Goal: Task Accomplishment & Management: Complete application form

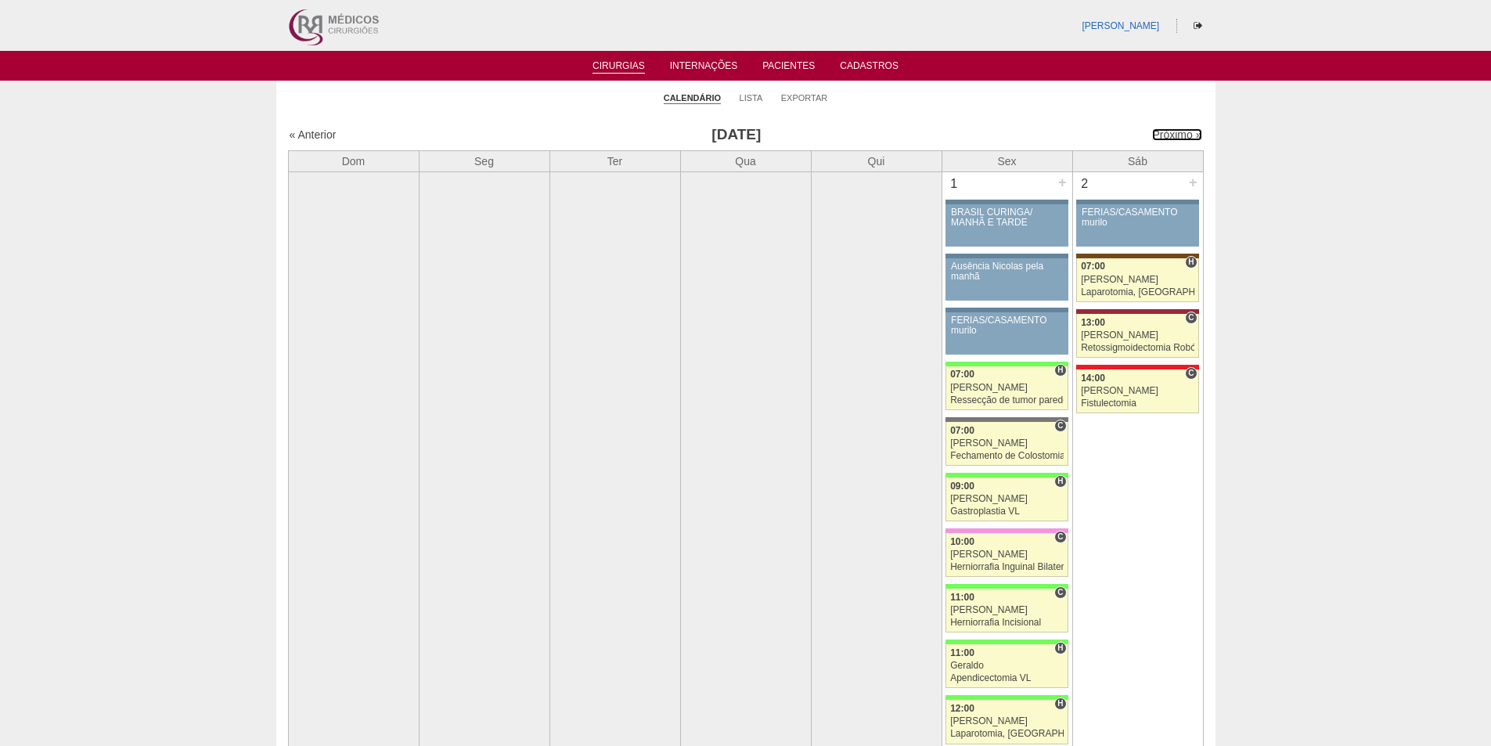
drag, startPoint x: 1155, startPoint y: 133, endPoint x: 1099, endPoint y: 166, distance: 65.2
click at [1156, 133] on link "Próximo »" at bounding box center [1176, 134] width 49 height 13
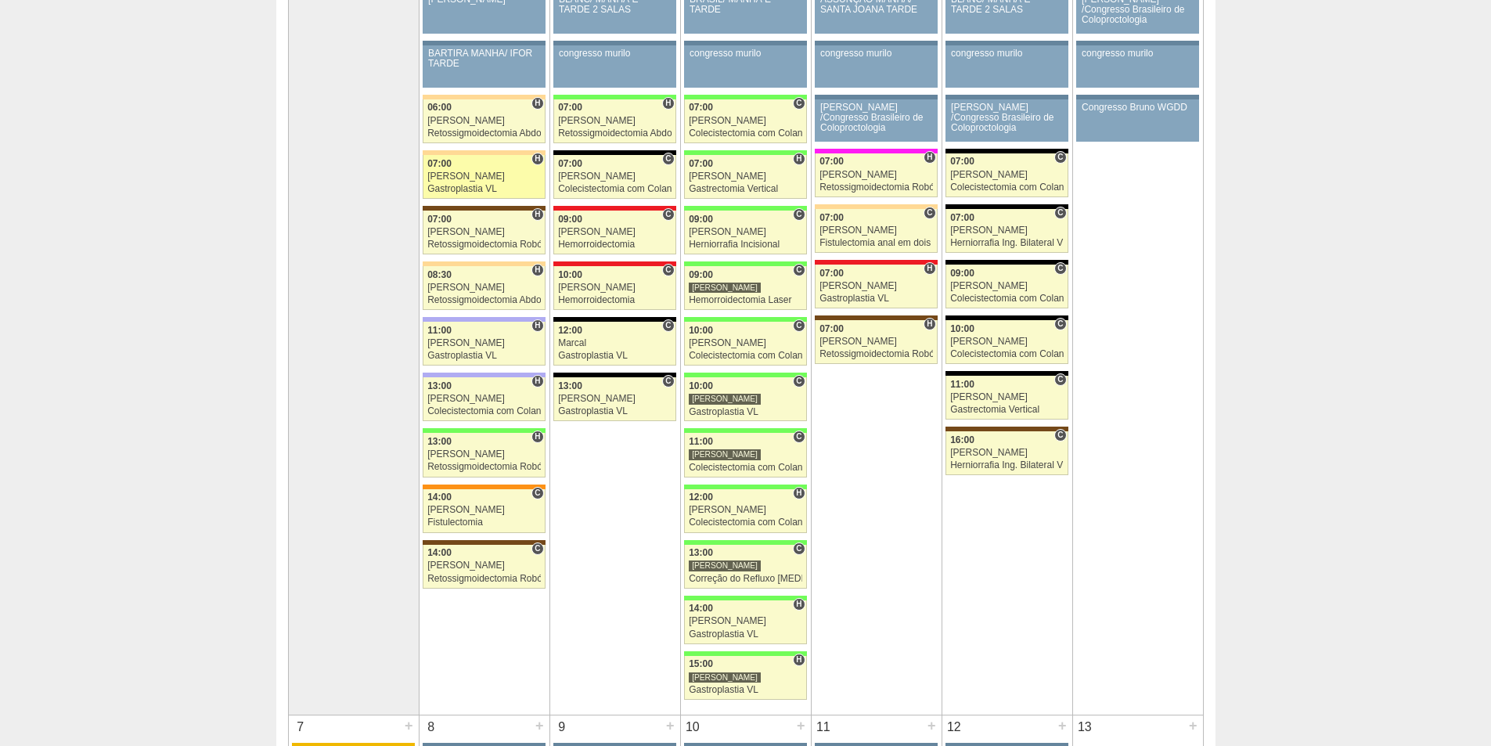
scroll to position [78, 0]
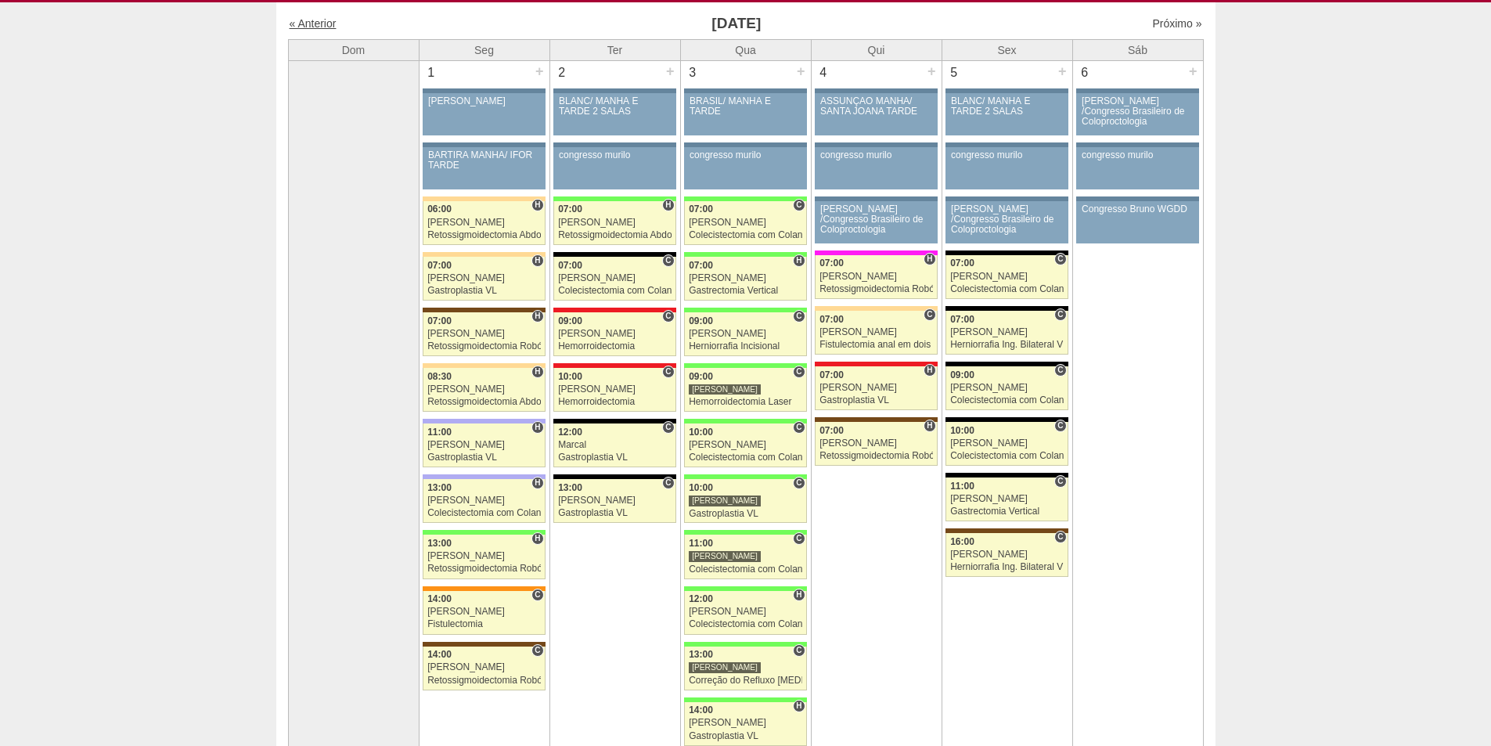
click at [319, 26] on link "« Anterior" at bounding box center [313, 23] width 47 height 13
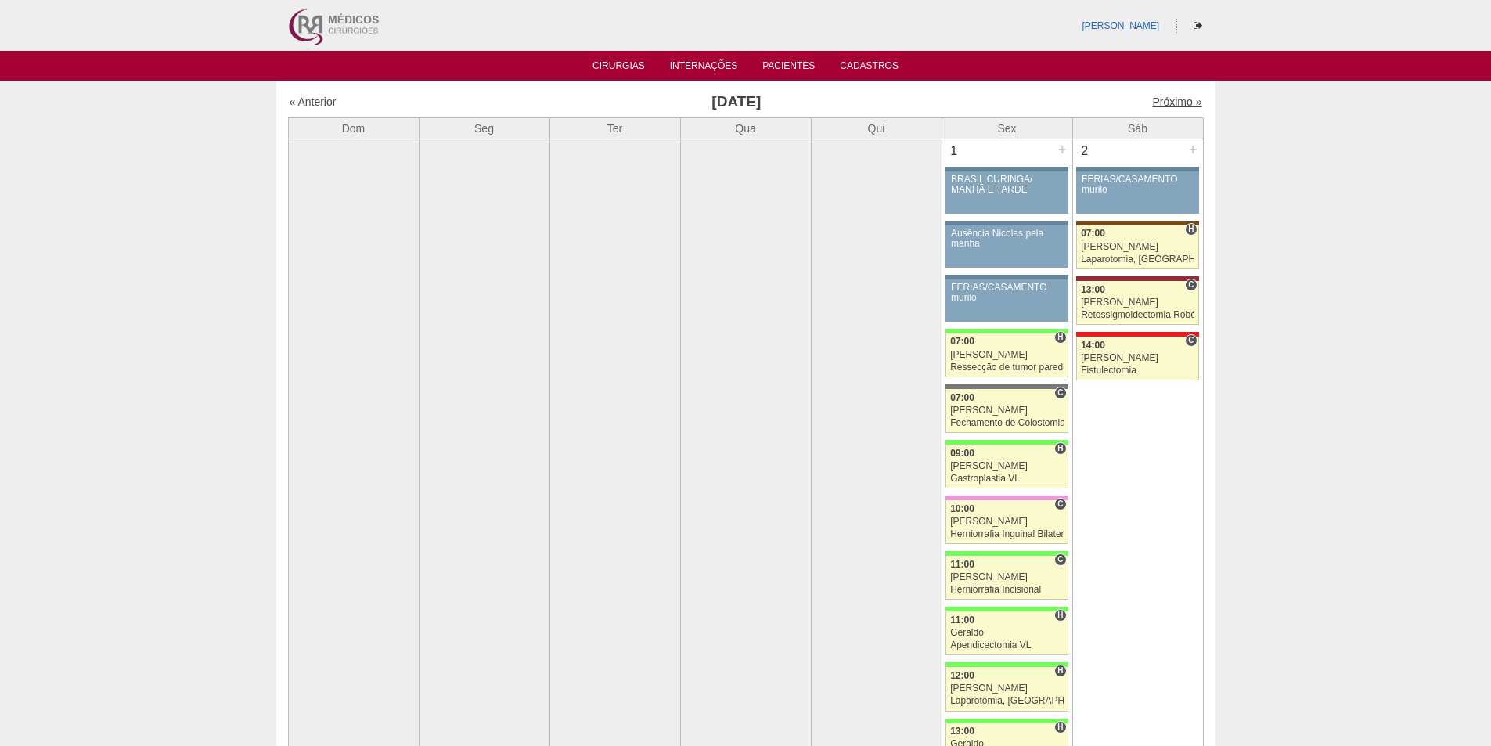
click at [1154, 99] on link "Próximo »" at bounding box center [1176, 101] width 49 height 13
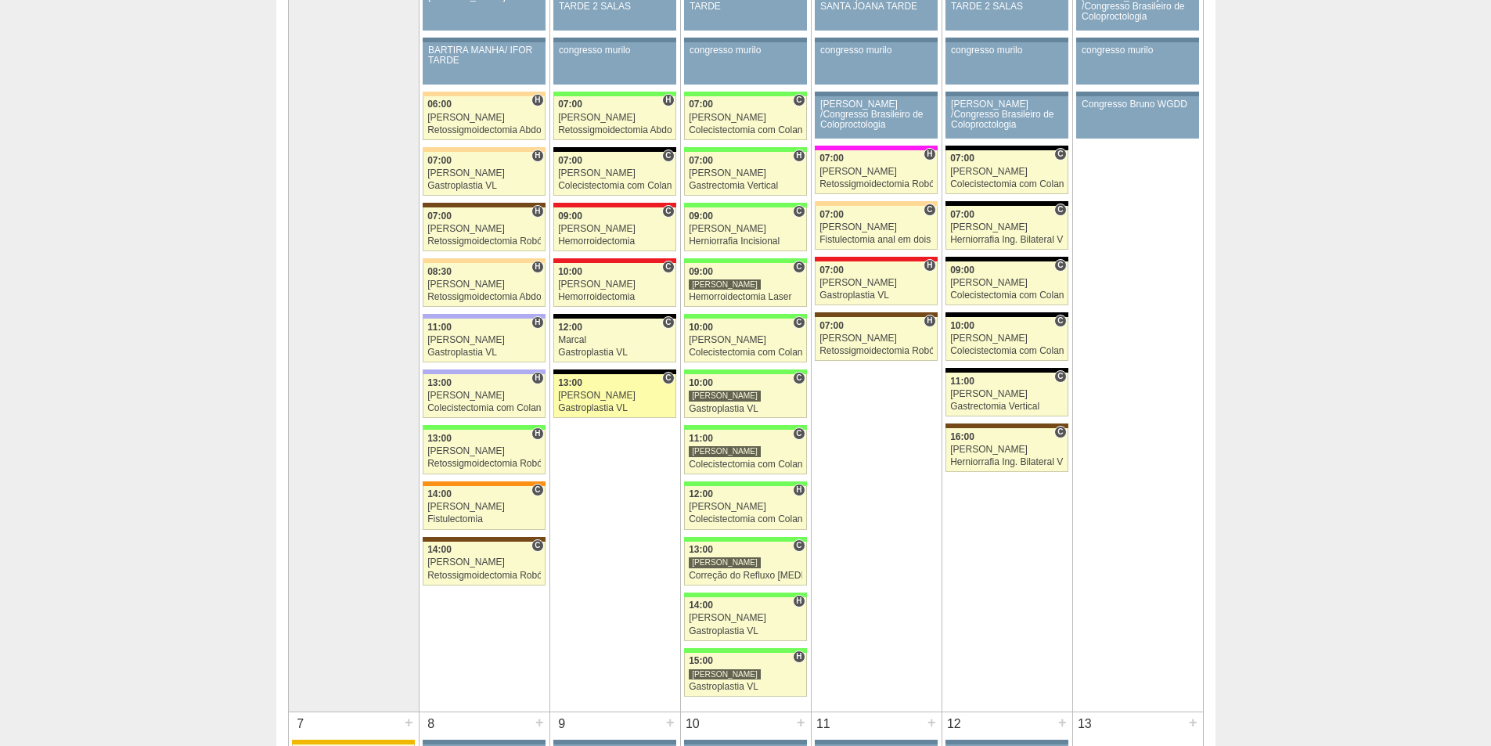
scroll to position [157, 0]
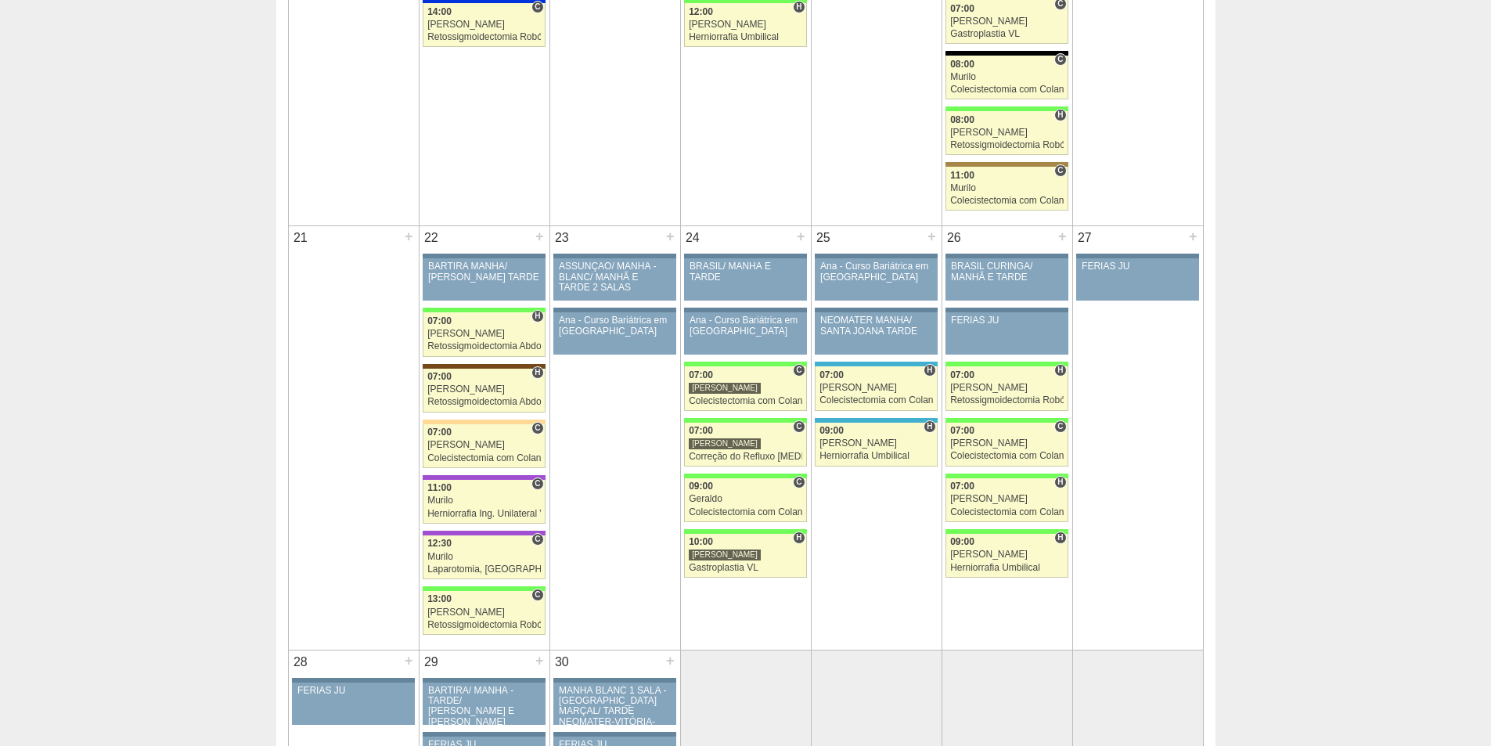
scroll to position [1957, 0]
click at [801, 234] on div "+" at bounding box center [800, 235] width 13 height 20
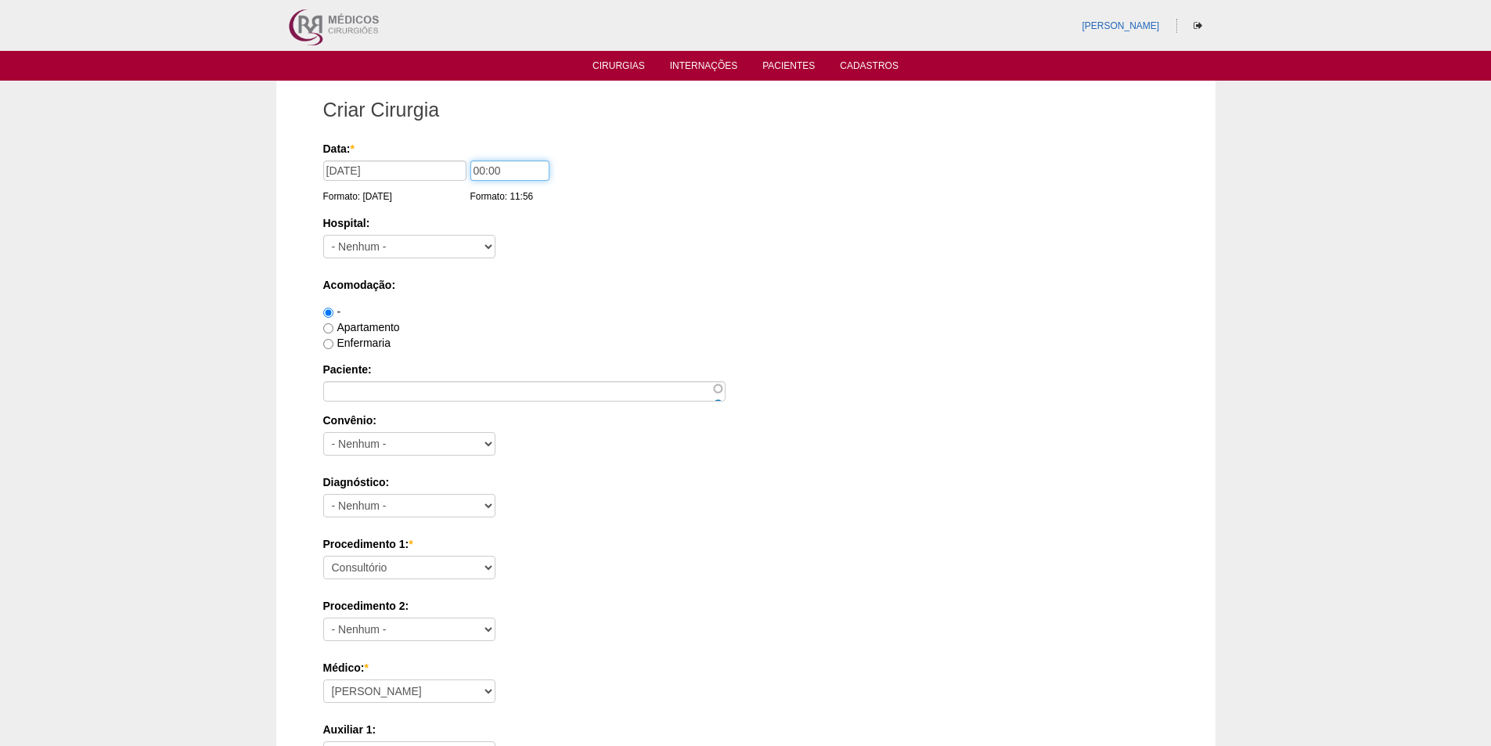
click at [481, 168] on input "00:00" at bounding box center [509, 170] width 79 height 20
type input "12:00"
click at [447, 244] on select "- [GEOGRAPHIC_DATA] - [DATE] [PERSON_NAME] Alvorada América Assunção Bartira Be…" at bounding box center [409, 246] width 172 height 23
select select "8"
click at [323, 235] on select "- Nenhum - 9 de Julho Albert Einstein Alvorada América Assunção Bartira Benefic…" at bounding box center [409, 246] width 172 height 23
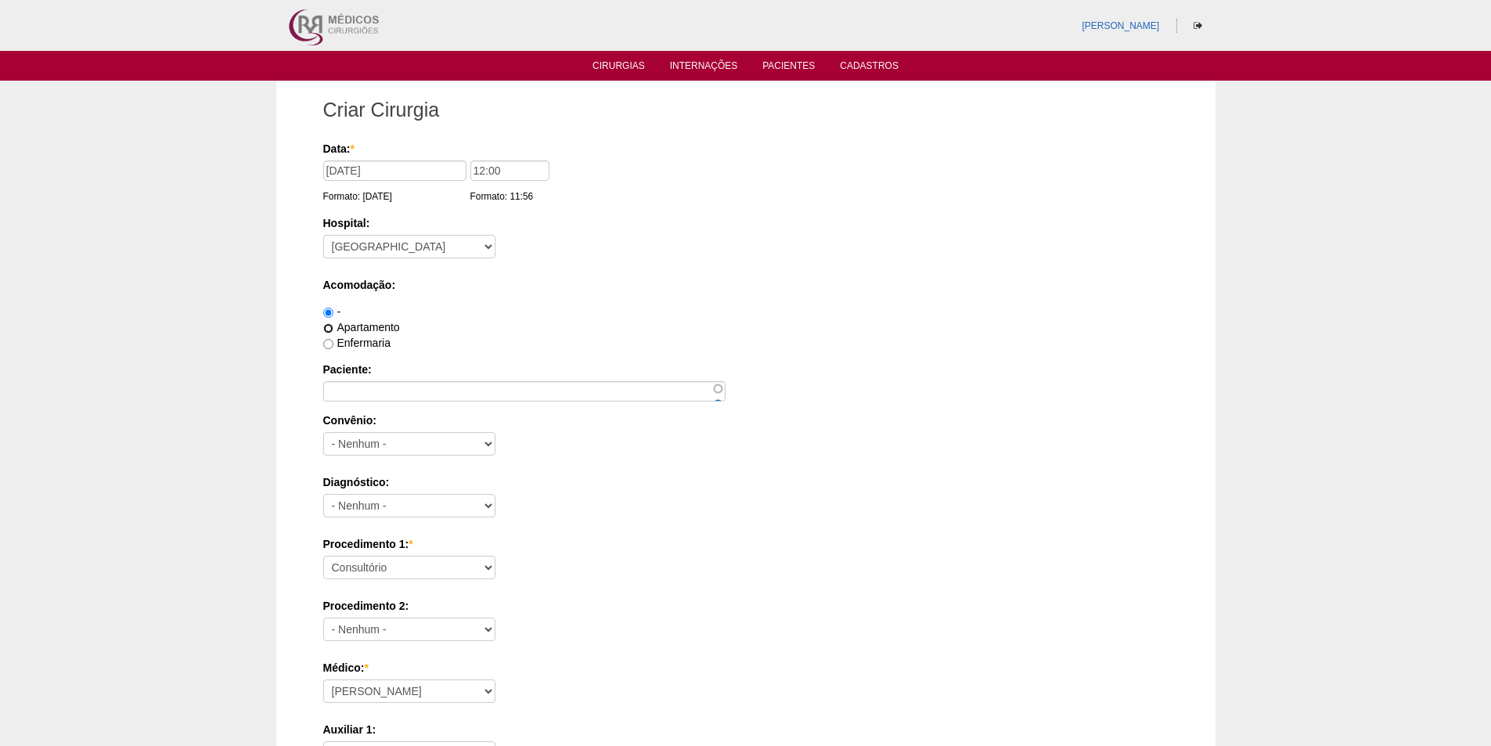
click at [327, 329] on input "Apartamento" at bounding box center [328, 328] width 10 height 10
radio input "true"
click at [347, 378] on div "Paciente:" at bounding box center [745, 382] width 845 height 40
click at [386, 395] on input "Paciente:" at bounding box center [524, 391] width 402 height 20
drag, startPoint x: 329, startPoint y: 337, endPoint x: 335, endPoint y: 347, distance: 11.3
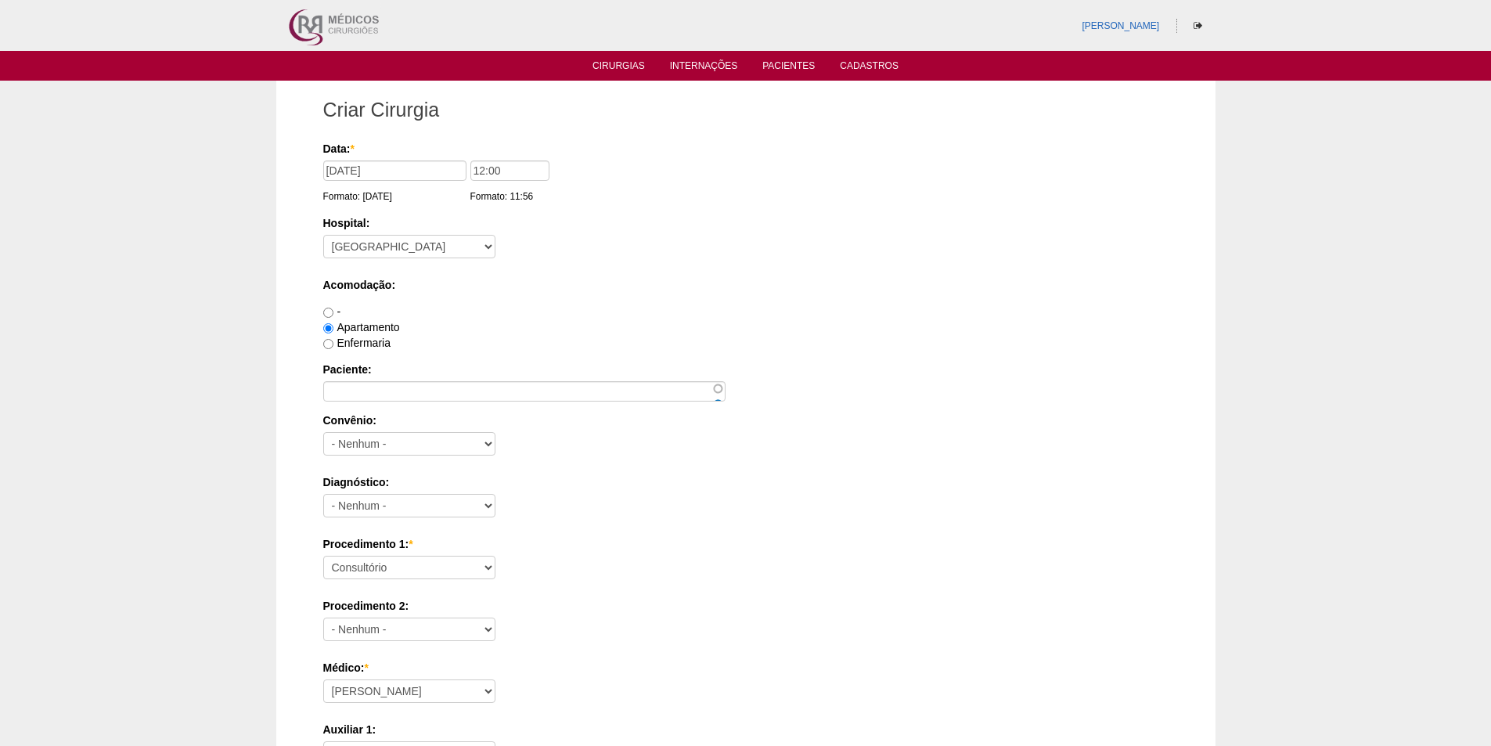
click at [329, 338] on label "Enfermaria" at bounding box center [356, 343] width 67 height 13
click at [329, 339] on input "Enfermaria" at bounding box center [328, 344] width 10 height 10
radio input "true"
click at [345, 383] on input "Paciente:" at bounding box center [524, 391] width 402 height 20
paste input "Ketlyn Biassi"
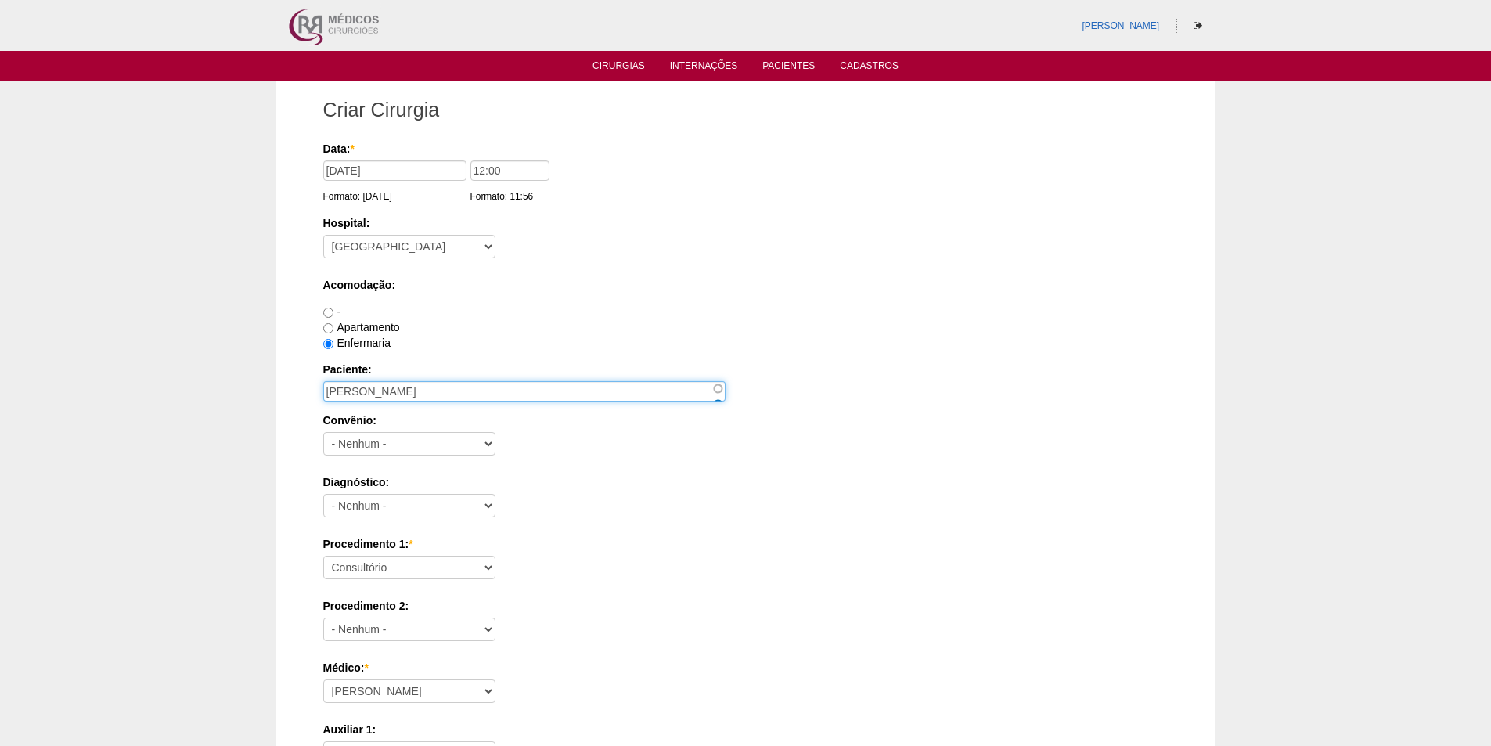
type input "Ketlyn Biassi"
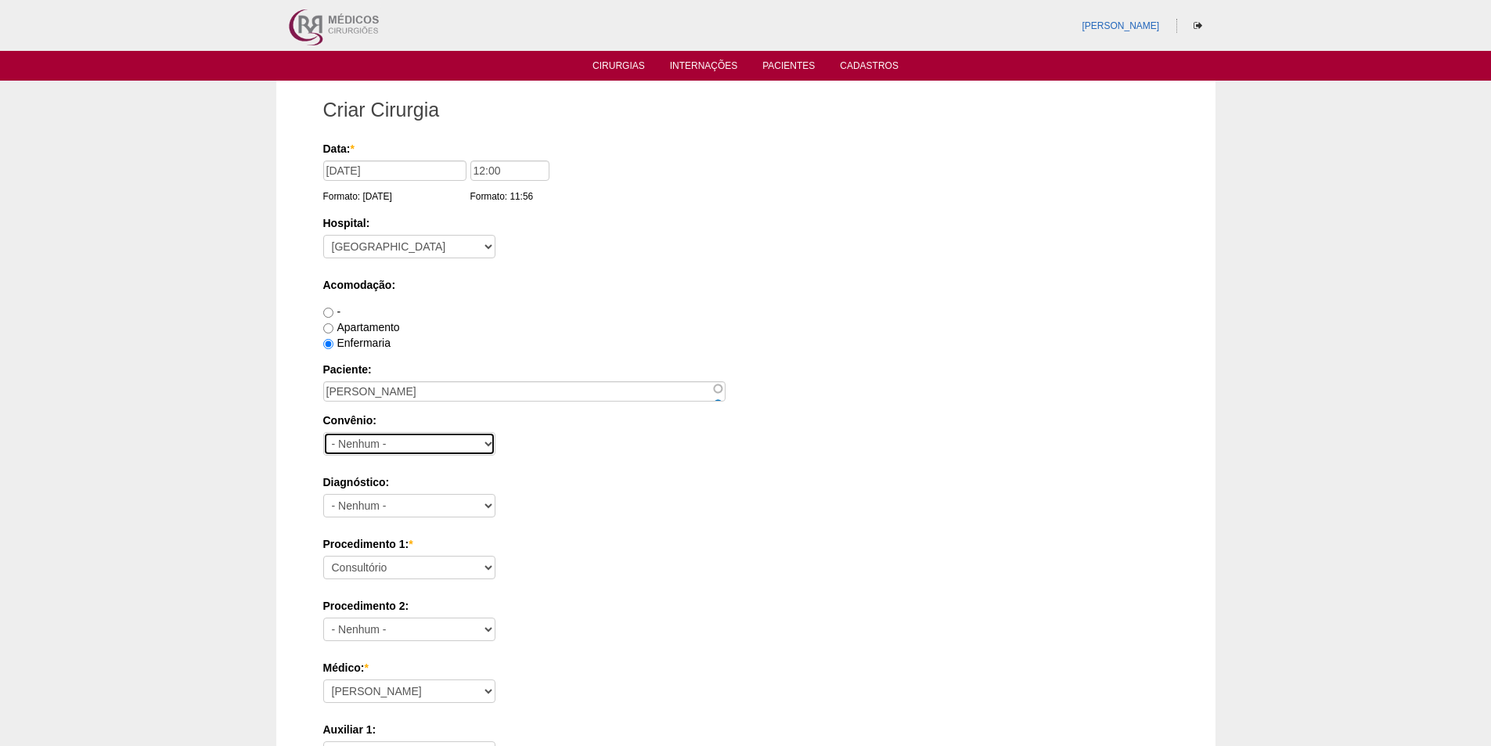
click at [369, 448] on select "- Nenhum - Abet Afresp Allianz Amil Blue Life Caasp Cabesp Caixa de Pensões Car…" at bounding box center [409, 443] width 172 height 23
select select "26"
click at [323, 432] on select "- Nenhum - Abet Afresp Allianz Amil Blue Life Caasp Cabesp Caixa de Pensões Car…" at bounding box center [409, 443] width 172 height 23
click at [421, 505] on select "- Nenhum - Abdome Agudo Abscesso Hepático Abscesso Perianal Abscesso Peritoneal…" at bounding box center [409, 505] width 172 height 23
select select "3707"
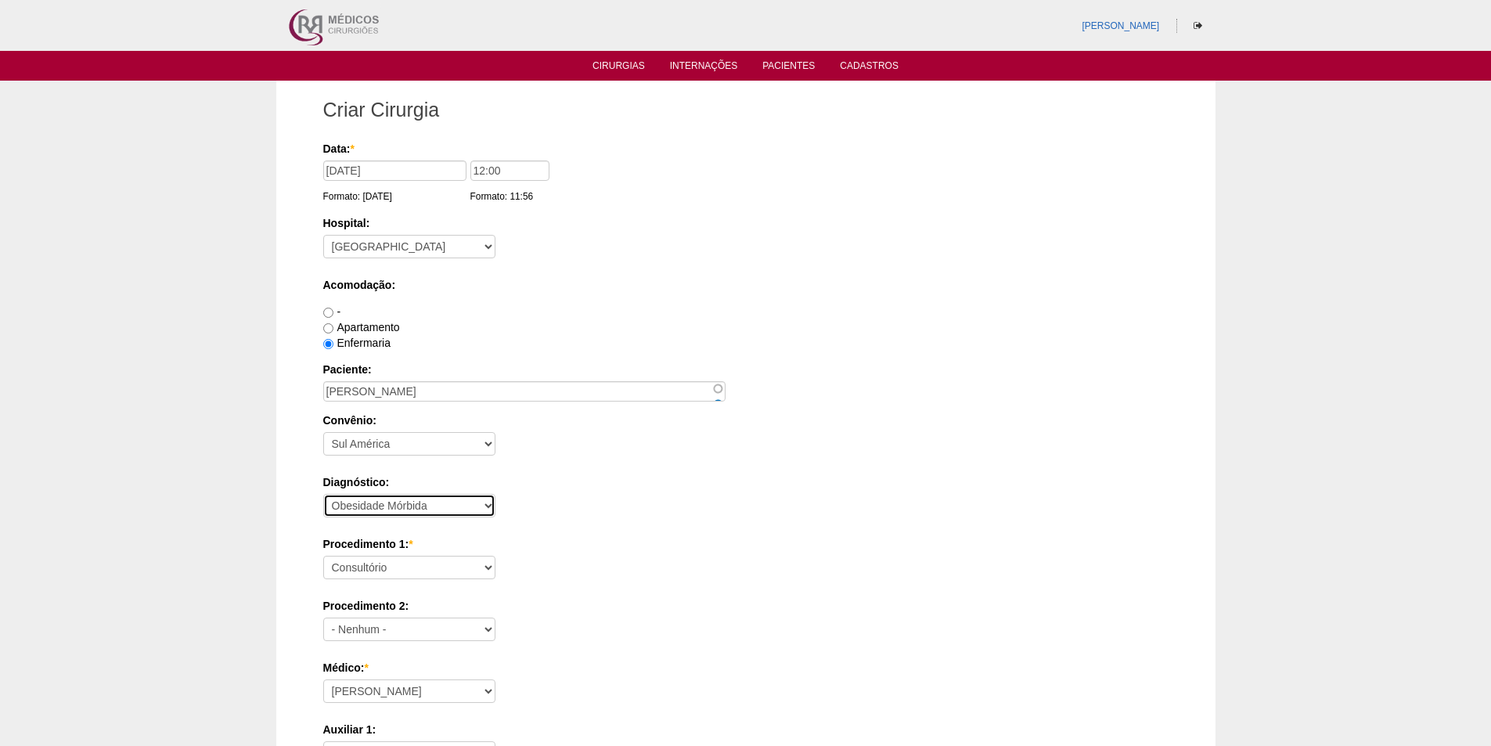
click at [323, 494] on select "- Nenhum - Abdome Agudo Abscesso Hepático Abscesso Perianal Abscesso Peritoneal…" at bounding box center [409, 505] width 172 height 23
click at [400, 570] on select "Consultório Abscesso Hepático - Drenagem Abscesso perianal Amputação Abdômino P…" at bounding box center [409, 567] width 172 height 23
select select "3710"
click at [323, 556] on select "Consultório Abscesso Hepático - Drenagem Abscesso perianal Amputação Abdômino P…" at bounding box center [409, 567] width 172 height 23
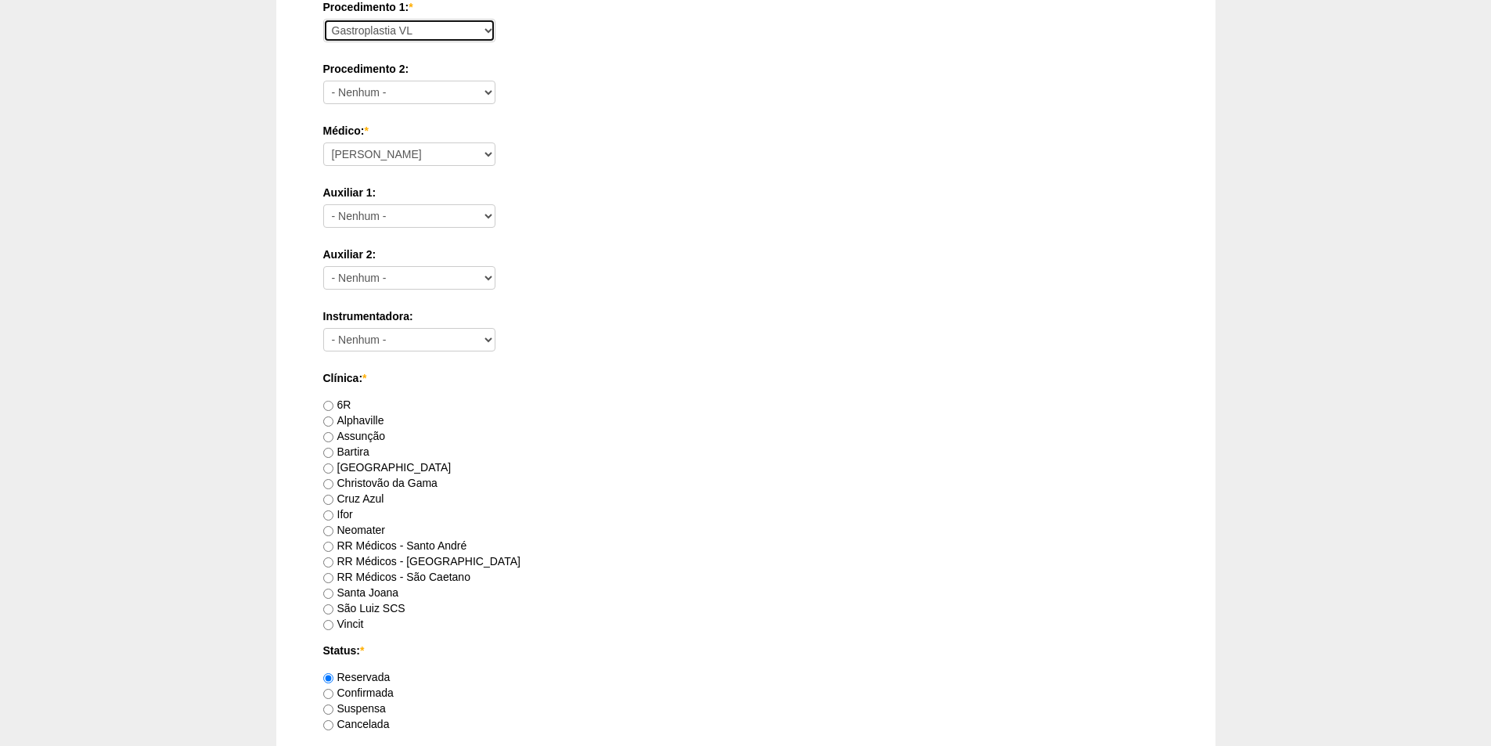
scroll to position [548, 0]
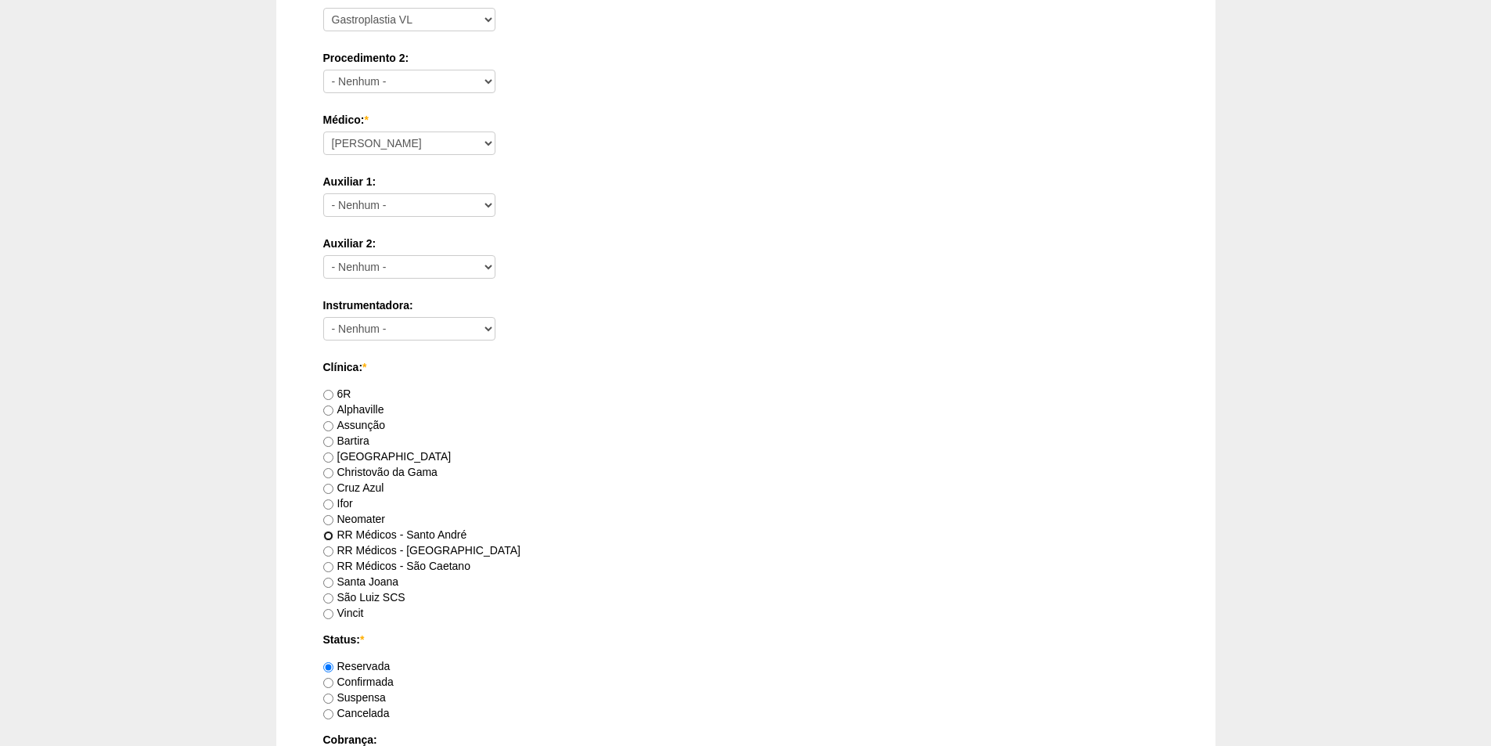
click at [328, 537] on input "RR Médicos - Santo André" at bounding box center [328, 536] width 10 height 10
radio input "true"
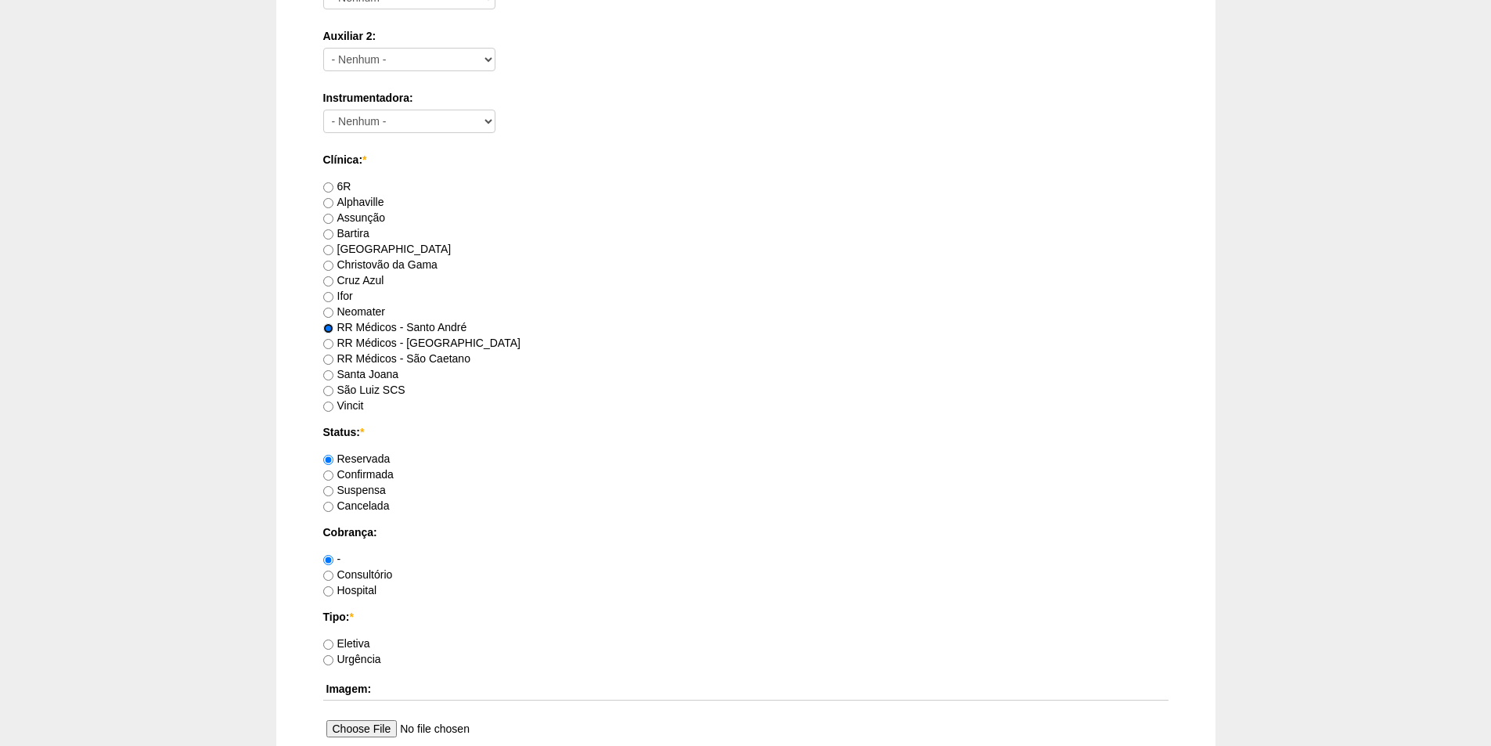
scroll to position [783, 0]
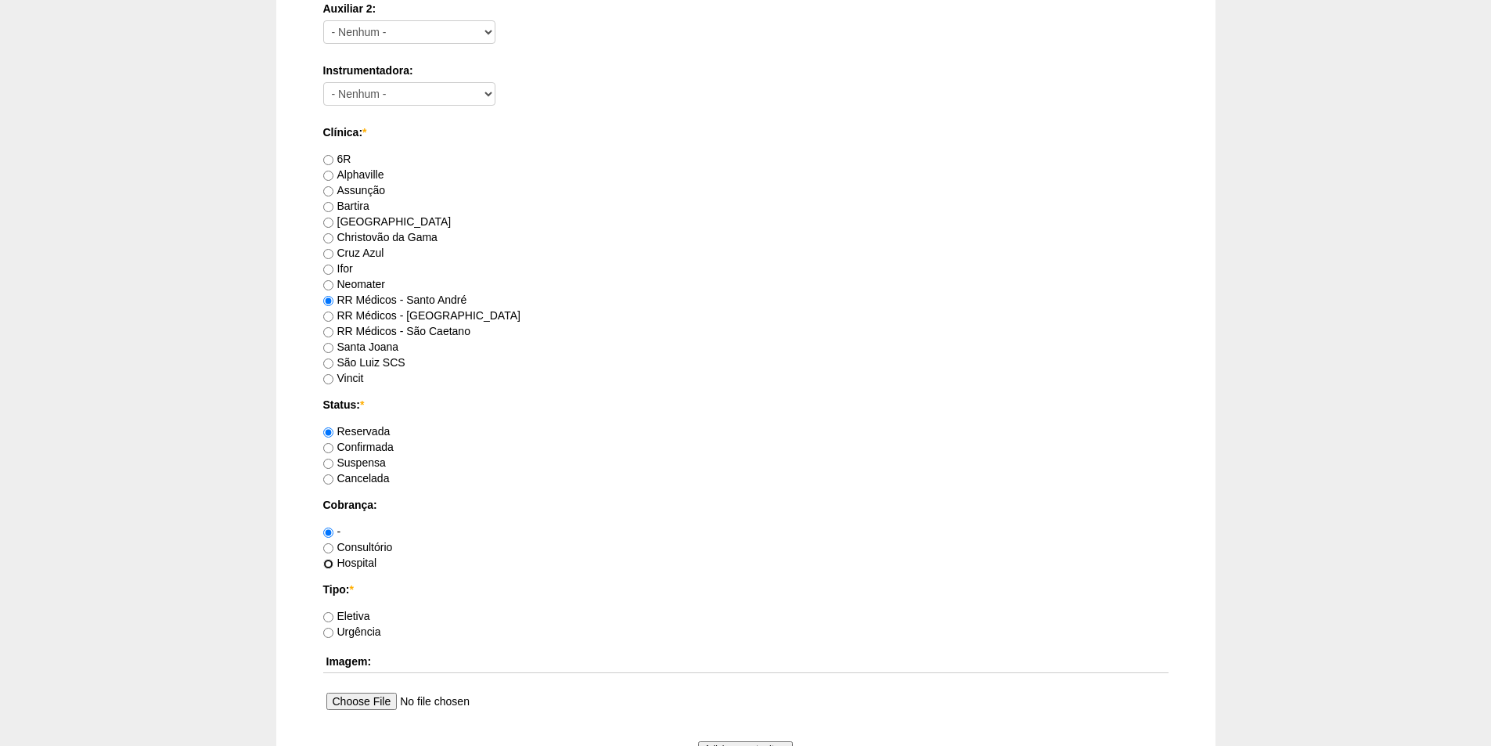
click at [327, 567] on input "Hospital" at bounding box center [328, 564] width 10 height 10
radio input "true"
click at [326, 617] on input "Eletiva" at bounding box center [328, 617] width 10 height 10
radio input "true"
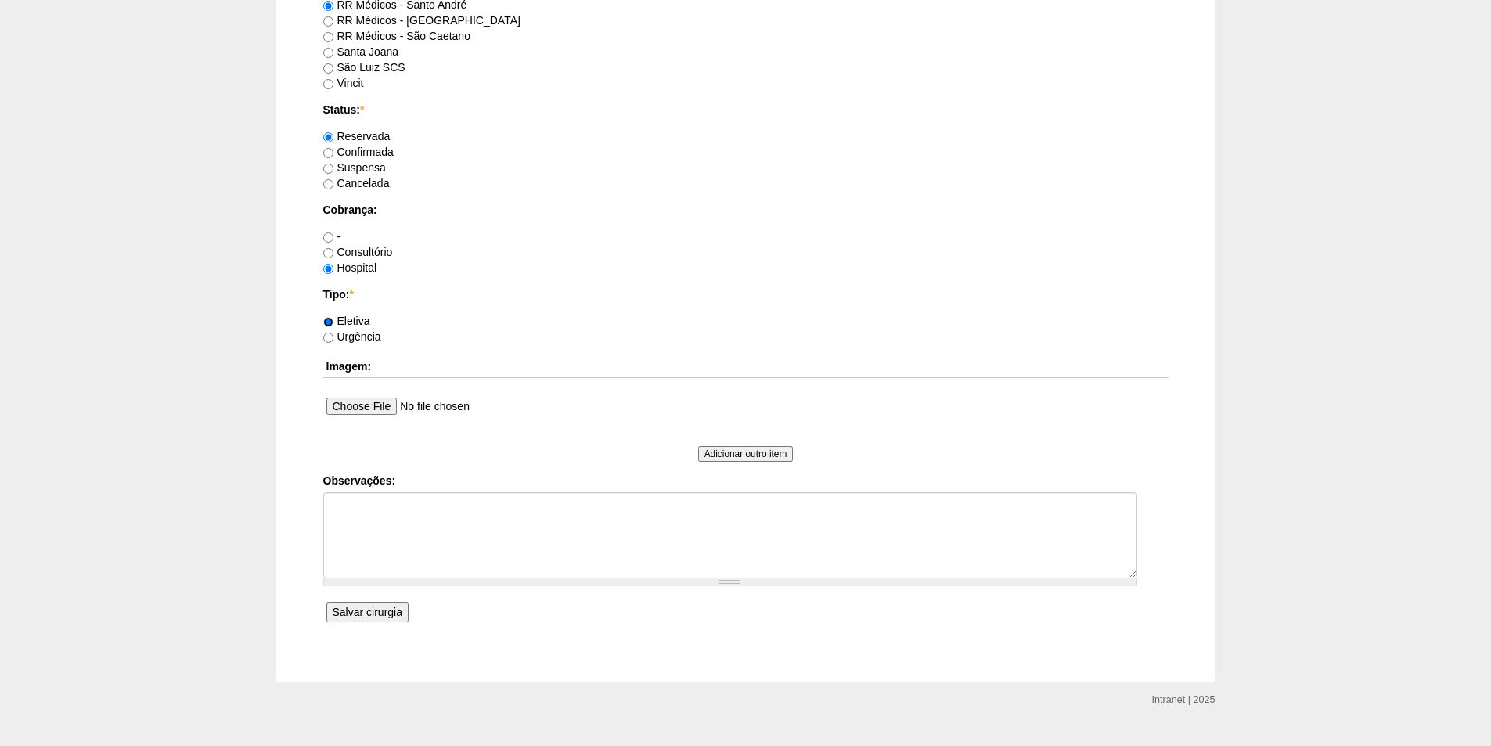
scroll to position [1096, 0]
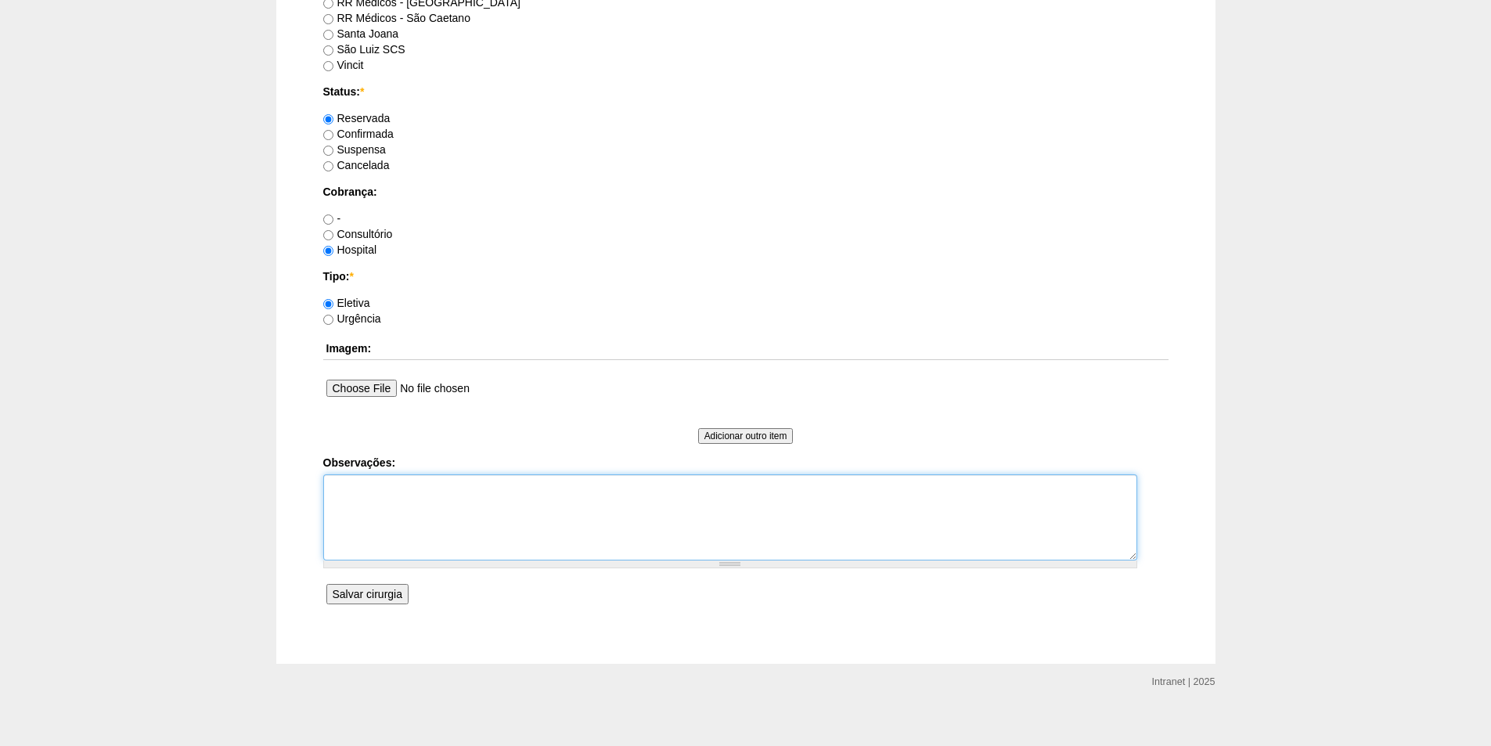
click at [362, 493] on textarea "Observações:" at bounding box center [730, 517] width 814 height 86
type textarea "Perder 3 Kg"
click at [362, 589] on input "Salvar cirurgia" at bounding box center [367, 594] width 82 height 20
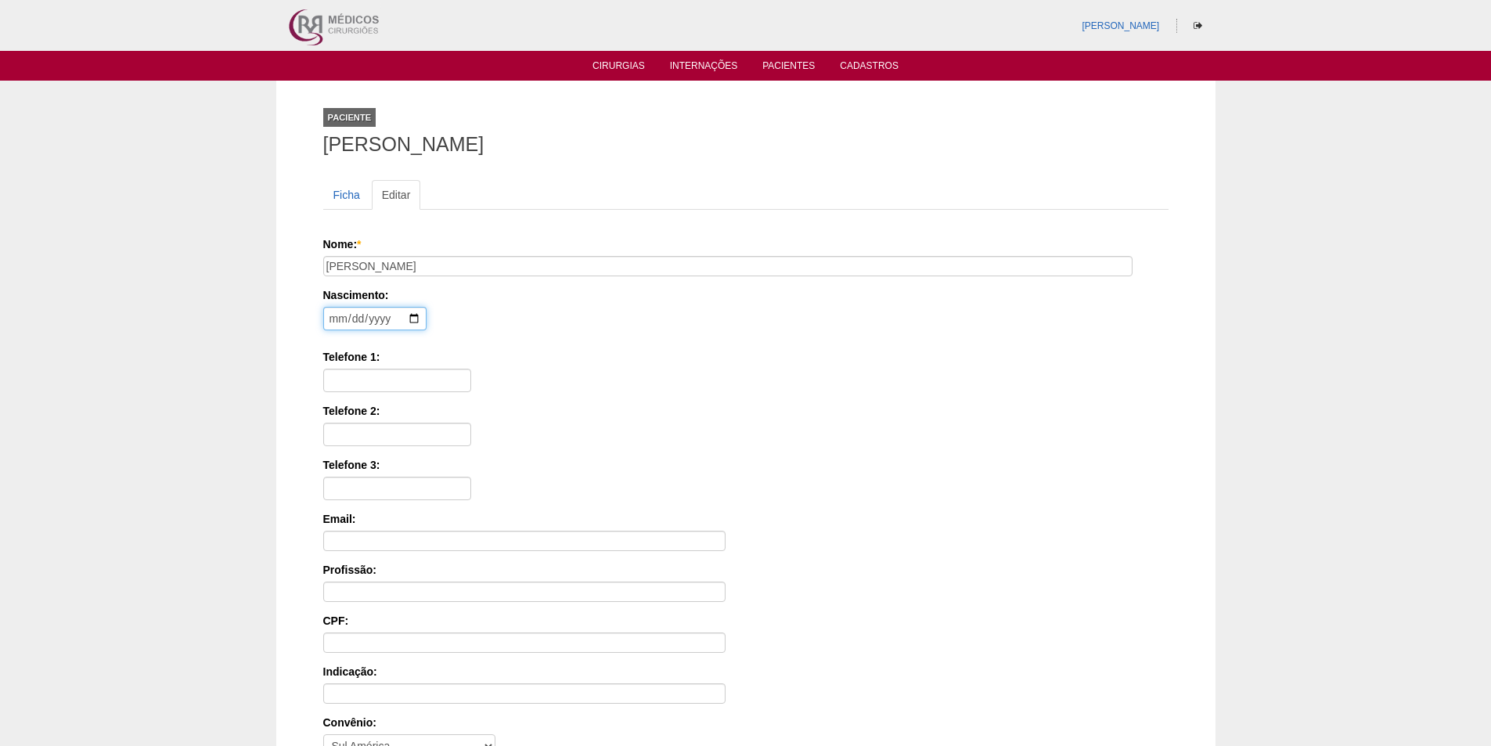
click at [337, 319] on input "date" at bounding box center [374, 318] width 103 height 23
type input "2001-08-02"
drag, startPoint x: 346, startPoint y: 394, endPoint x: 351, endPoint y: 386, distance: 9.1
click at [347, 391] on div "Nome: * Ketlyn Biassi Nascimento: 2001-08-02 Formato: 2025-08-25 Telefone 1: Te…" at bounding box center [745, 500] width 845 height 529
click at [351, 383] on input "Telefone 1:" at bounding box center [397, 380] width 148 height 23
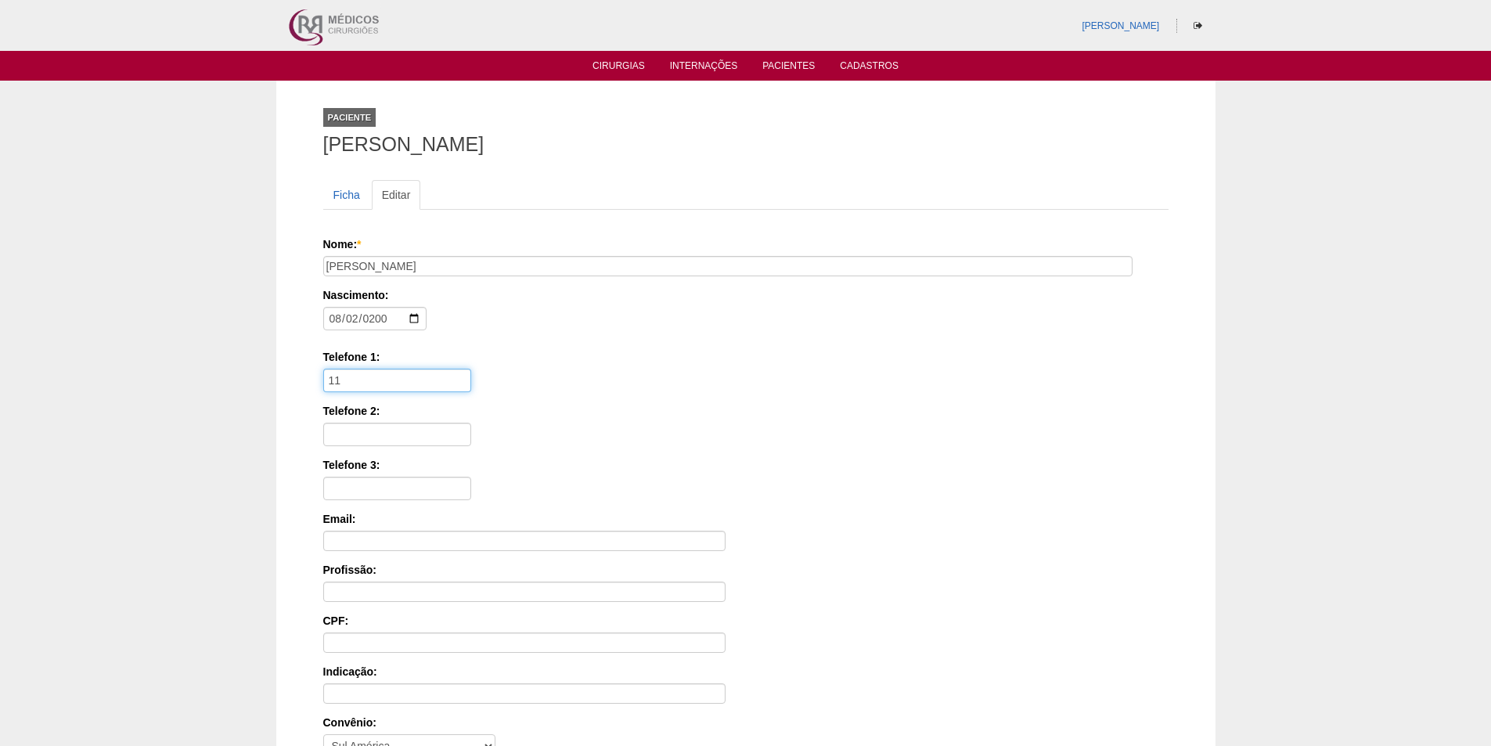
paste input "91702-4832"
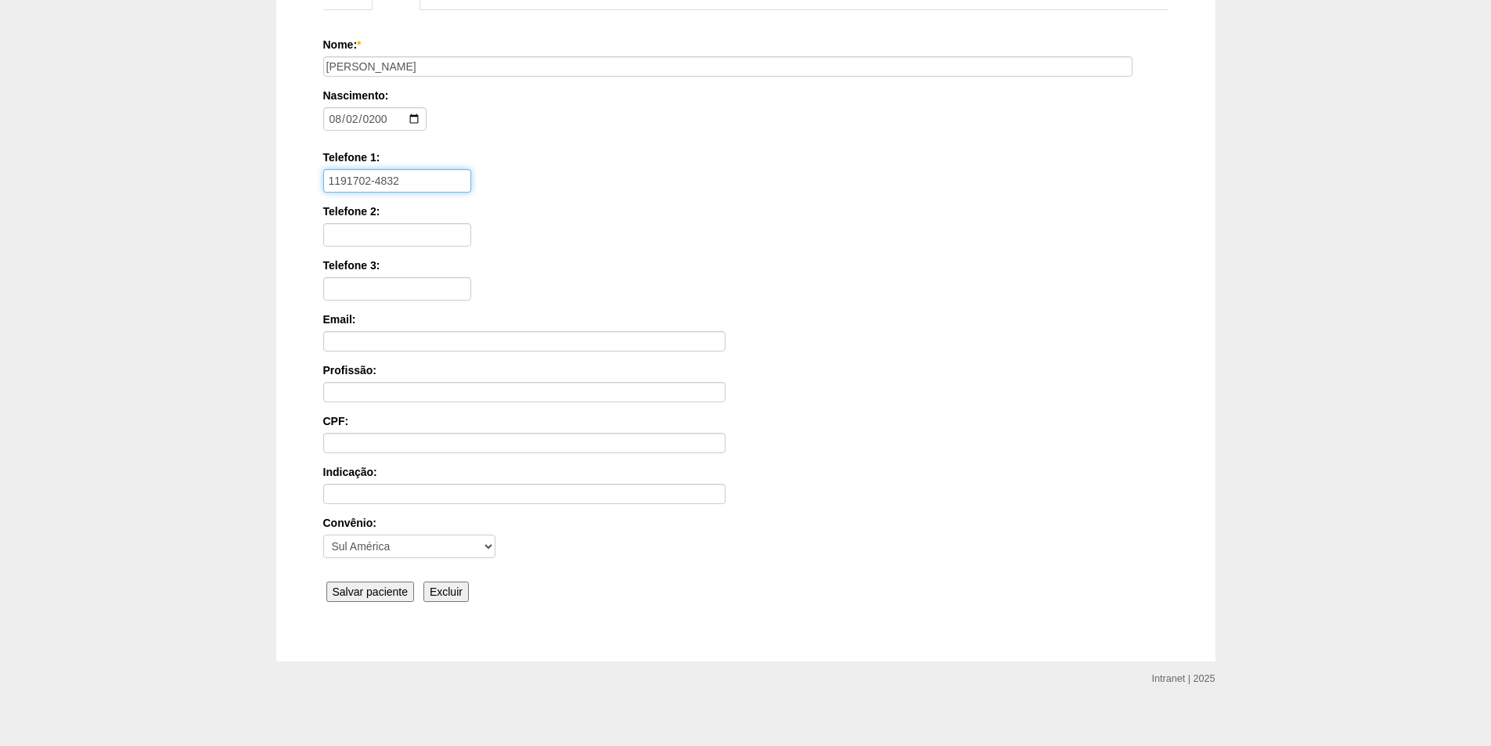
scroll to position [210, 0]
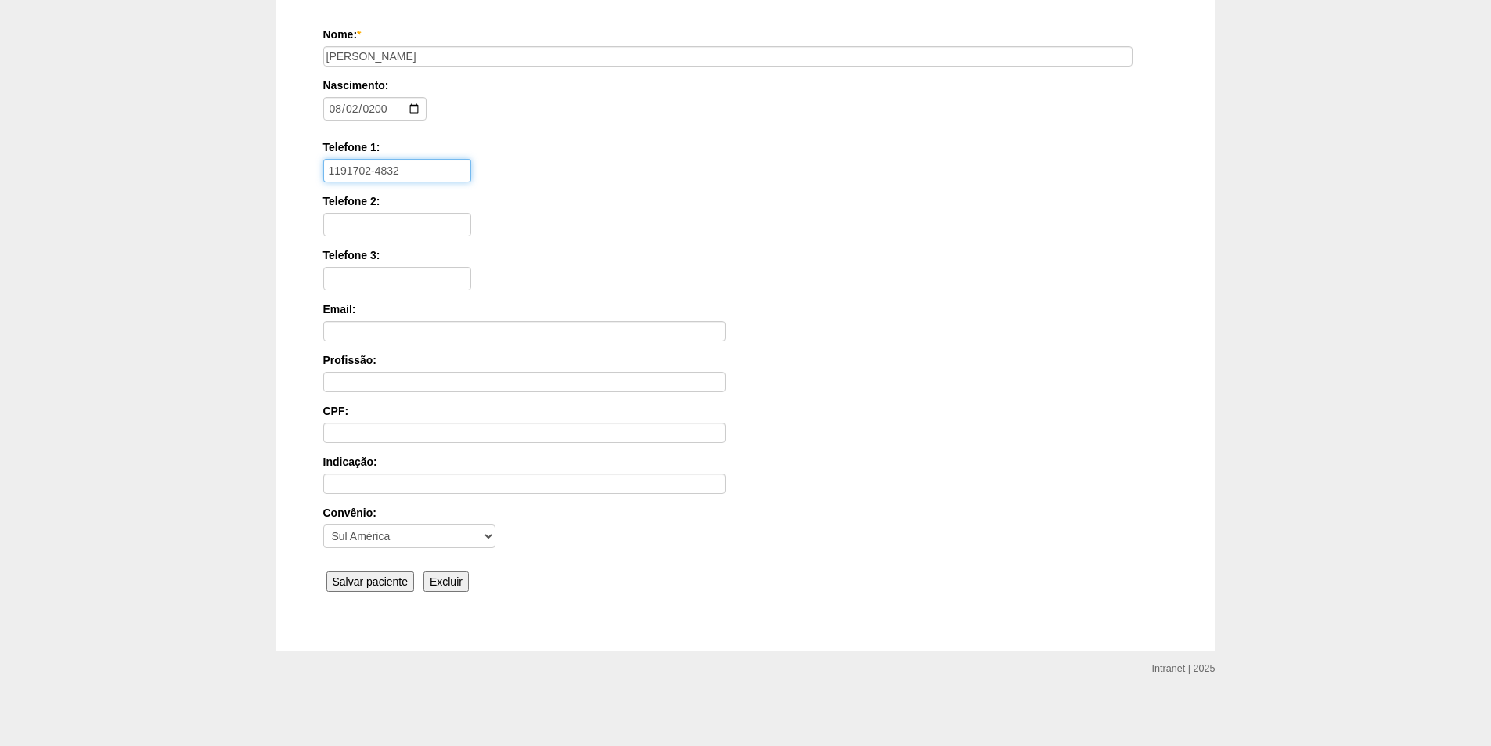
type input "1191702-4832"
click at [356, 584] on input "Salvar paciente" at bounding box center [370, 581] width 88 height 20
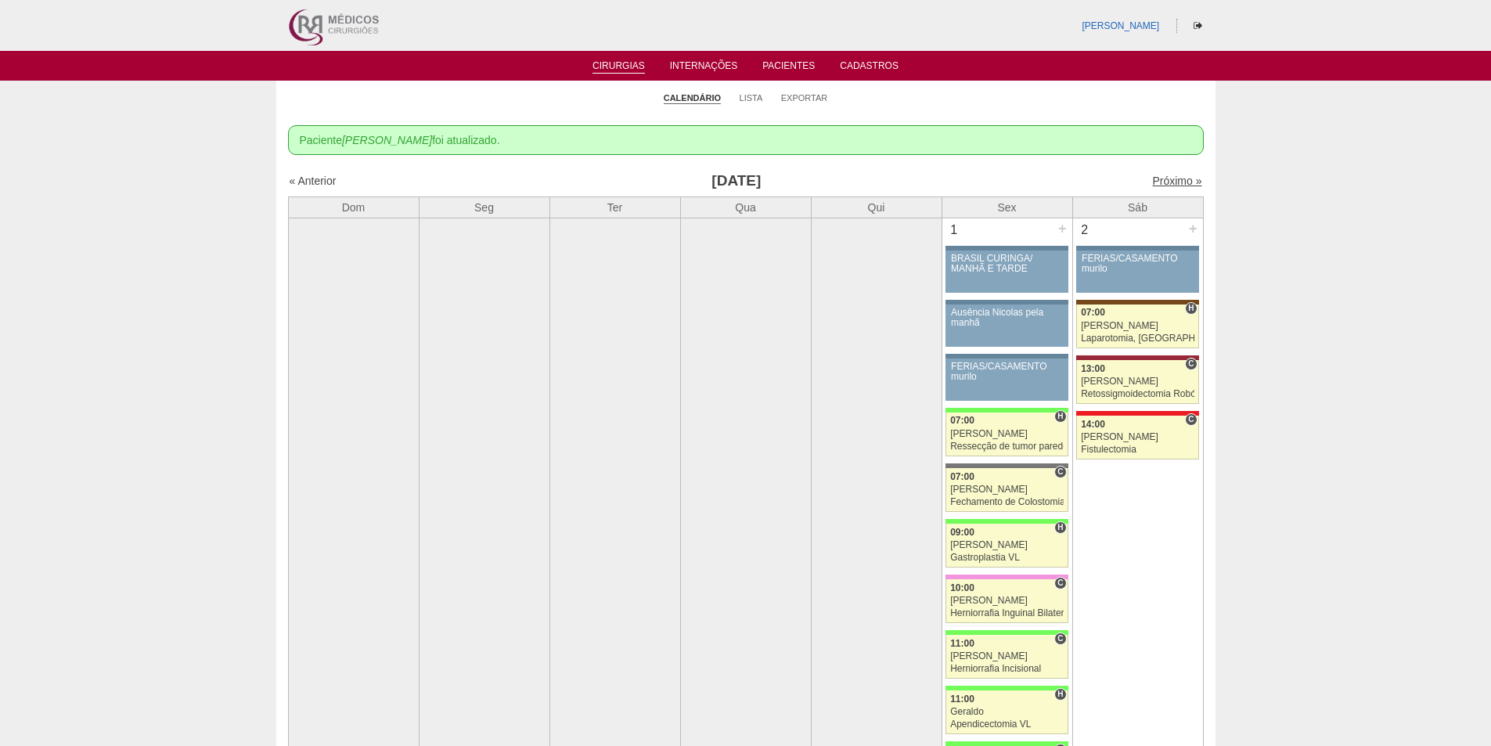
click at [1160, 180] on link "Próximo »" at bounding box center [1176, 181] width 49 height 13
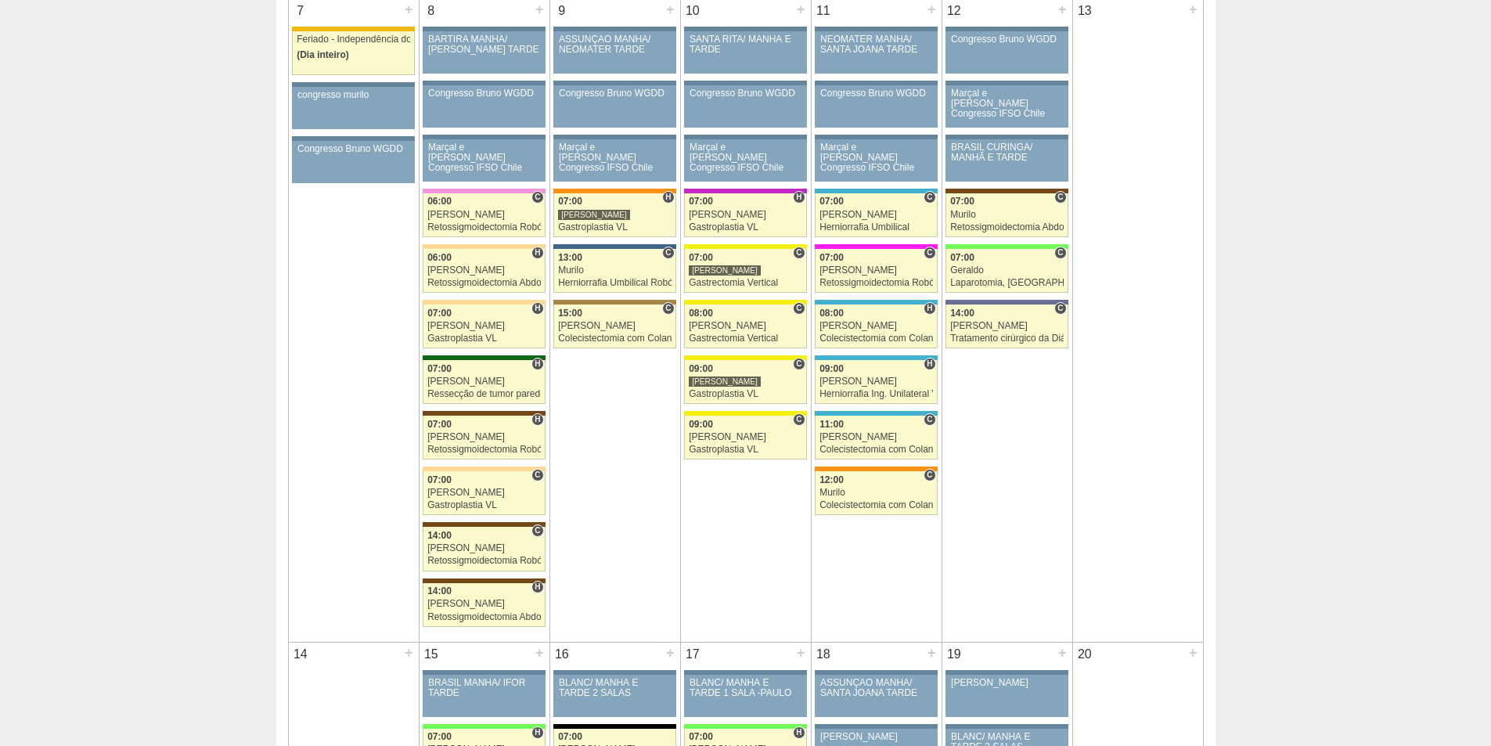
scroll to position [861, 0]
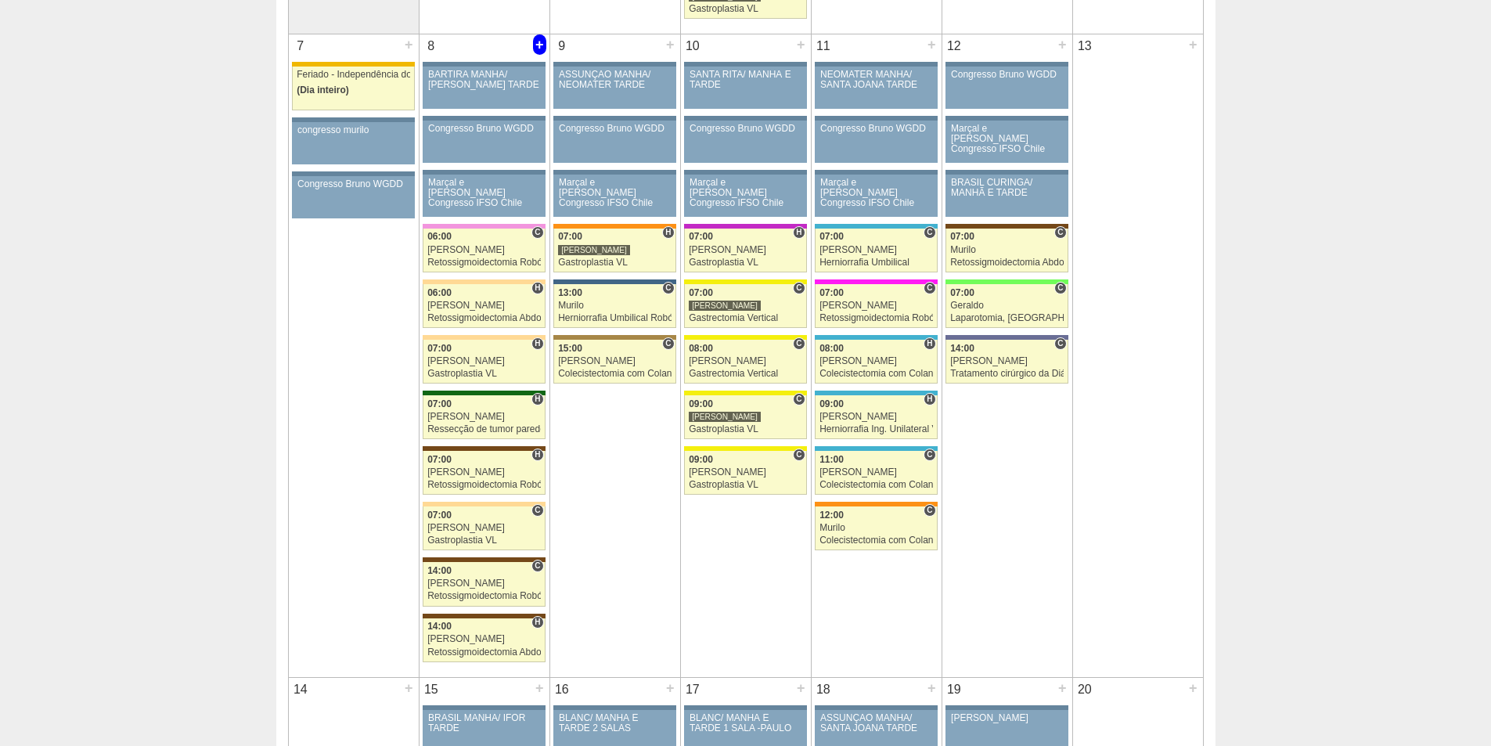
click at [541, 44] on div "+" at bounding box center [539, 44] width 13 height 20
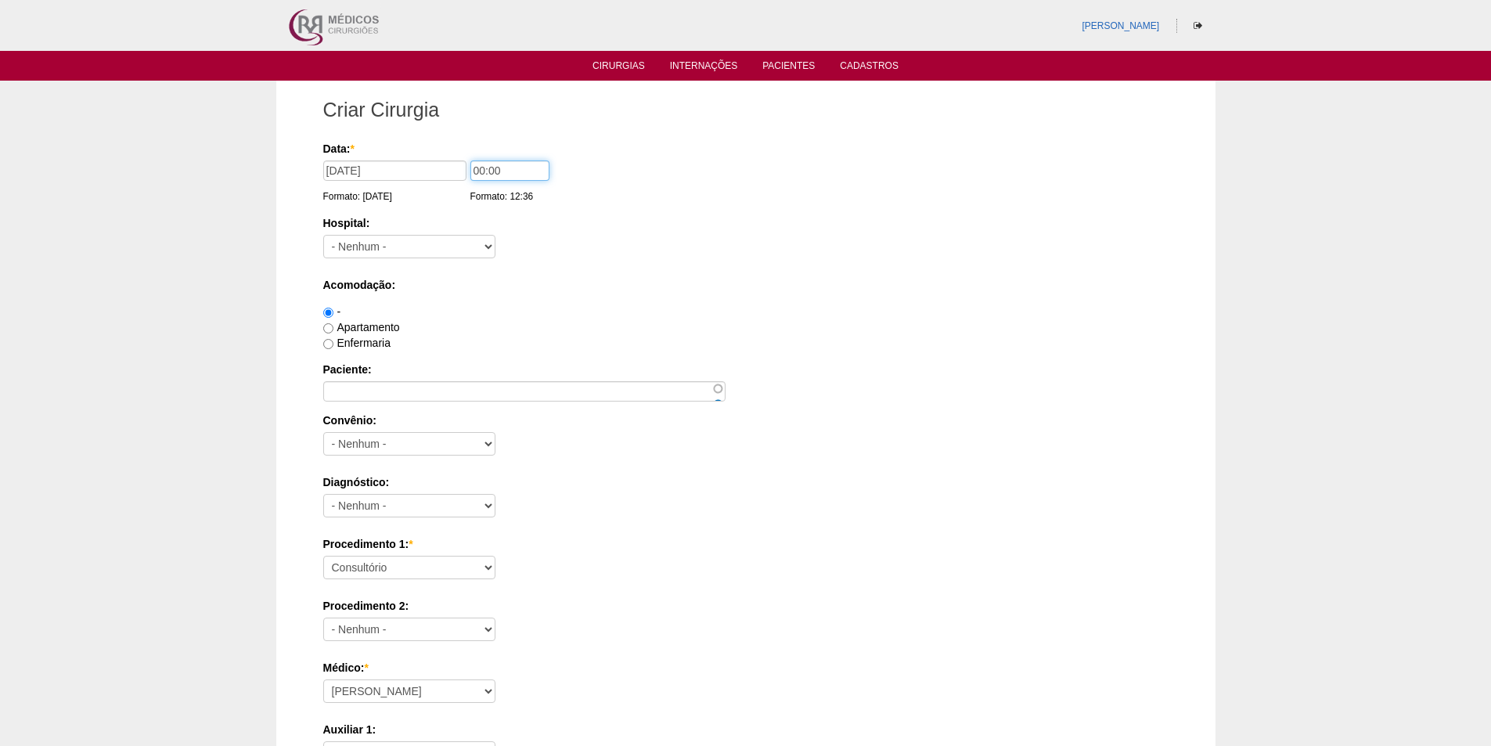
drag, startPoint x: 481, startPoint y: 168, endPoint x: 477, endPoint y: 189, distance: 20.6
click at [481, 170] on input "00:00" at bounding box center [509, 170] width 79 height 20
type input "07:00"
click at [445, 243] on select "- Nenhum - 9 de Julho Albert Einstein Alvorada América Assunção Bartira Benefic…" at bounding box center [409, 246] width 172 height 23
select select "44"
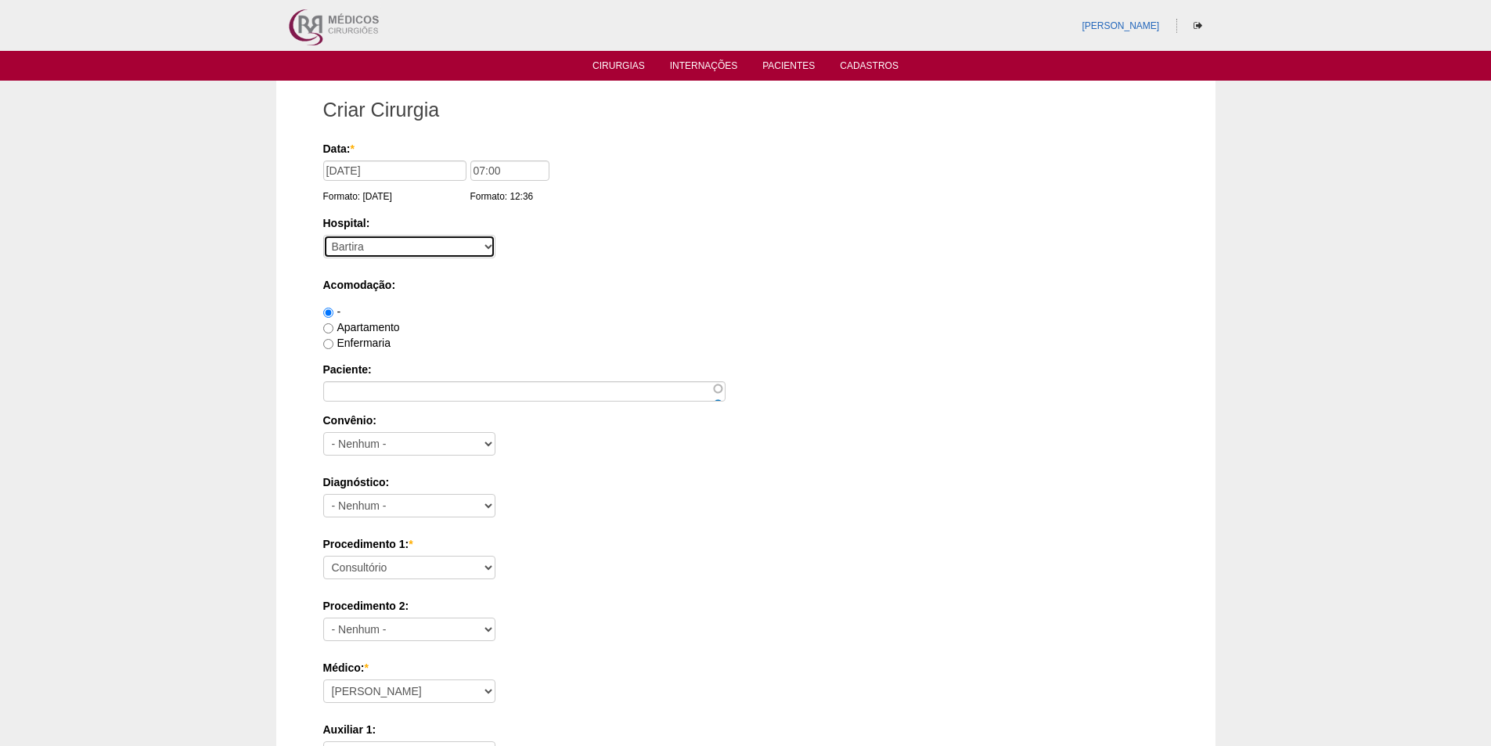
click at [323, 235] on select "- Nenhum - 9 de Julho Albert Einstein Alvorada América Assunção Bartira Benefic…" at bounding box center [409, 246] width 172 height 23
click at [326, 328] on input "Apartamento" at bounding box center [328, 328] width 10 height 10
radio input "true"
click at [328, 345] on input "Enfermaria" at bounding box center [328, 344] width 10 height 10
radio input "true"
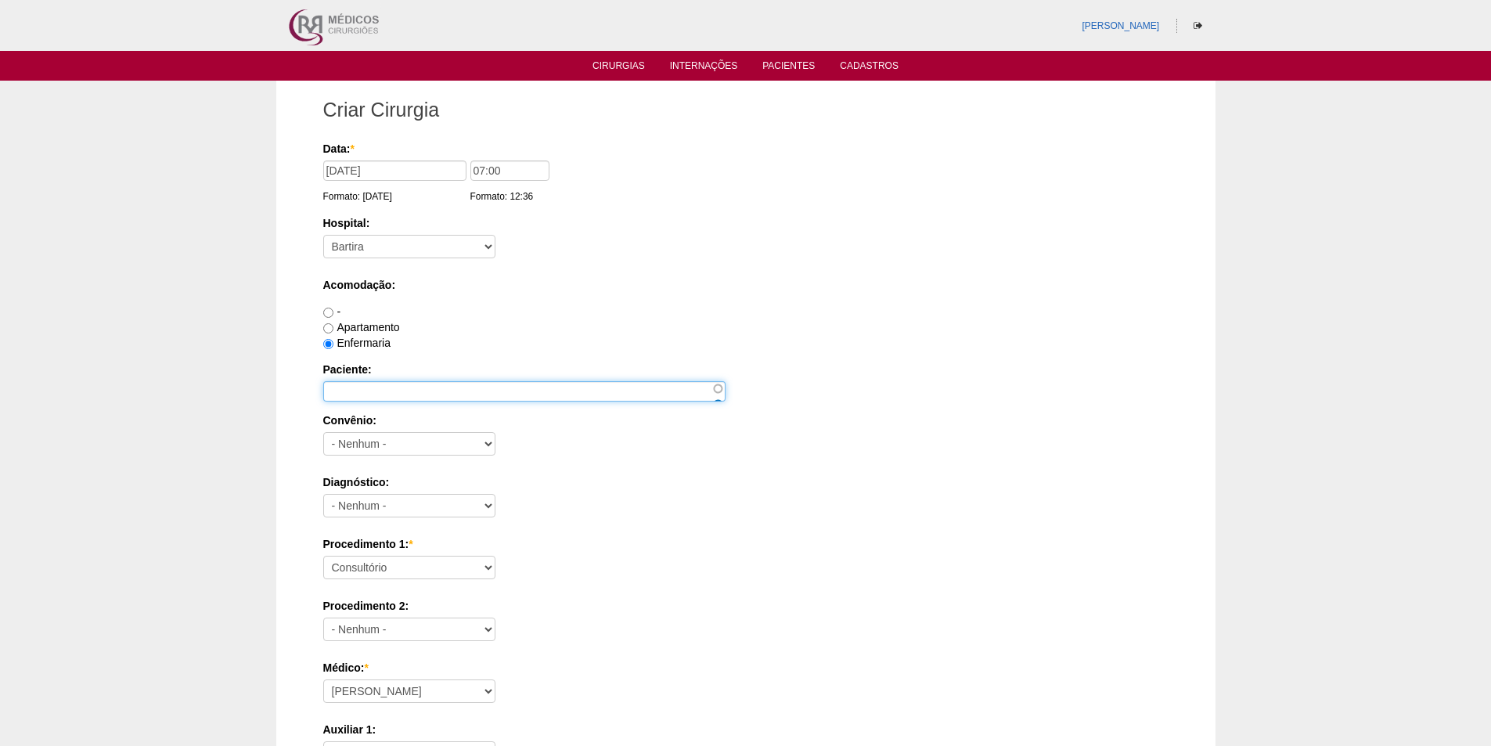
click at [361, 393] on input "Paciente:" at bounding box center [524, 391] width 402 height 20
paste input "Ismael Alves dos Santos"
type input "Ismael Alves dos Santos"
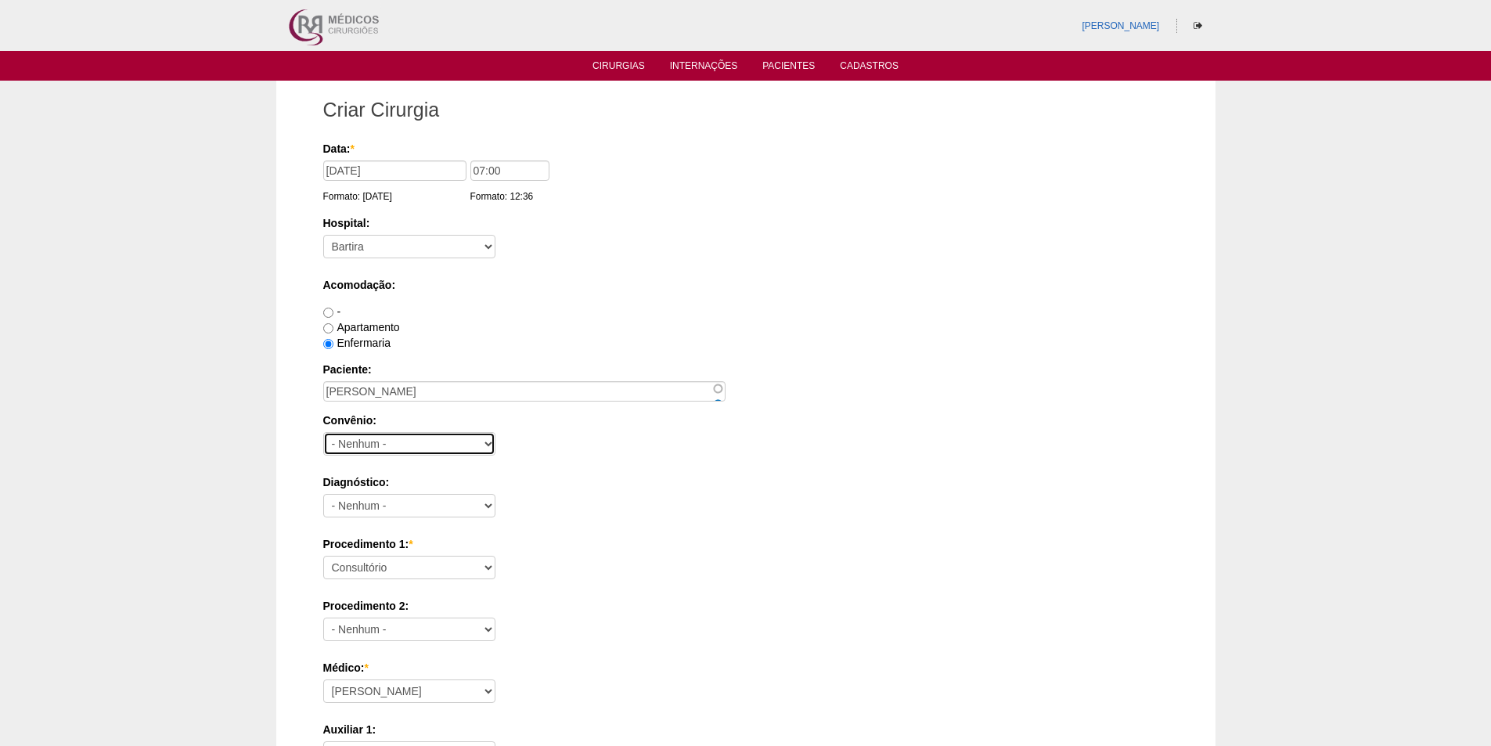
click at [351, 445] on select "- Nenhum - Abet Afresp Allianz Amil Blue Life Caasp Cabesp Caixa de Pensões Car…" at bounding box center [409, 443] width 172 height 23
select select "26"
click at [323, 432] on select "- Nenhum - Abet Afresp Allianz Amil Blue Life Caasp Cabesp Caixa de Pensões Car…" at bounding box center [409, 443] width 172 height 23
click at [414, 510] on select "- Nenhum - Abdome Agudo Abscesso Hepático Abscesso Perianal Abscesso Peritoneal…" at bounding box center [409, 505] width 172 height 23
select select "3707"
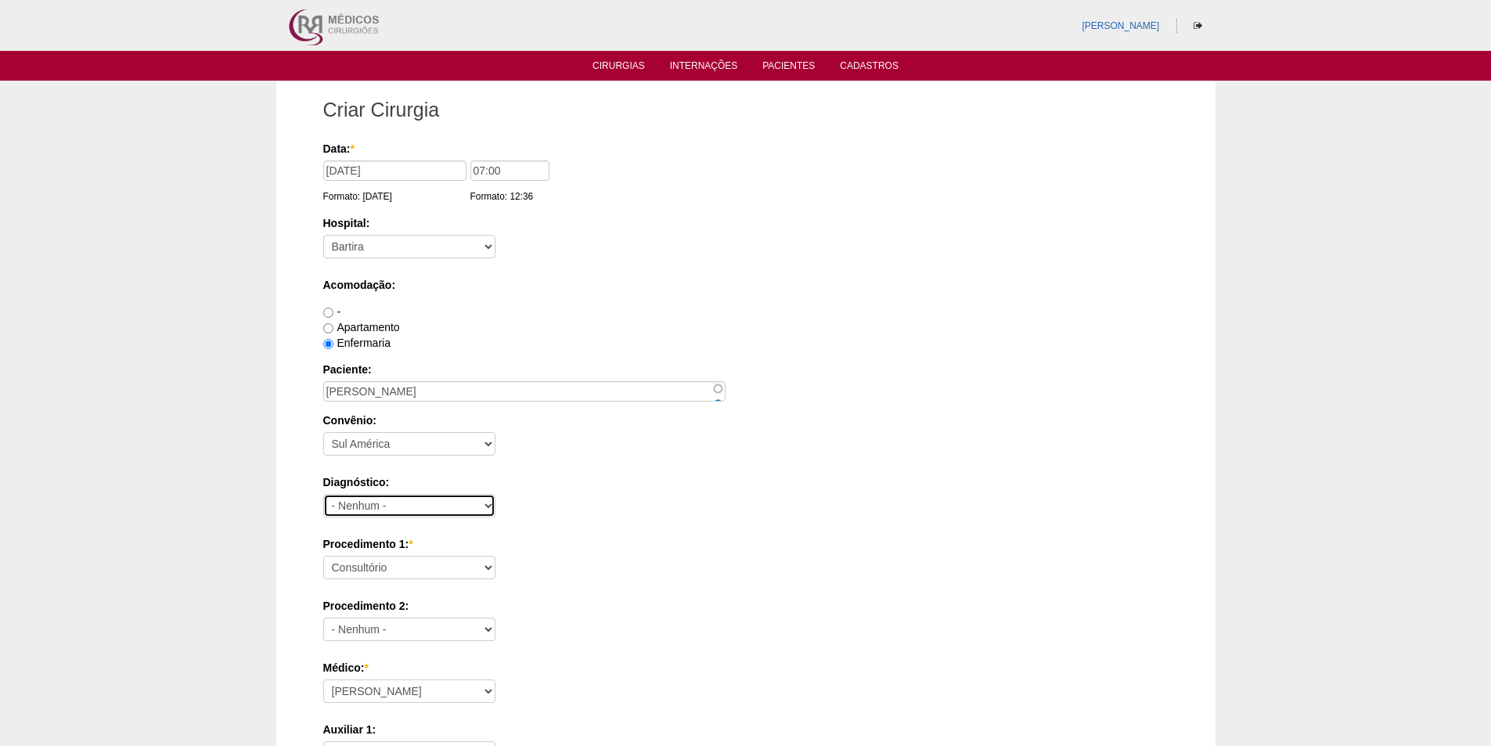
click at [323, 494] on select "- Nenhum - Abdome Agudo Abscesso Hepático Abscesso Perianal Abscesso Peritoneal…" at bounding box center [409, 505] width 172 height 23
click at [406, 569] on select "Consultório Abscesso Hepático - Drenagem Abscesso perianal Amputação Abdômino P…" at bounding box center [409, 567] width 172 height 23
select select "3710"
click at [323, 556] on select "Consultório Abscesso Hepático - Drenagem Abscesso perianal Amputação Abdômino P…" at bounding box center [409, 567] width 172 height 23
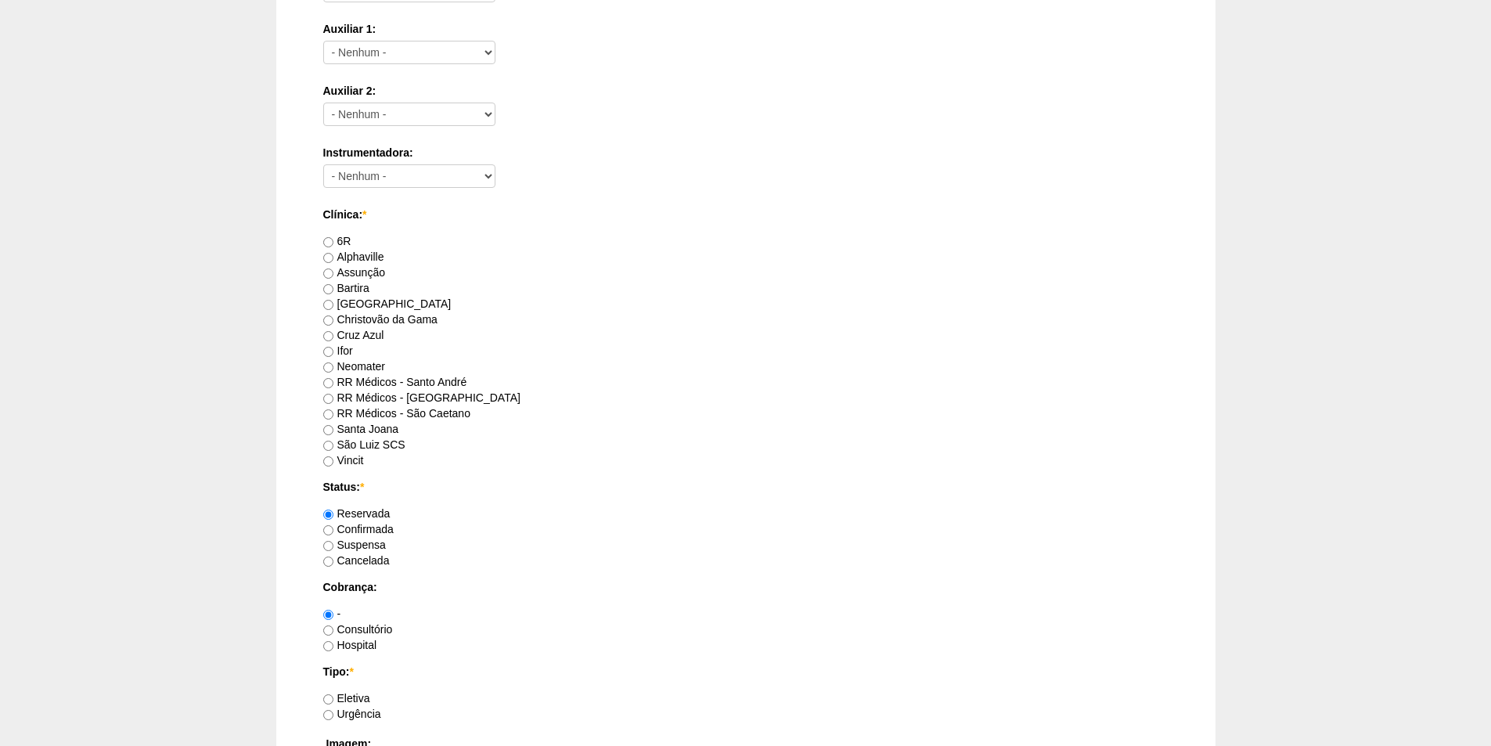
scroll to position [704, 0]
click at [330, 378] on input "RR Médicos - Santo André" at bounding box center [328, 379] width 10 height 10
radio input "true"
click at [326, 628] on input "Consultório" at bounding box center [328, 626] width 10 height 10
radio input "true"
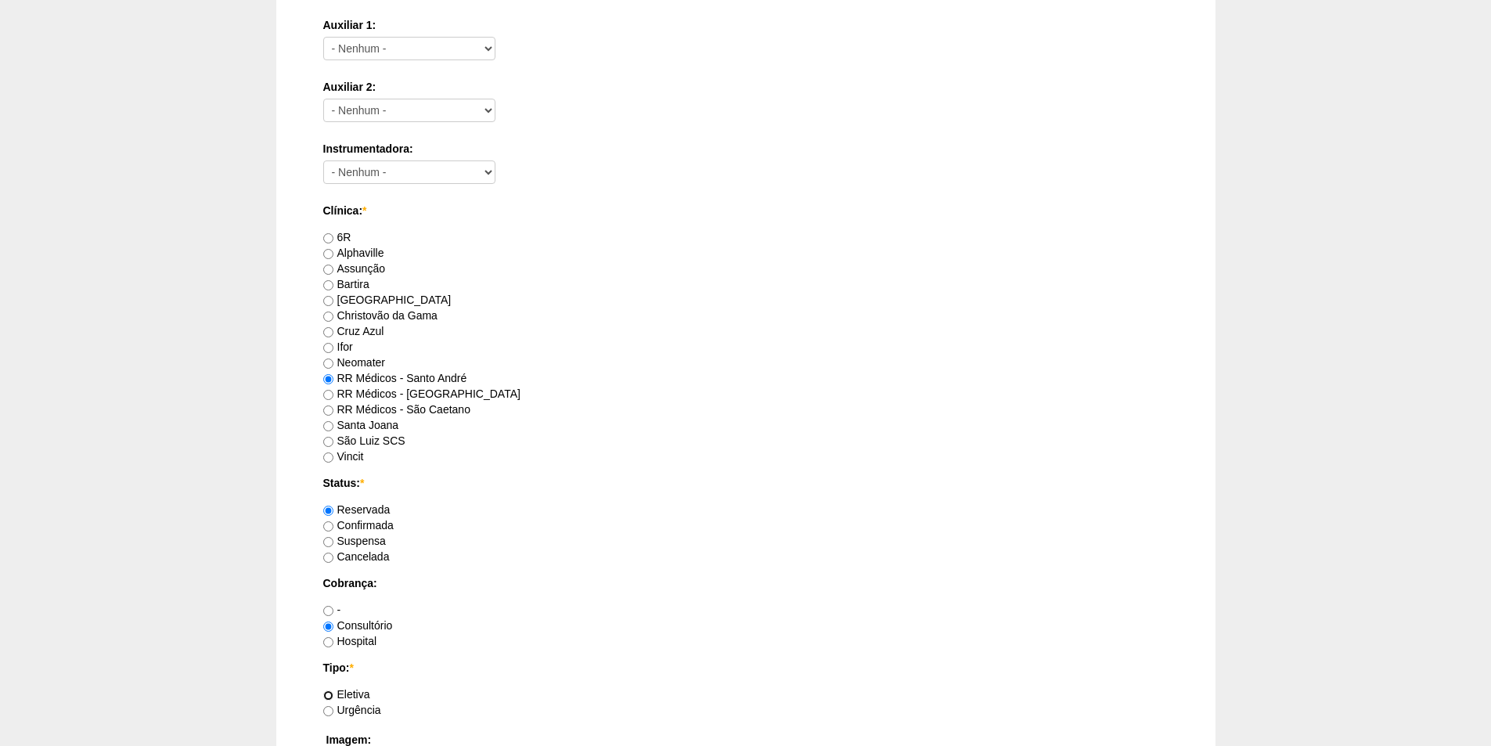
drag, startPoint x: 328, startPoint y: 693, endPoint x: 433, endPoint y: 654, distance: 111.9
click at [329, 693] on input "Eletiva" at bounding box center [328, 695] width 10 height 10
radio input "true"
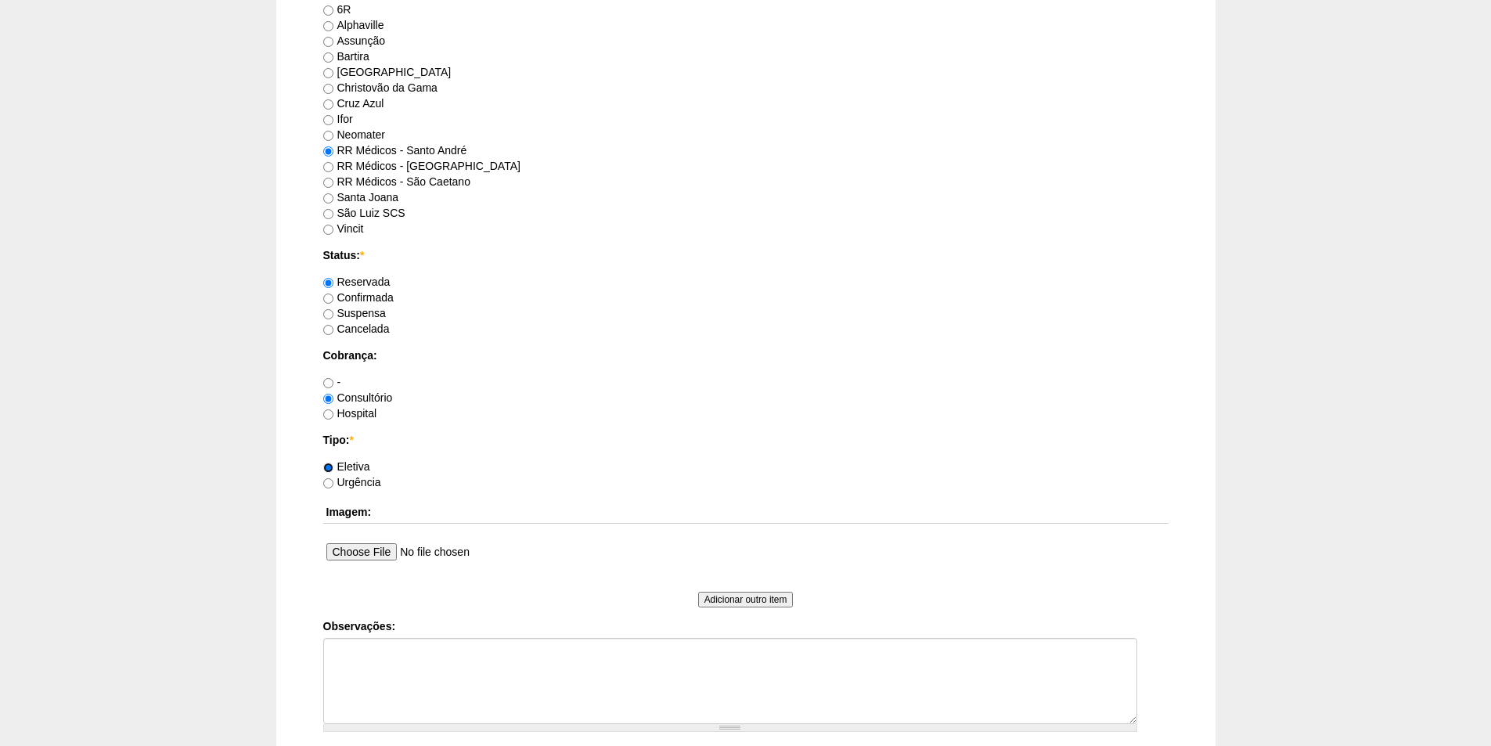
scroll to position [1017, 0]
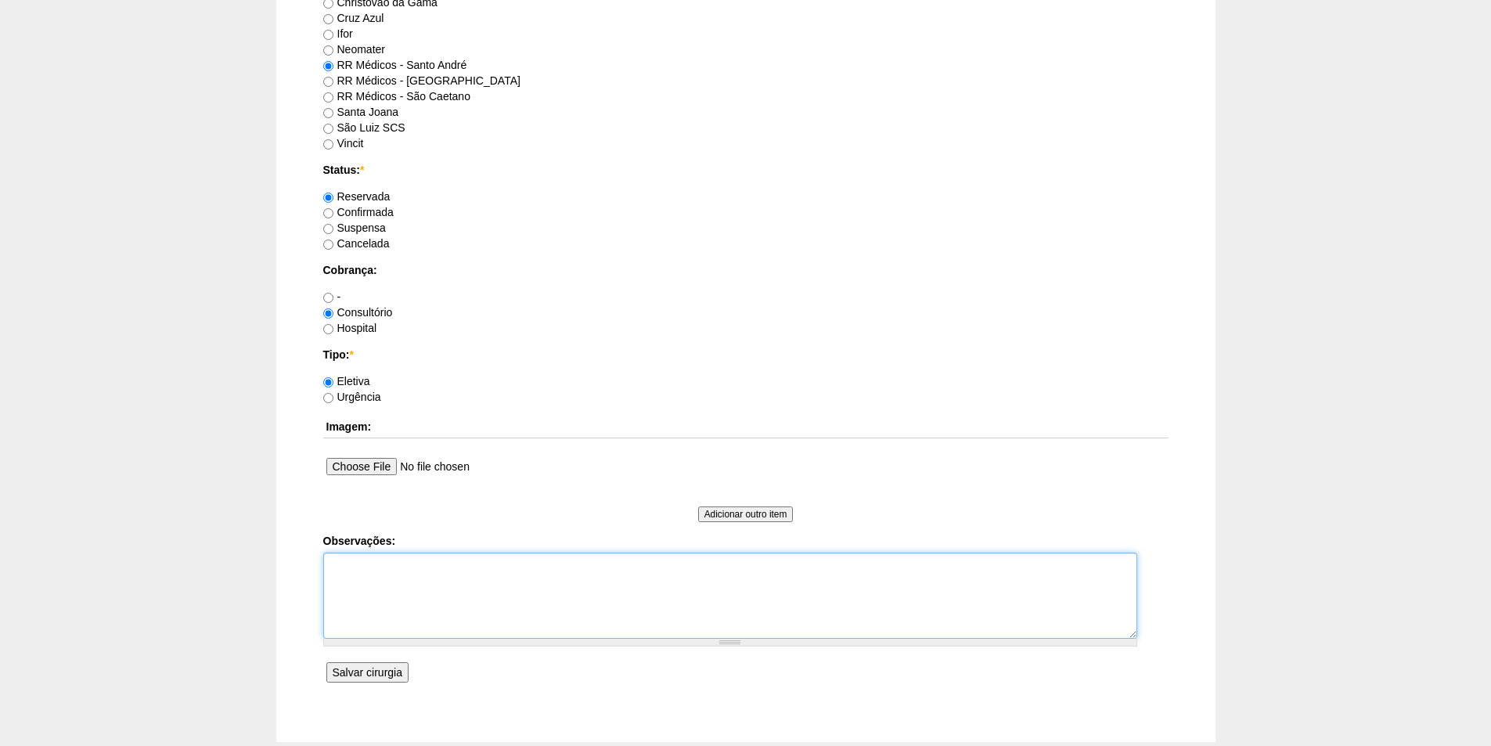
click at [370, 567] on textarea "Observações:" at bounding box center [730, 596] width 814 height 86
type textarea "OBS DM"
click at [369, 671] on input "Salvar cirurgia" at bounding box center [367, 672] width 82 height 20
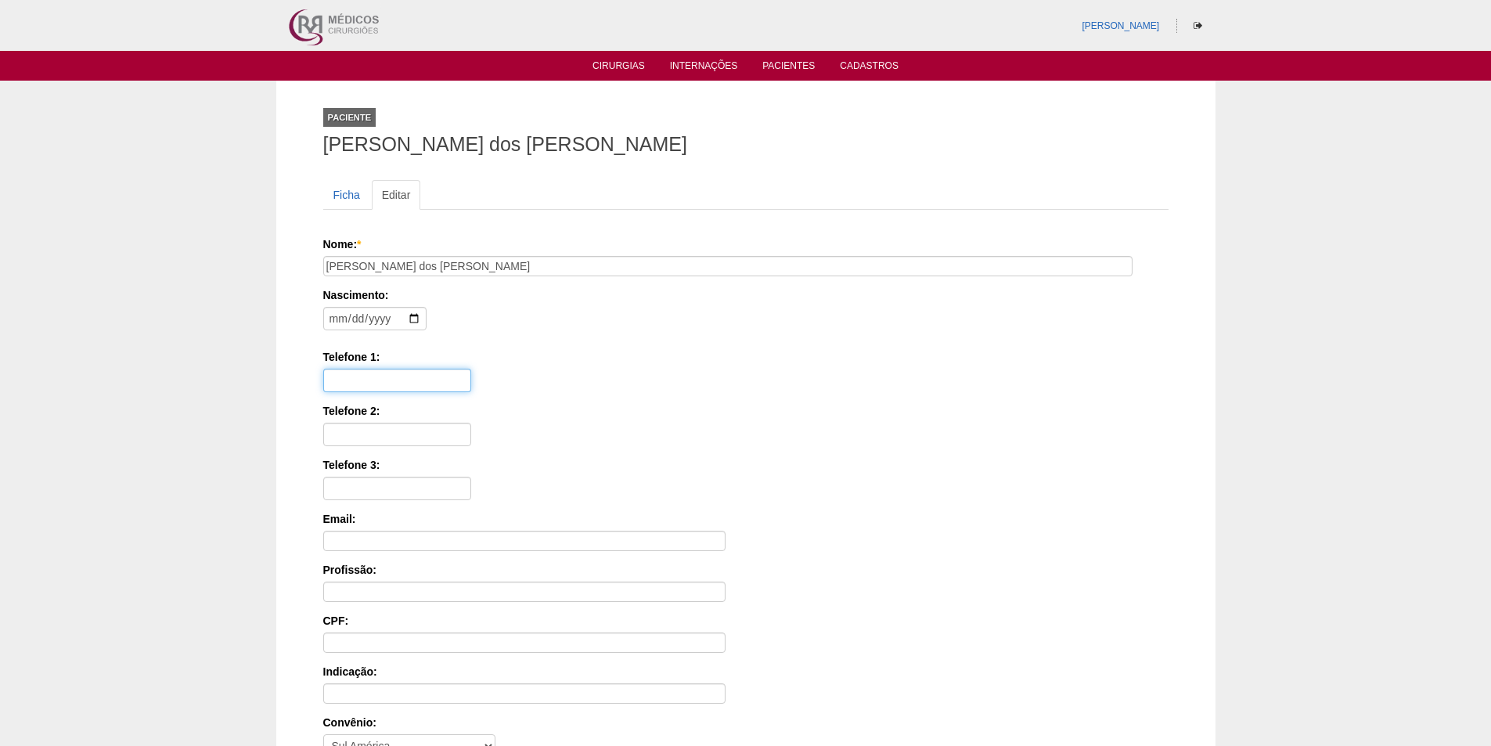
click at [356, 379] on input "Telefone 1:" at bounding box center [397, 380] width 148 height 23
paste input "[PERSON_NAME] dos [PERSON_NAME]"
type input "1"
type input "11"
click at [333, 318] on input "date" at bounding box center [374, 318] width 103 height 23
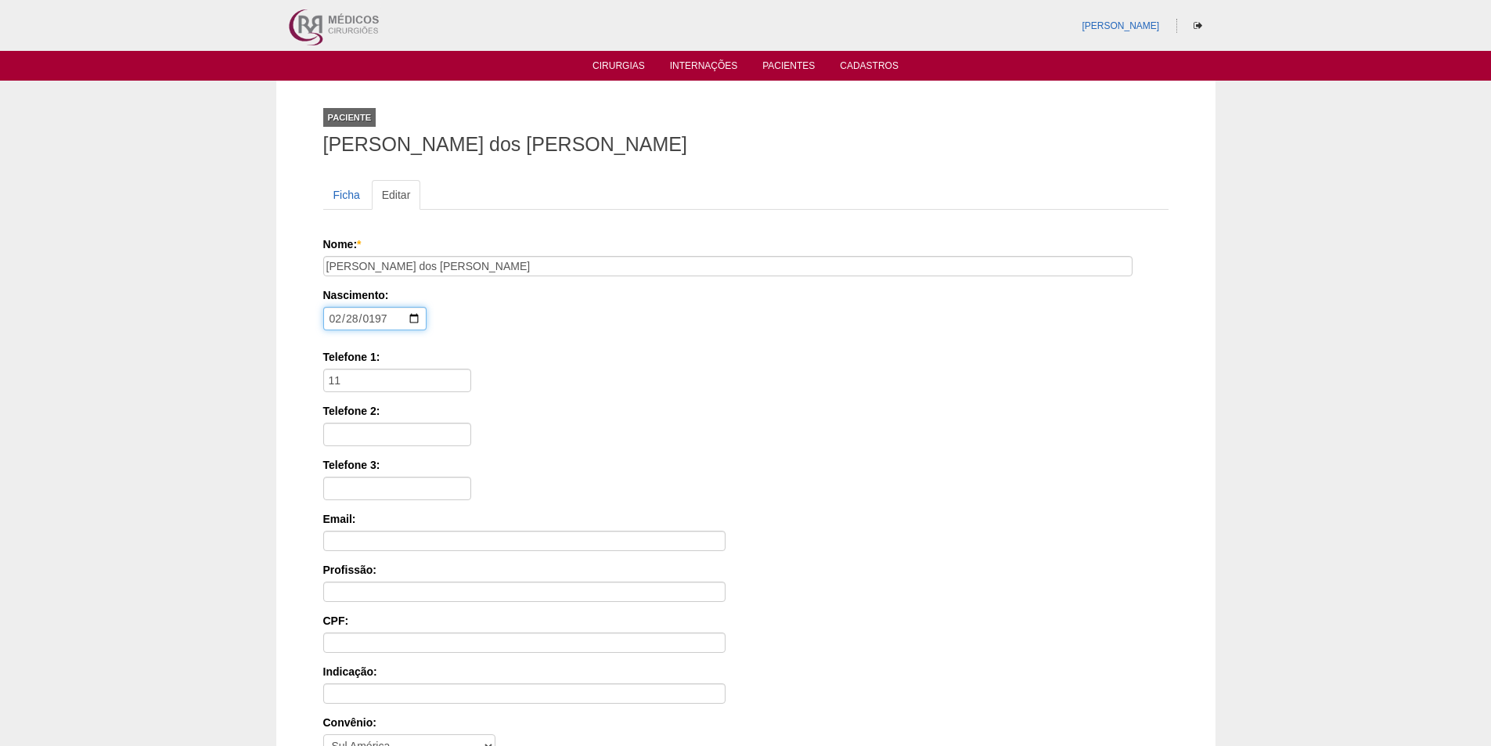
type input "[DATE]"
click at [358, 383] on input "11" at bounding box center [397, 380] width 148 height 23
paste input "98375-4258"
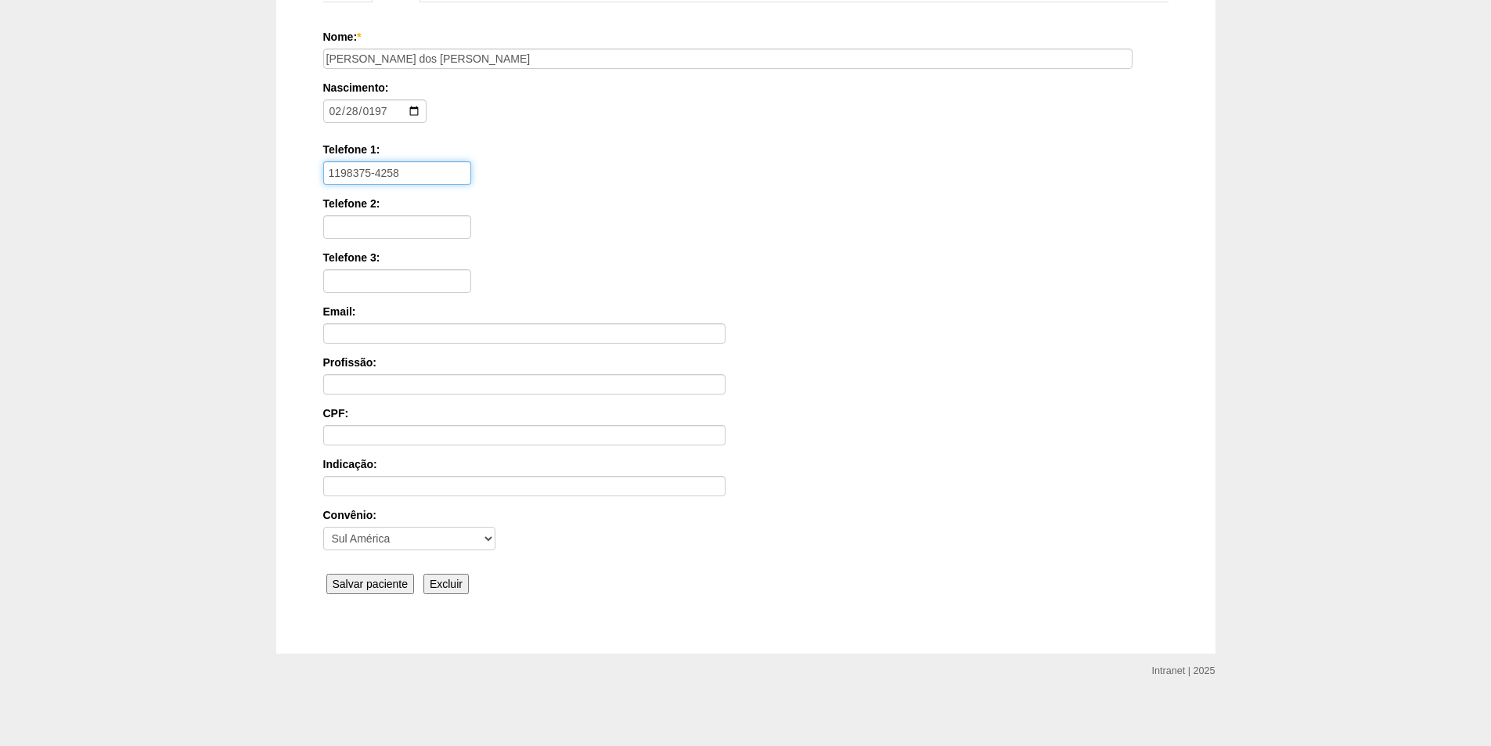
scroll to position [210, 0]
type input "1198375-4258"
click at [355, 582] on input "Salvar paciente" at bounding box center [370, 581] width 88 height 20
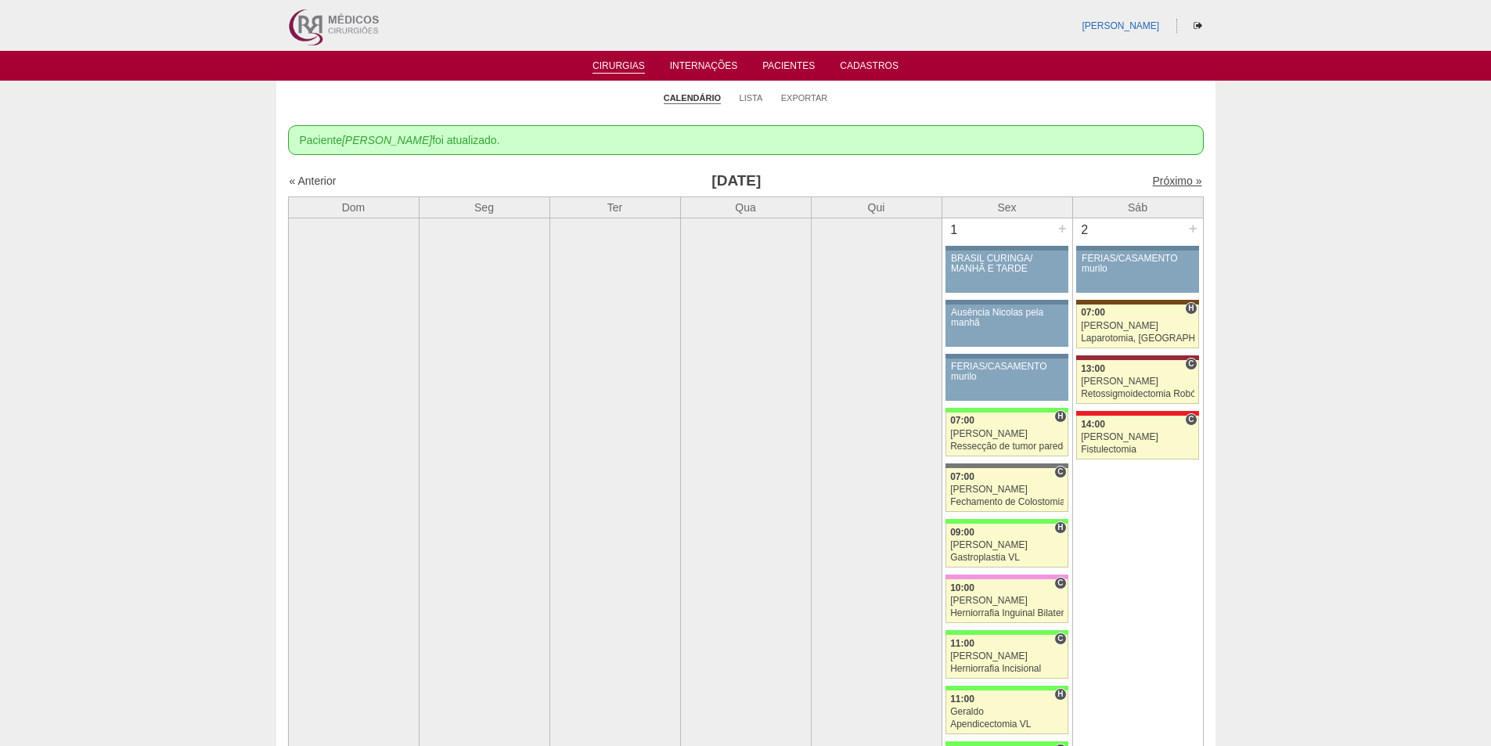
click at [1161, 177] on link "Próximo »" at bounding box center [1176, 181] width 49 height 13
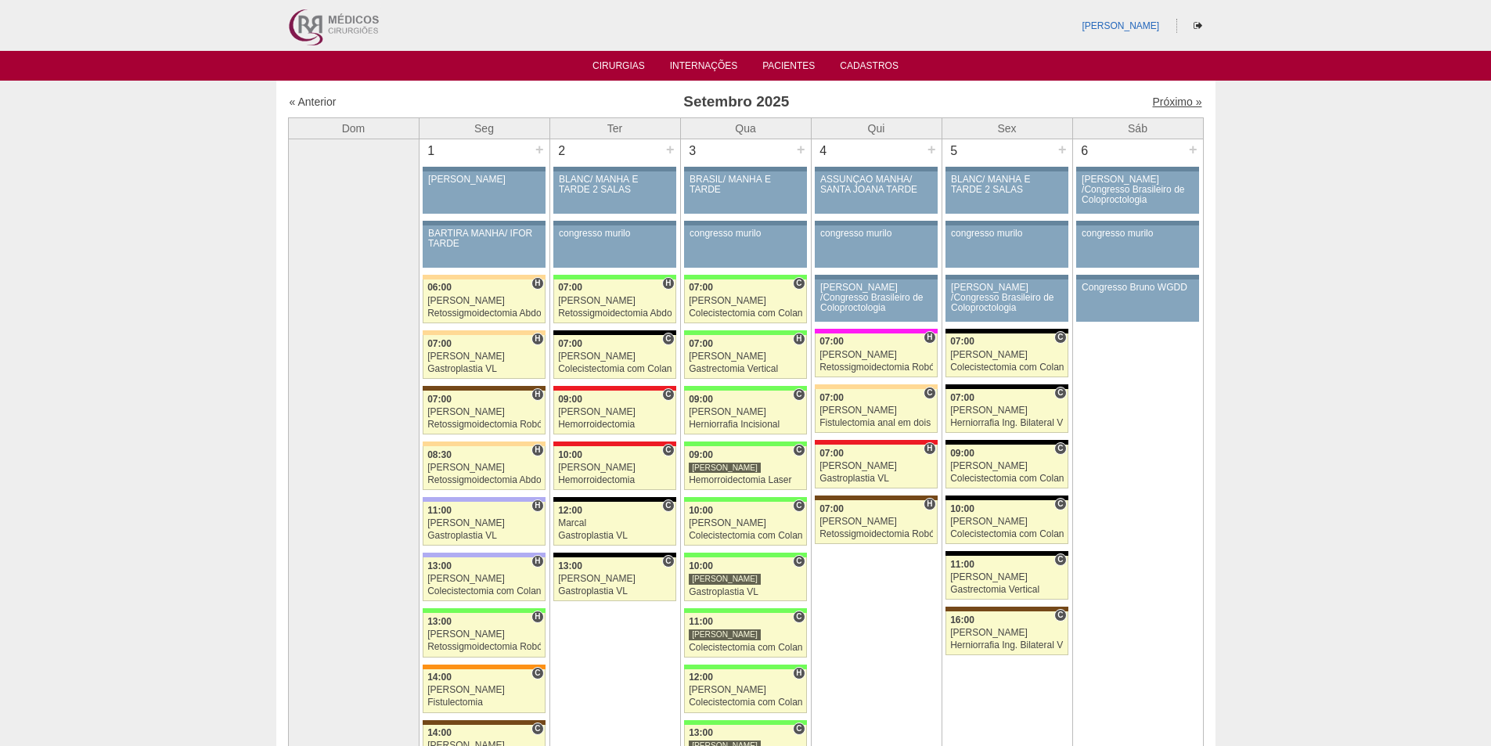
click at [1168, 97] on link "Próximo »" at bounding box center [1176, 101] width 49 height 13
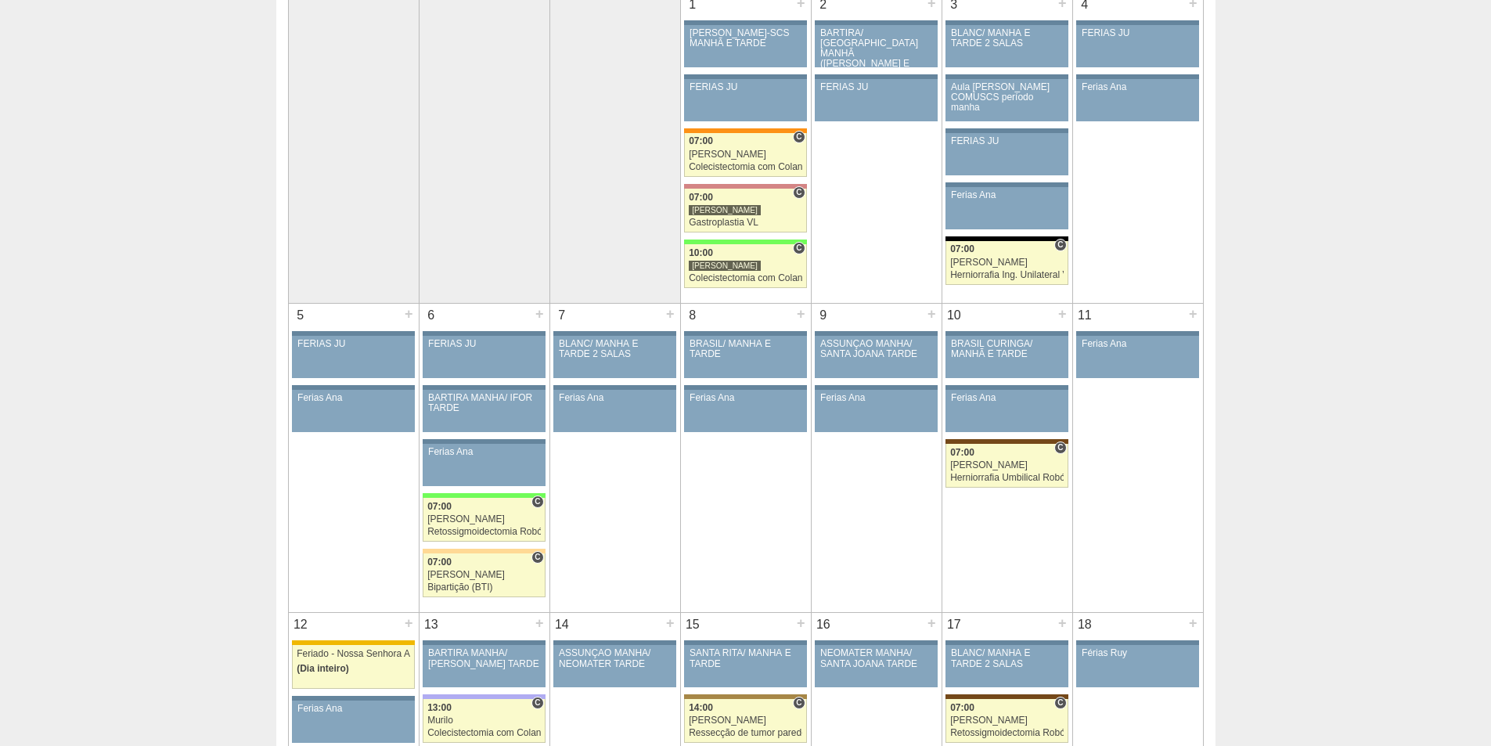
scroll to position [78, 0]
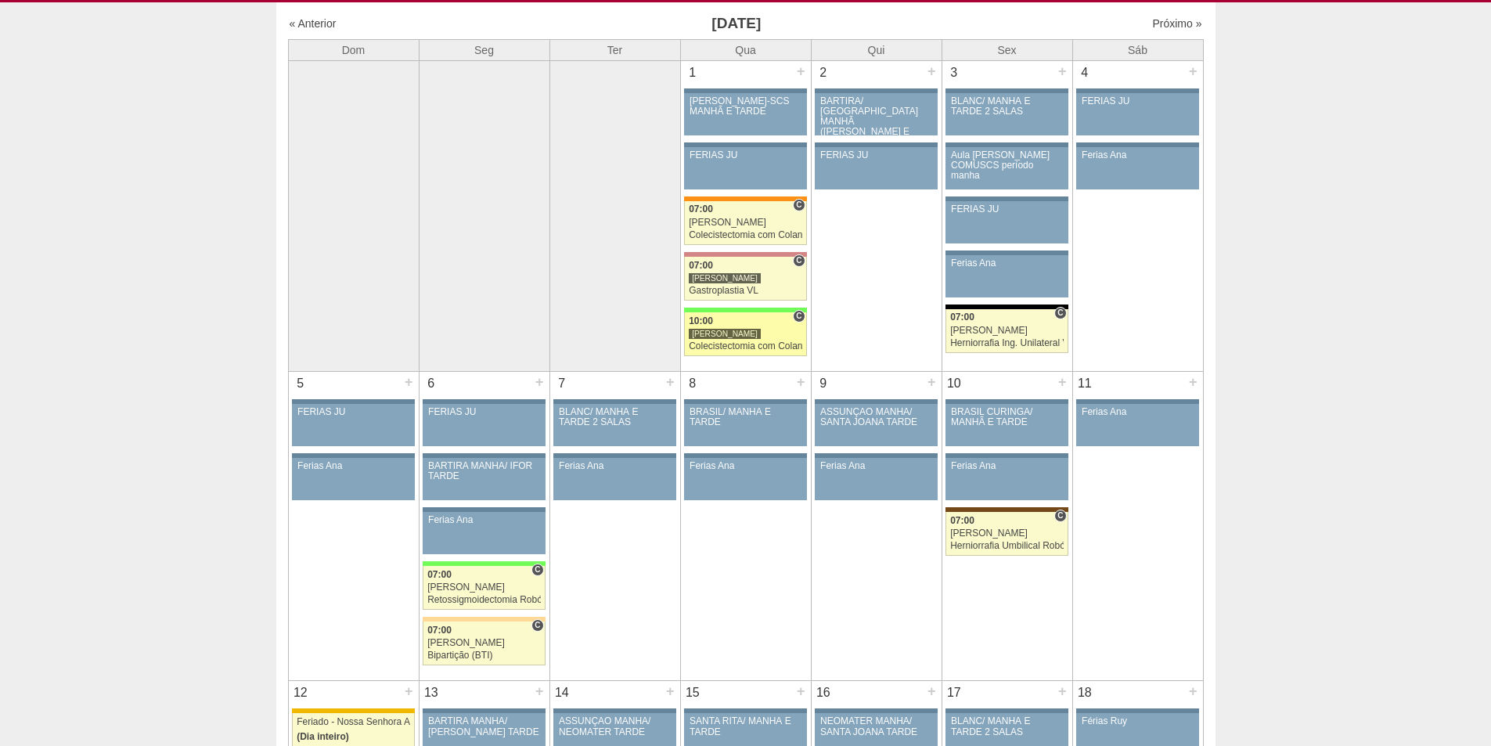
click at [723, 347] on div "Colecistectomia com Colangiografia VL" at bounding box center [745, 346] width 113 height 10
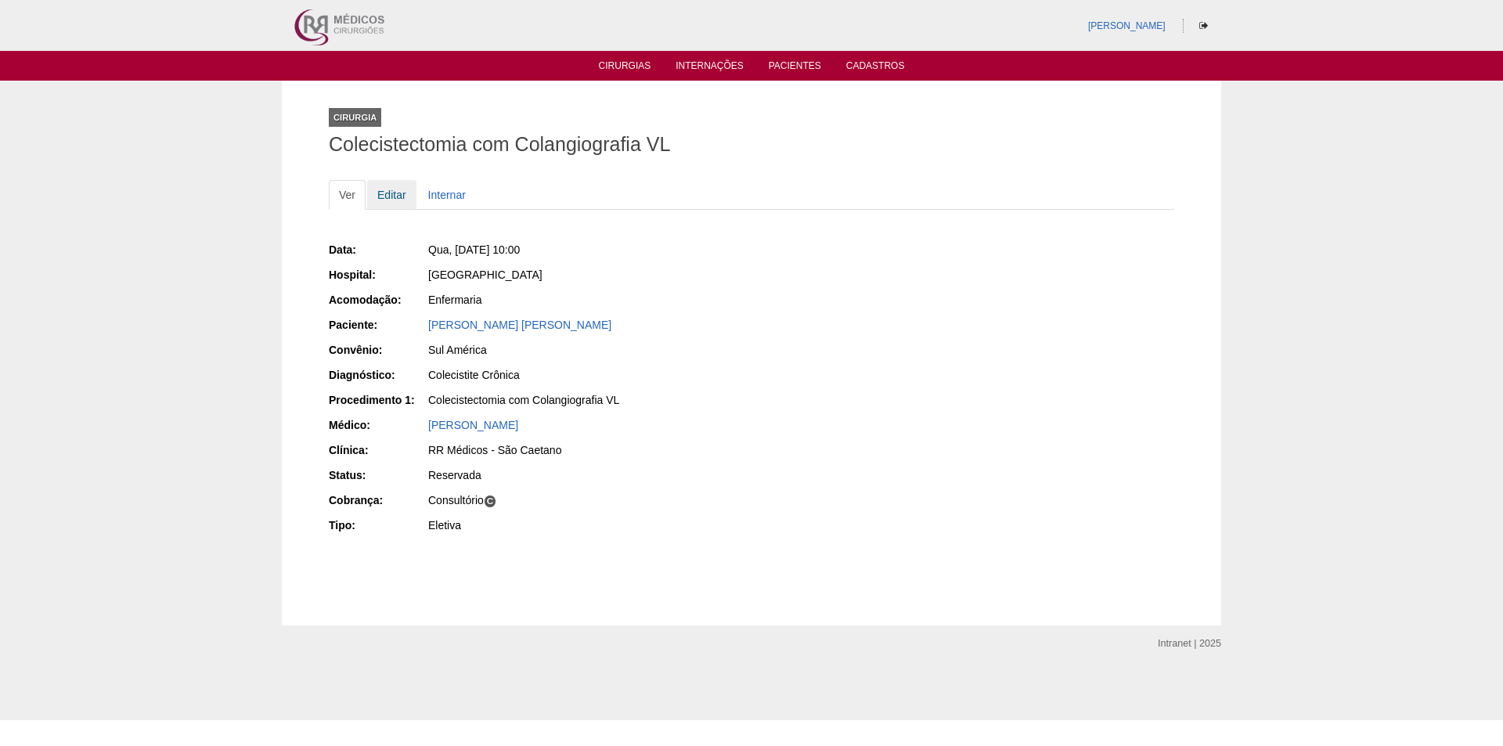
click at [387, 195] on link "Editar" at bounding box center [391, 195] width 49 height 30
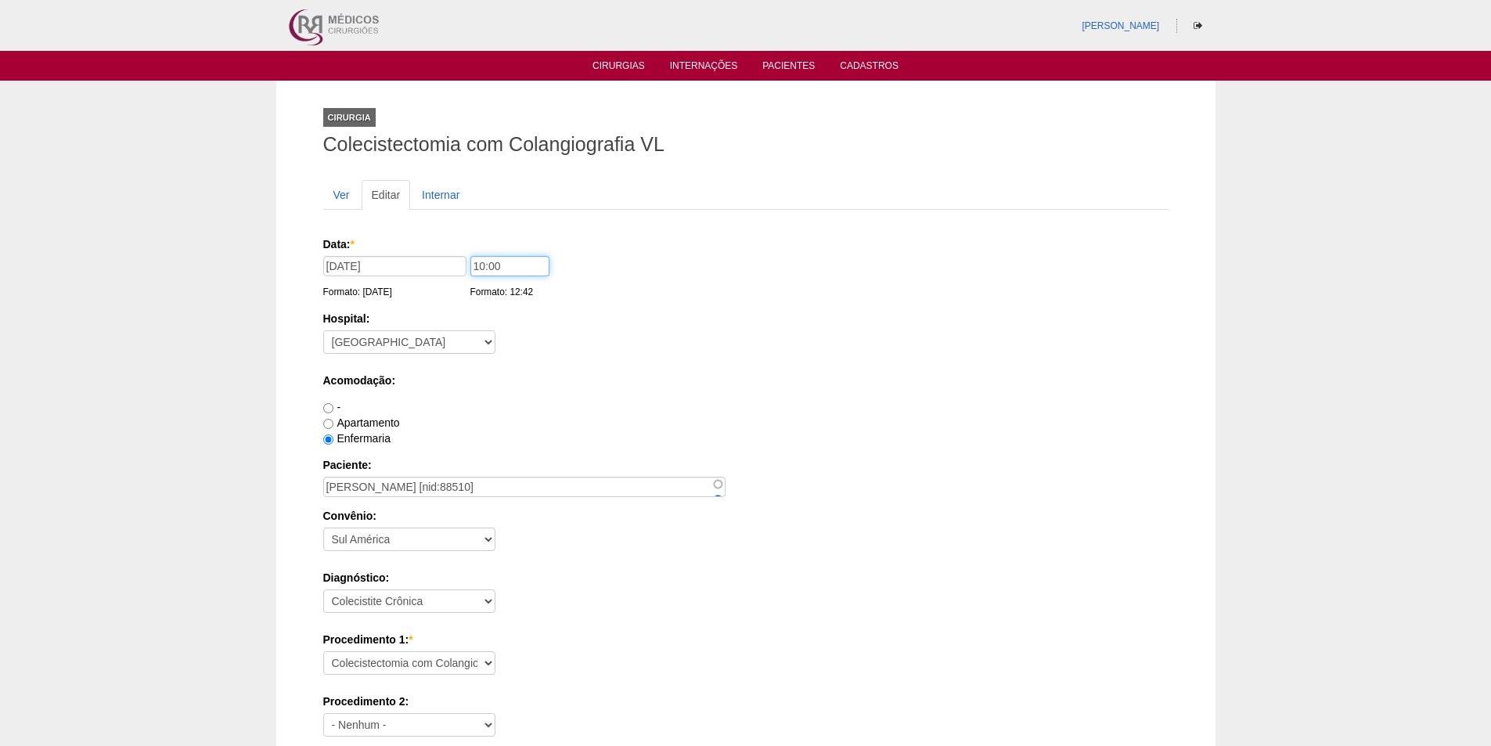
click at [481, 267] on input "10:00" at bounding box center [509, 266] width 79 height 20
type input "14:00"
click at [466, 333] on select "- Nenhum - 9 de Julho Albert Einstein Alvorada América Assunção Bartira Benefic…" at bounding box center [409, 341] width 172 height 23
select select "9"
click at [323, 330] on select "- Nenhum - 9 de Julho Albert Einstein Alvorada América Assunção Bartira Benefic…" at bounding box center [409, 341] width 172 height 23
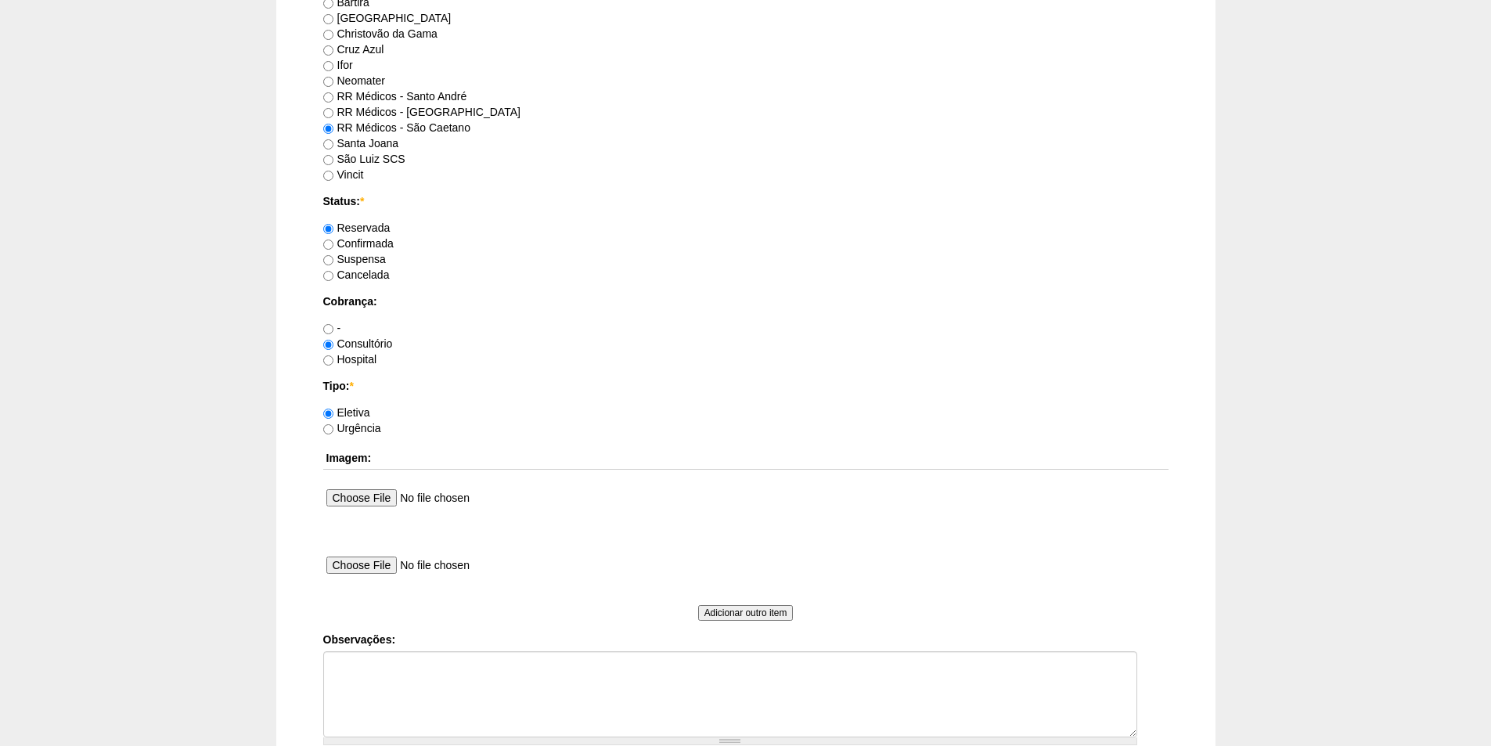
scroll to position [1271, 0]
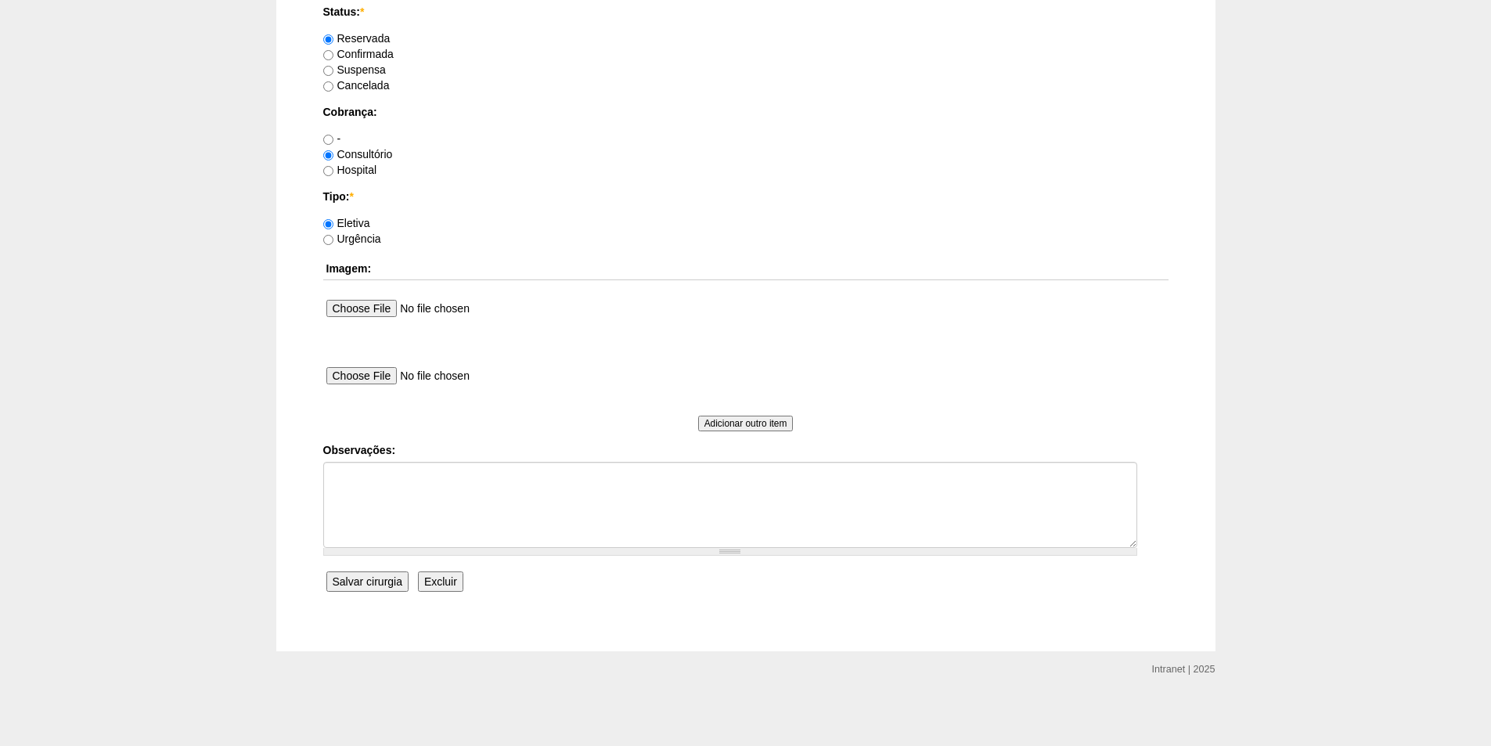
click at [361, 580] on input "Salvar cirurgia" at bounding box center [367, 581] width 82 height 20
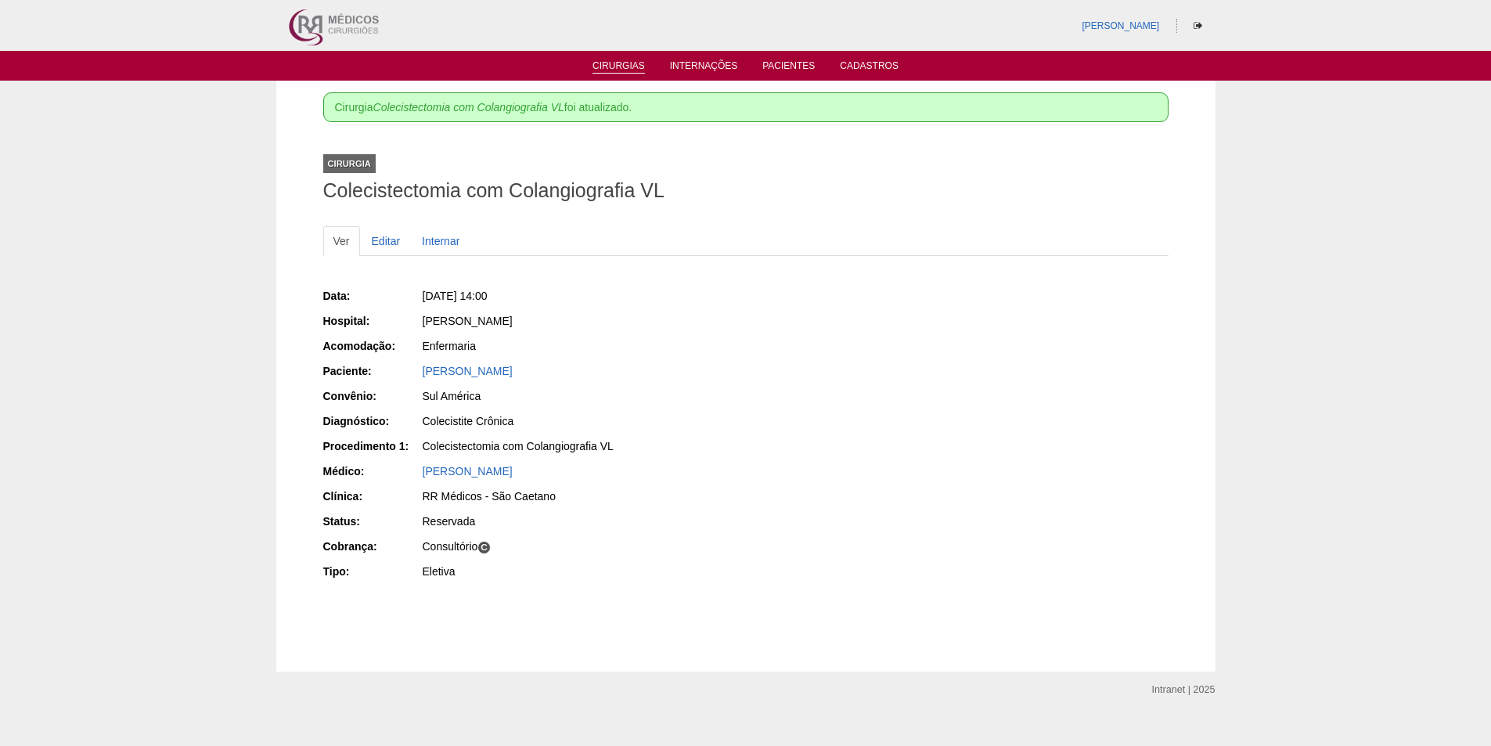
click at [617, 61] on link "Cirurgias" at bounding box center [618, 66] width 52 height 13
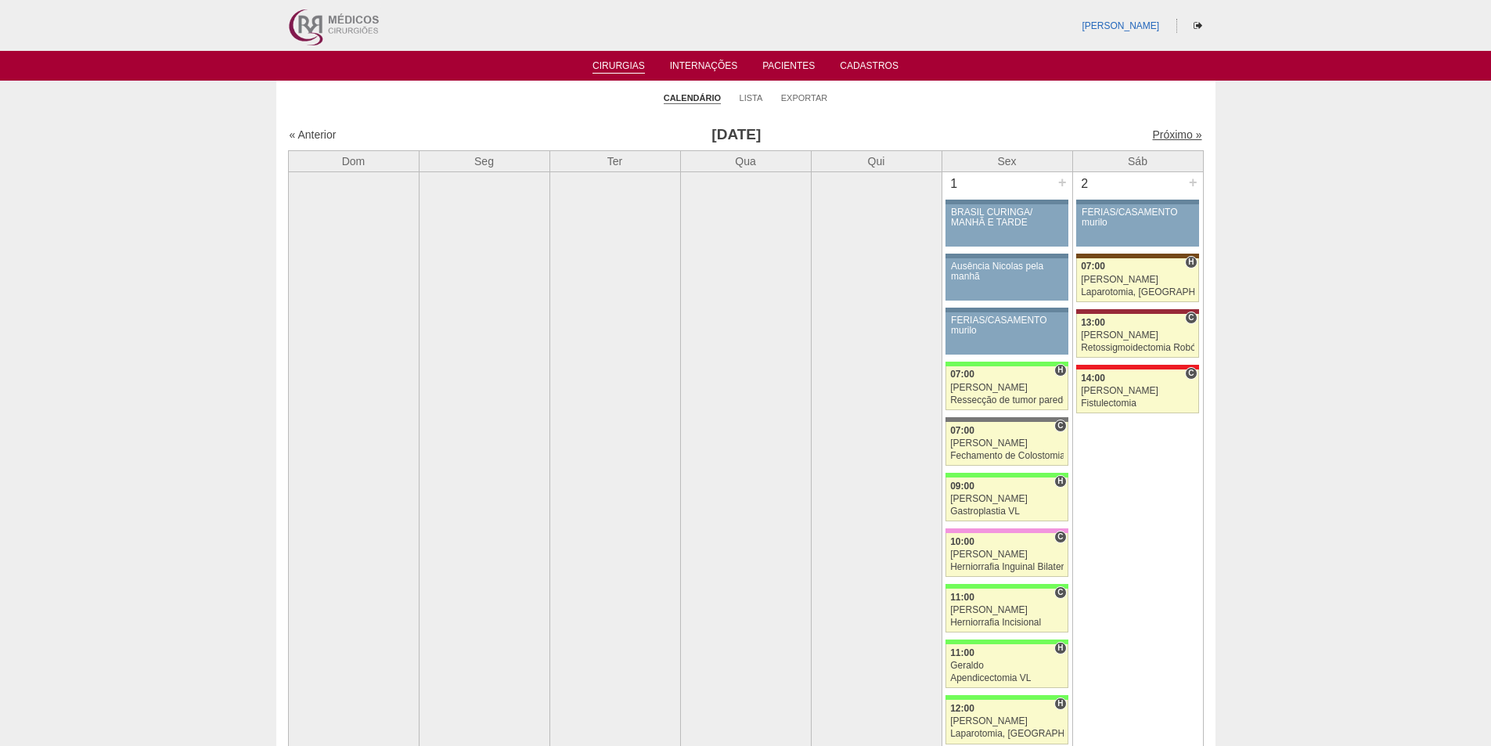
click at [1157, 132] on link "Próximo »" at bounding box center [1176, 134] width 49 height 13
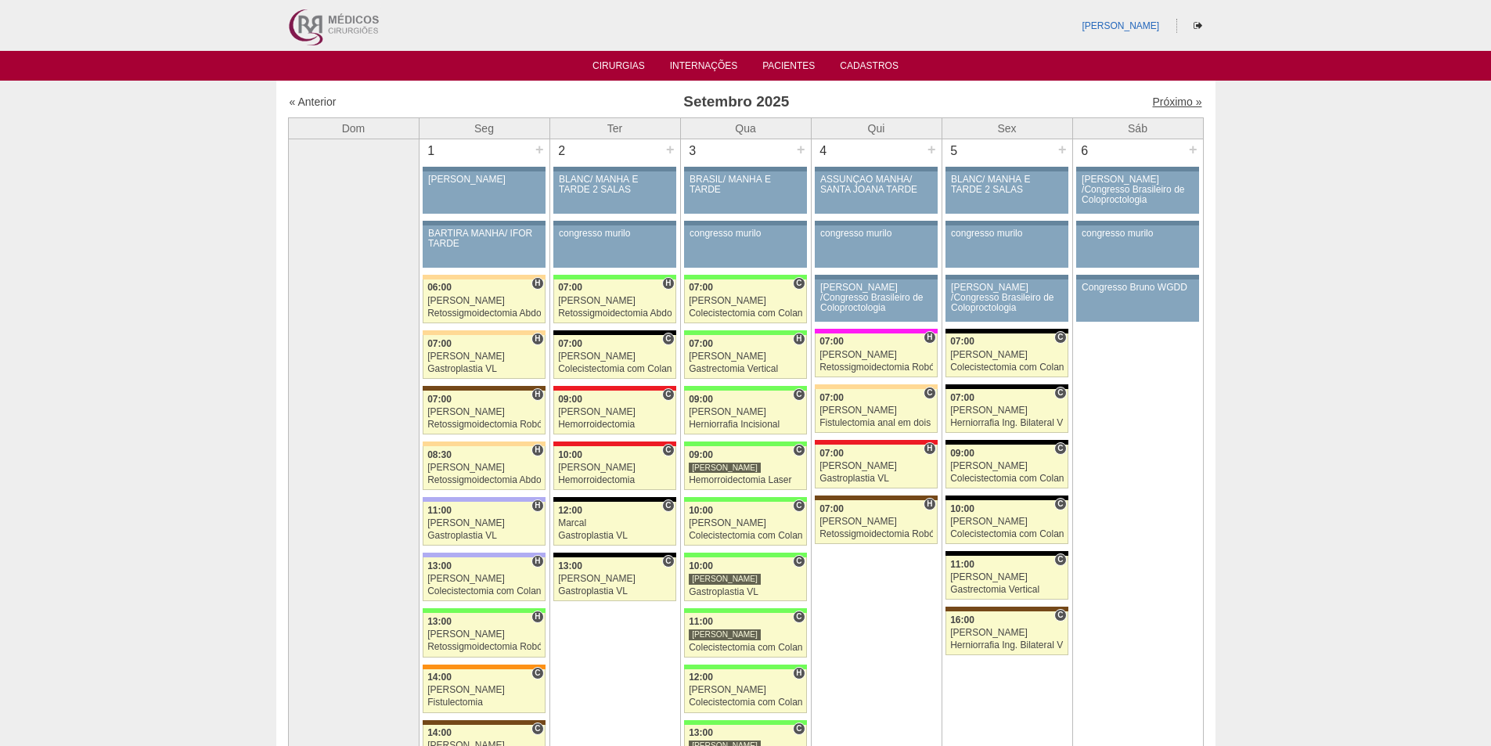
click at [1156, 104] on link "Próximo »" at bounding box center [1176, 101] width 49 height 13
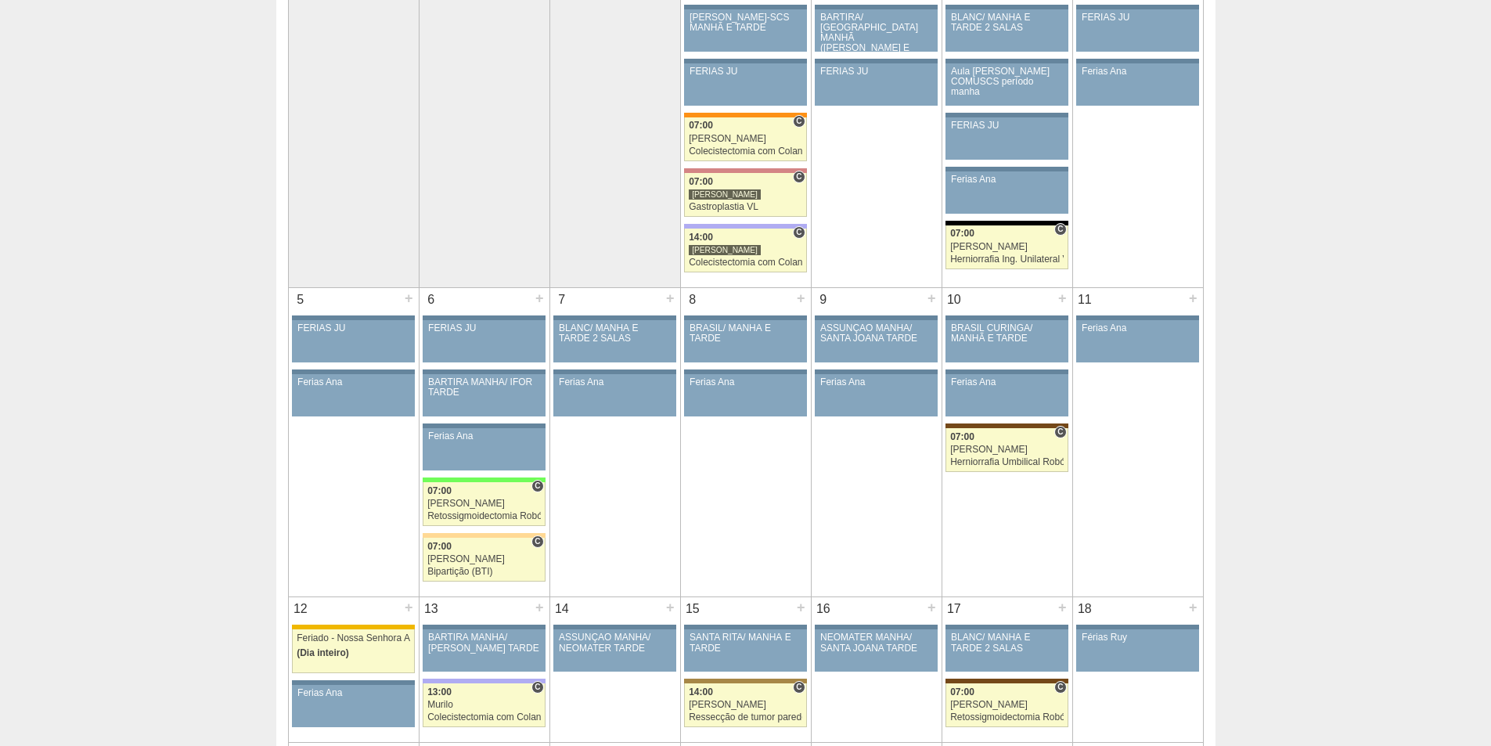
scroll to position [157, 0]
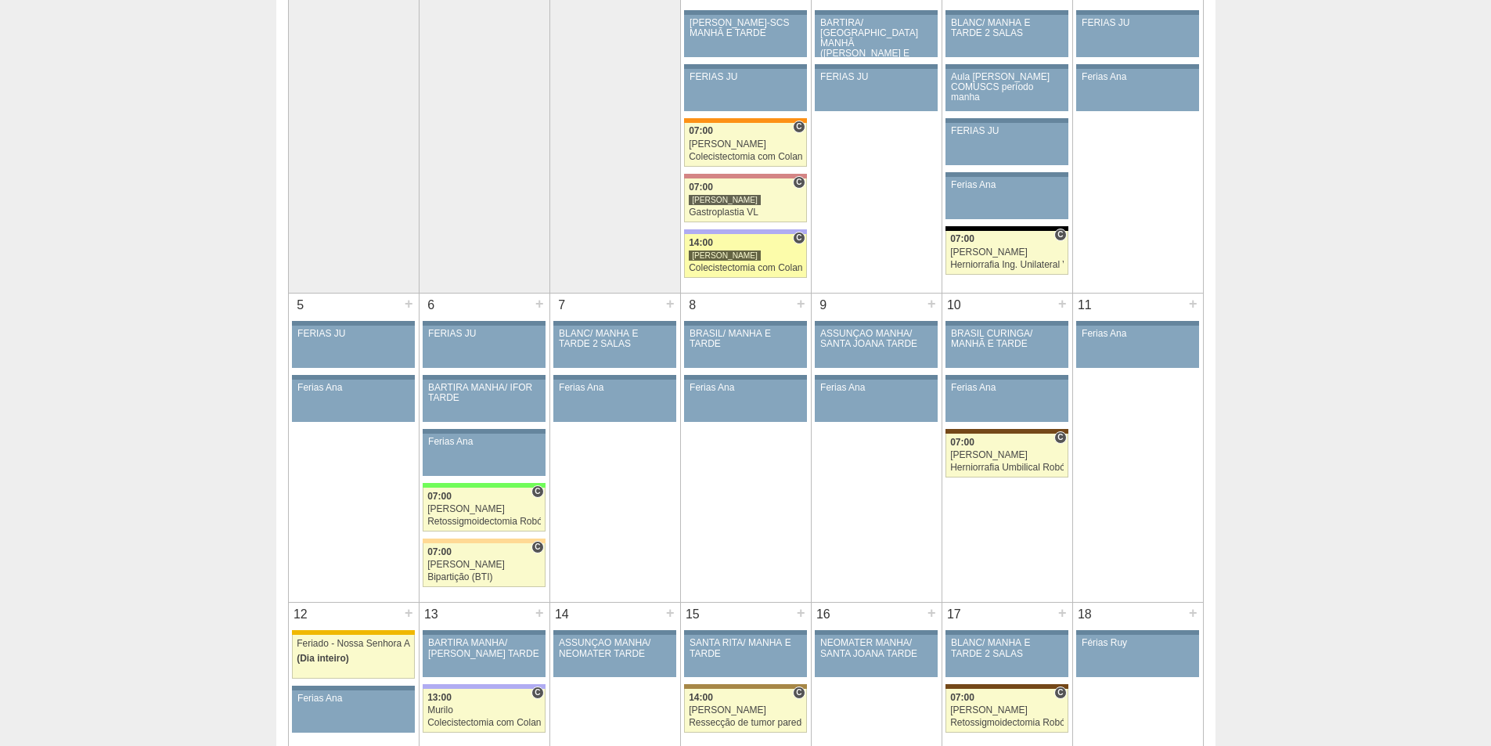
click at [733, 268] on div "Colecistectomia com Colangiografia VL" at bounding box center [745, 268] width 113 height 10
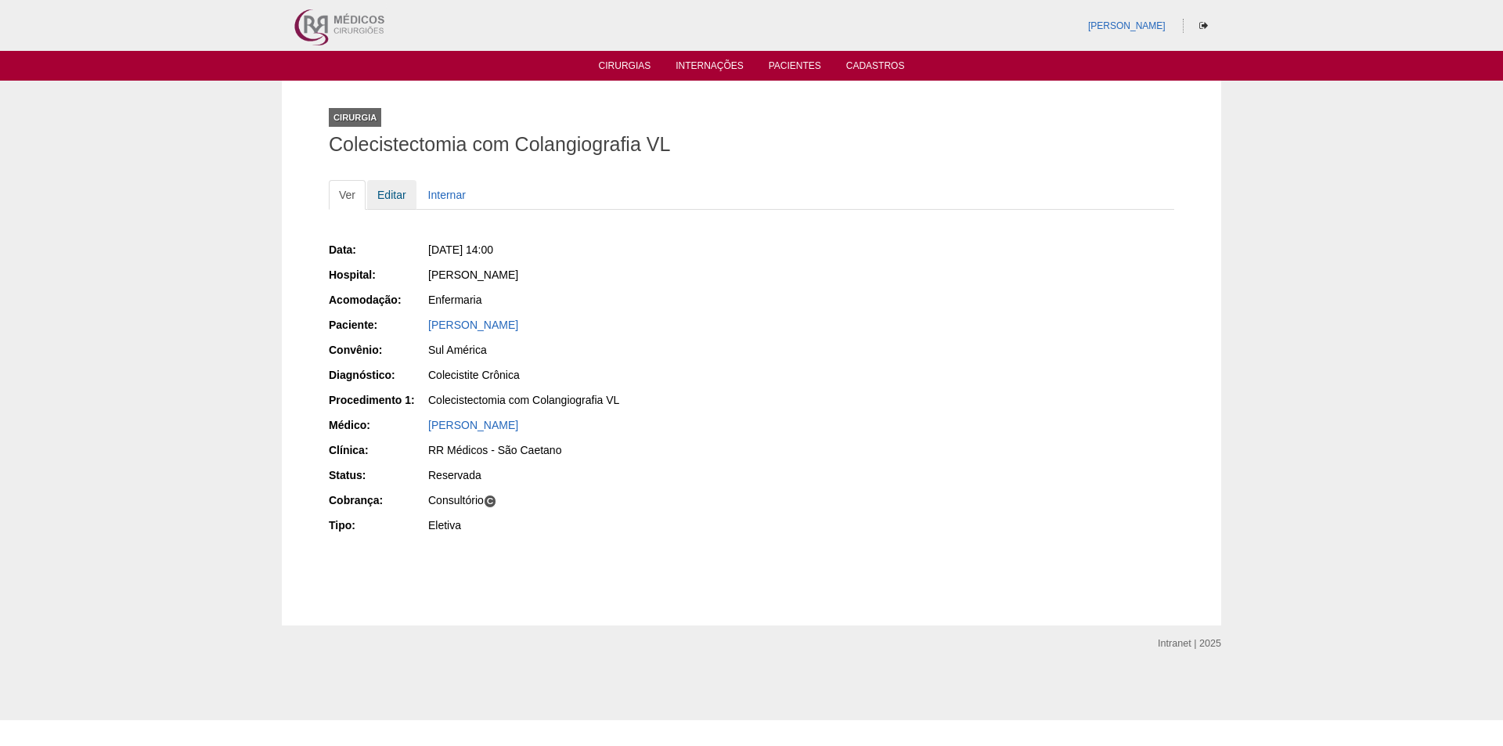
click at [392, 195] on link "Editar" at bounding box center [391, 195] width 49 height 30
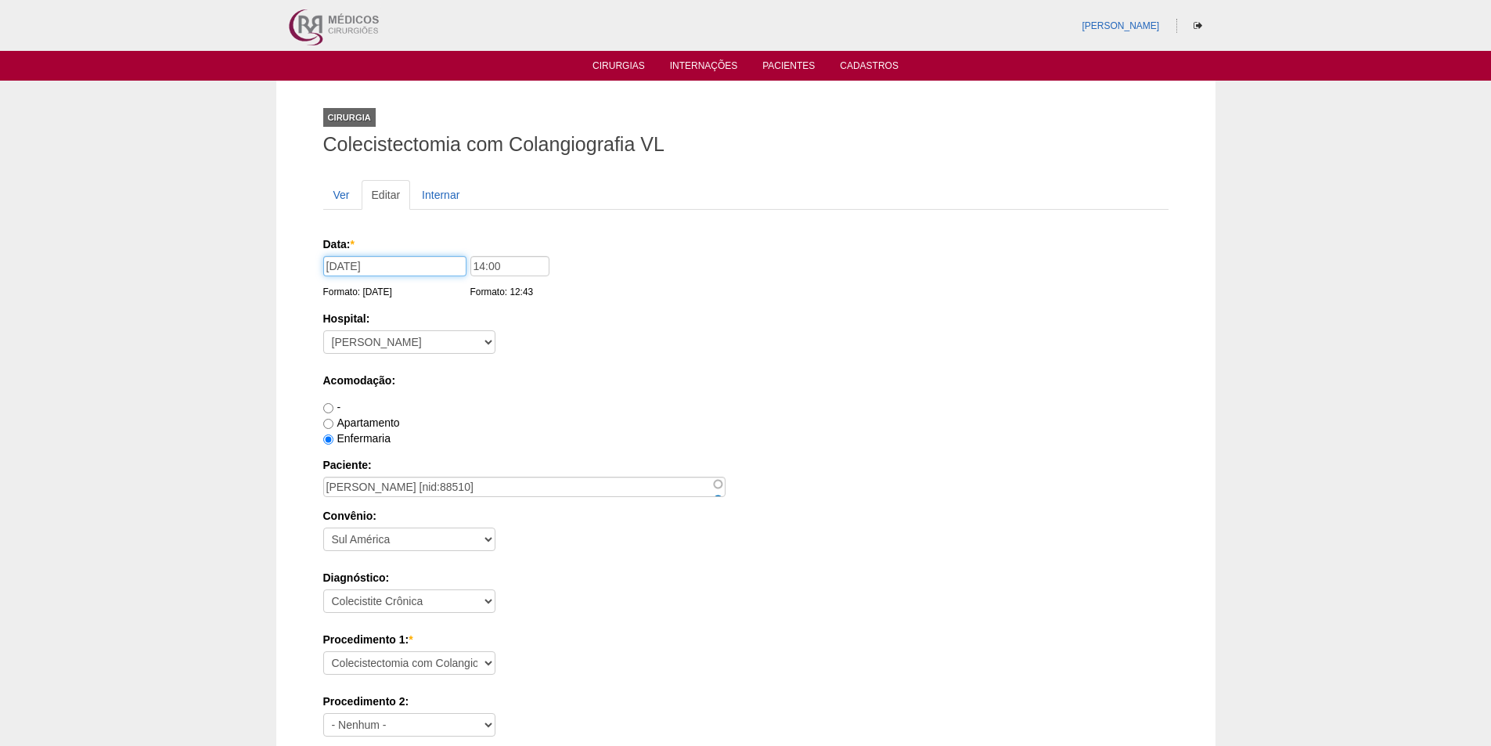
click at [386, 267] on input "01/10/2025" at bounding box center [394, 266] width 143 height 20
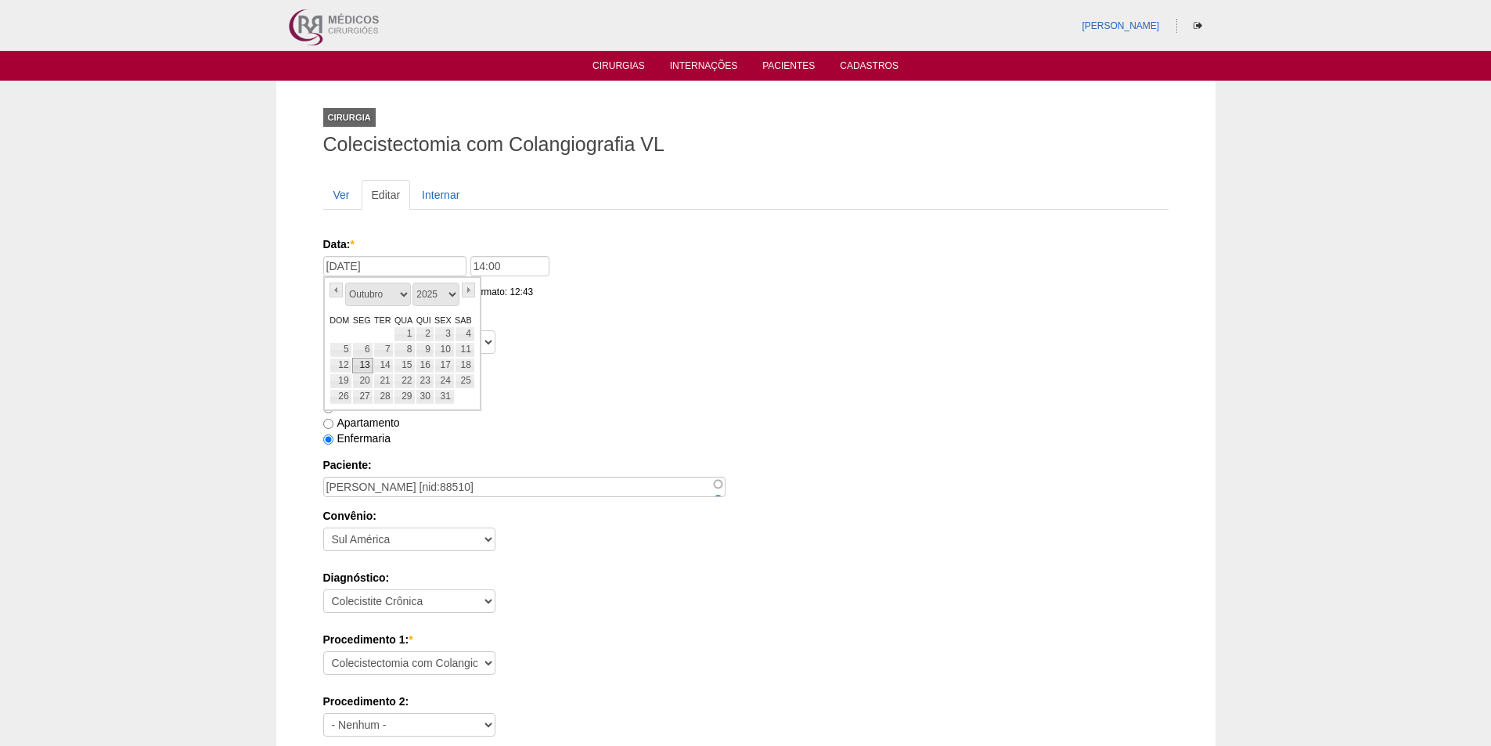
click at [365, 362] on link "13" at bounding box center [362, 366] width 21 height 16
type input "13/10/2025"
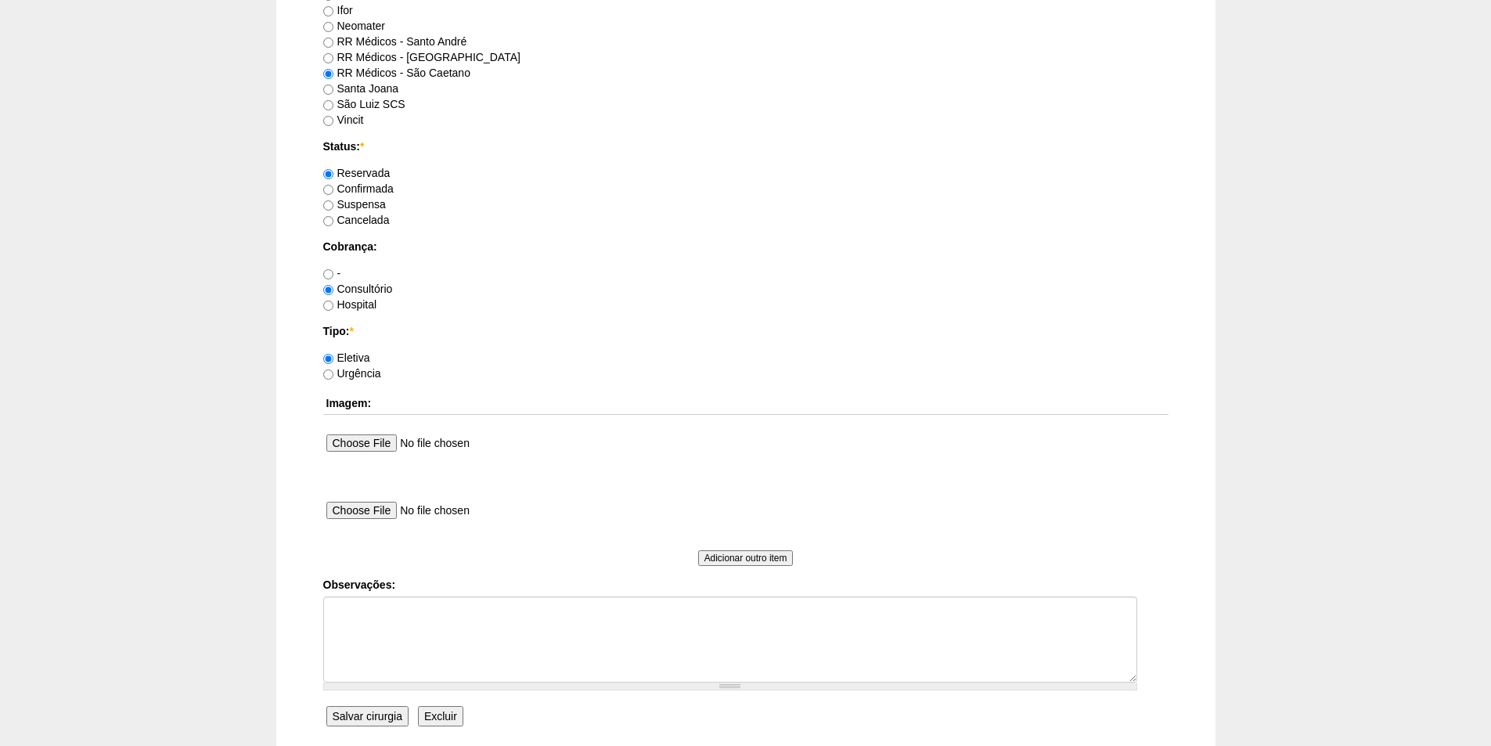
scroll to position [1252, 0]
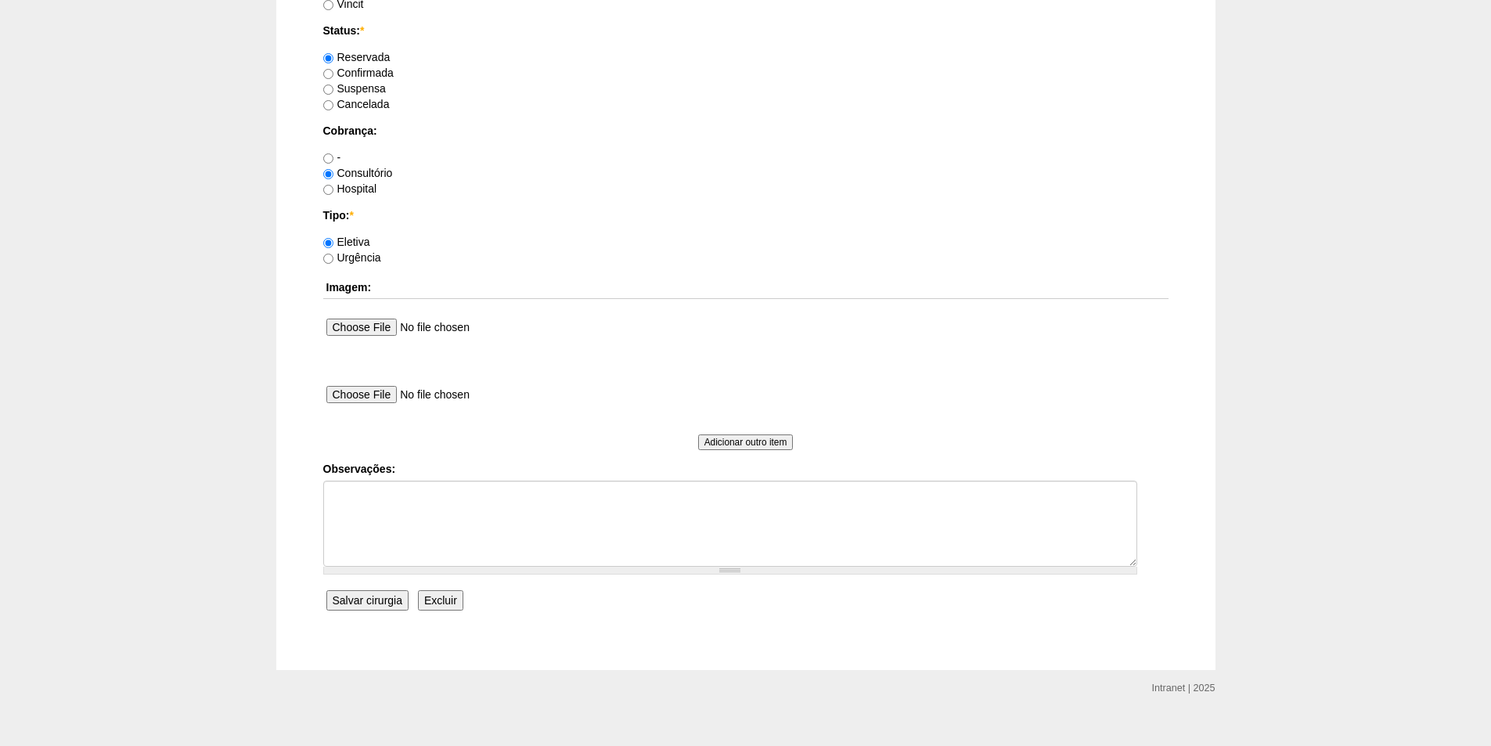
click at [360, 599] on input "Salvar cirurgia" at bounding box center [367, 600] width 82 height 20
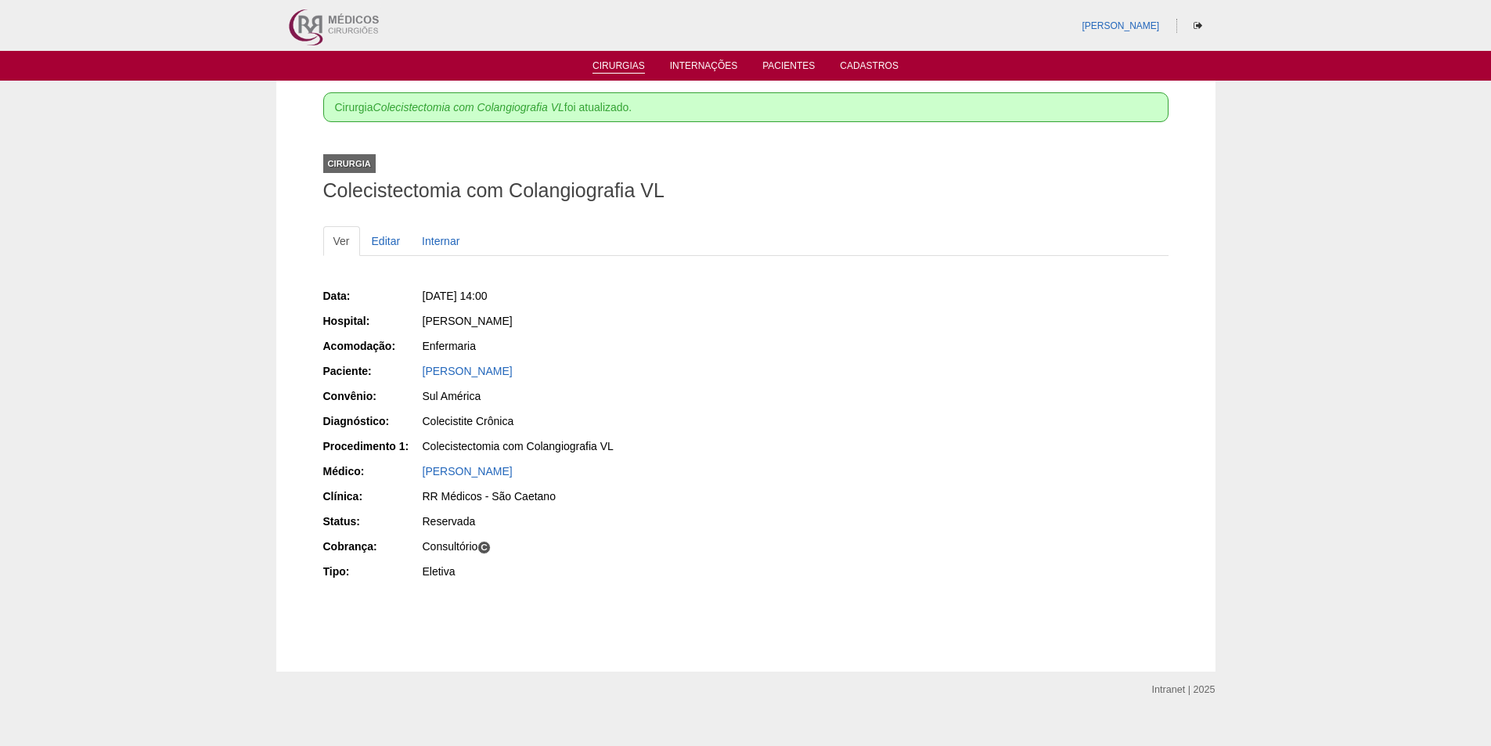
click at [618, 66] on link "Cirurgias" at bounding box center [618, 66] width 52 height 13
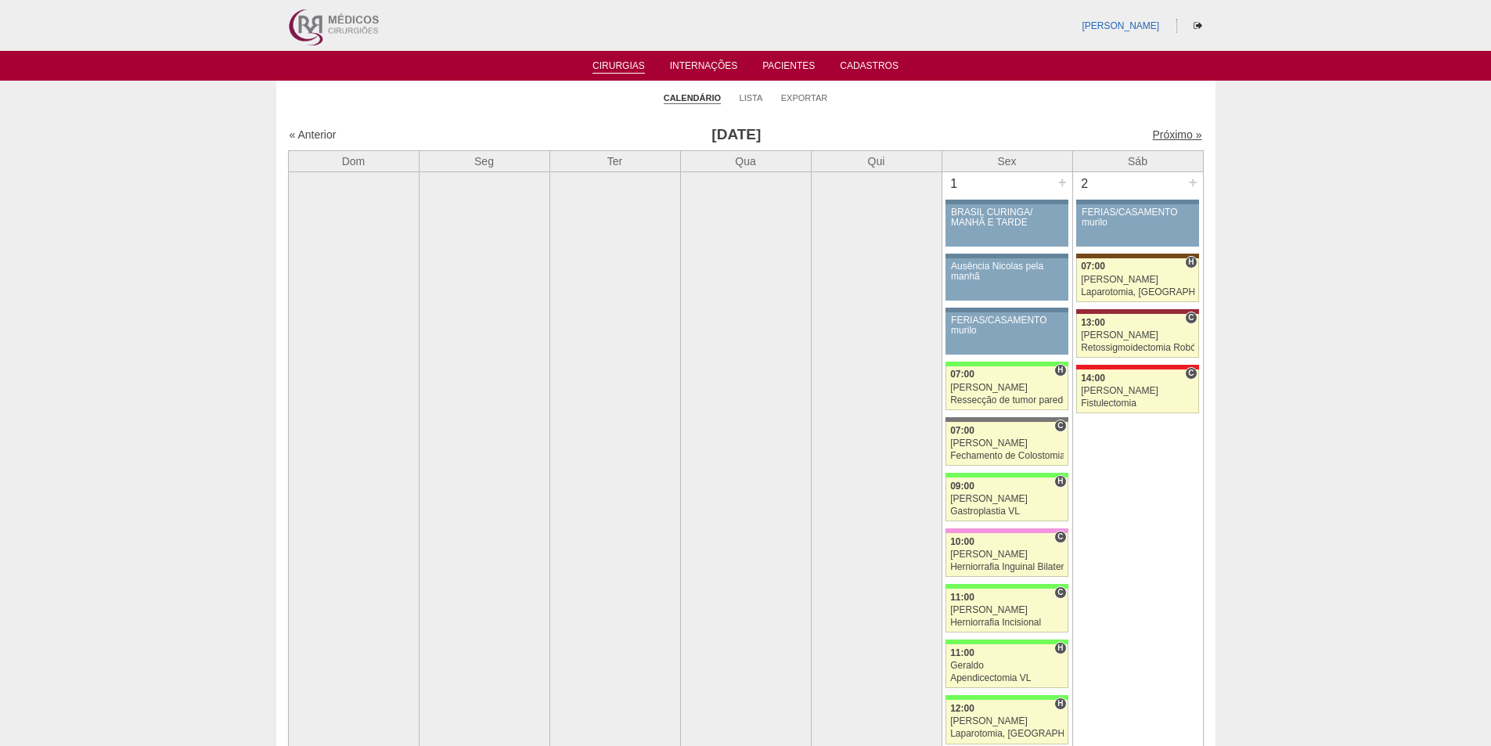
click at [1157, 136] on link "Próximo »" at bounding box center [1176, 134] width 49 height 13
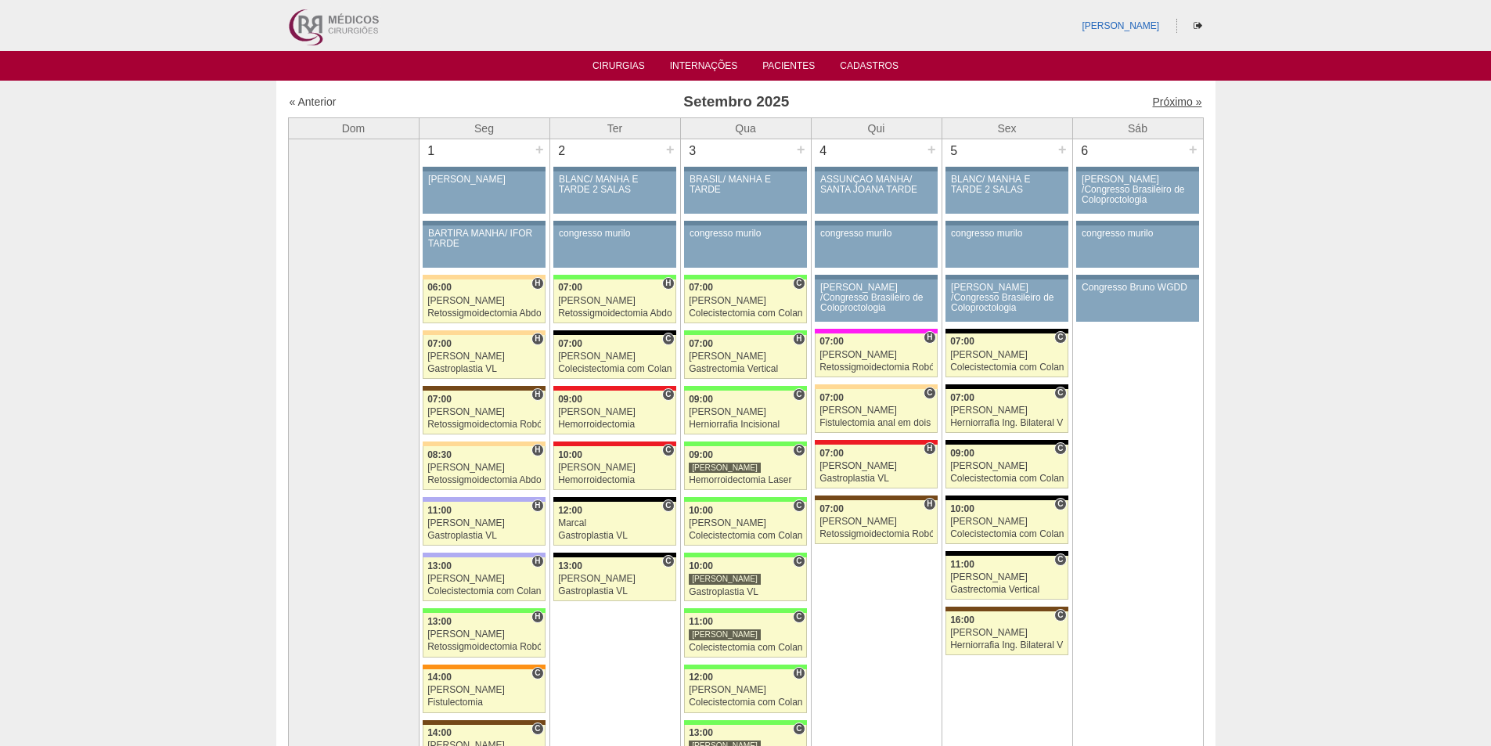
click at [1157, 99] on link "Próximo »" at bounding box center [1176, 101] width 49 height 13
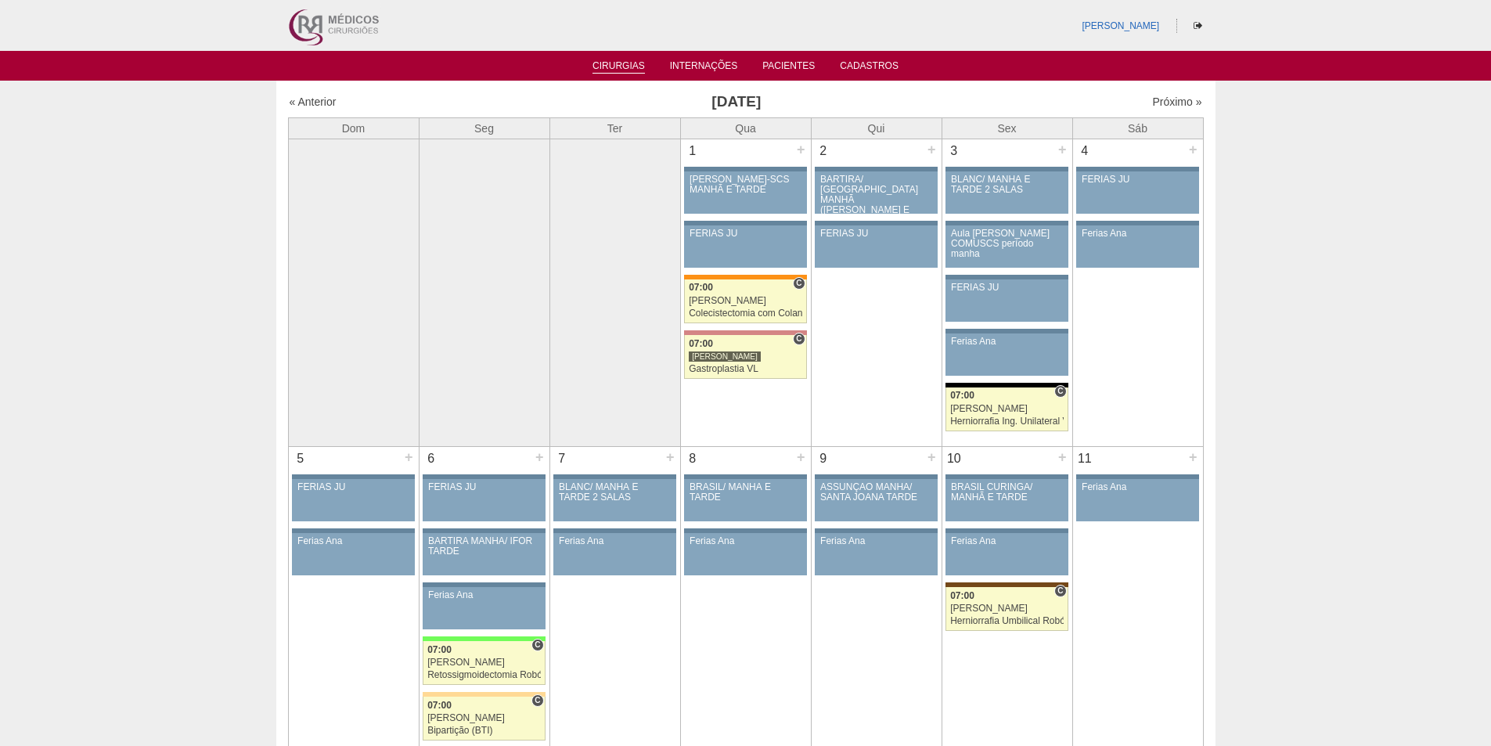
click at [609, 64] on link "Cirurgias" at bounding box center [618, 66] width 52 height 13
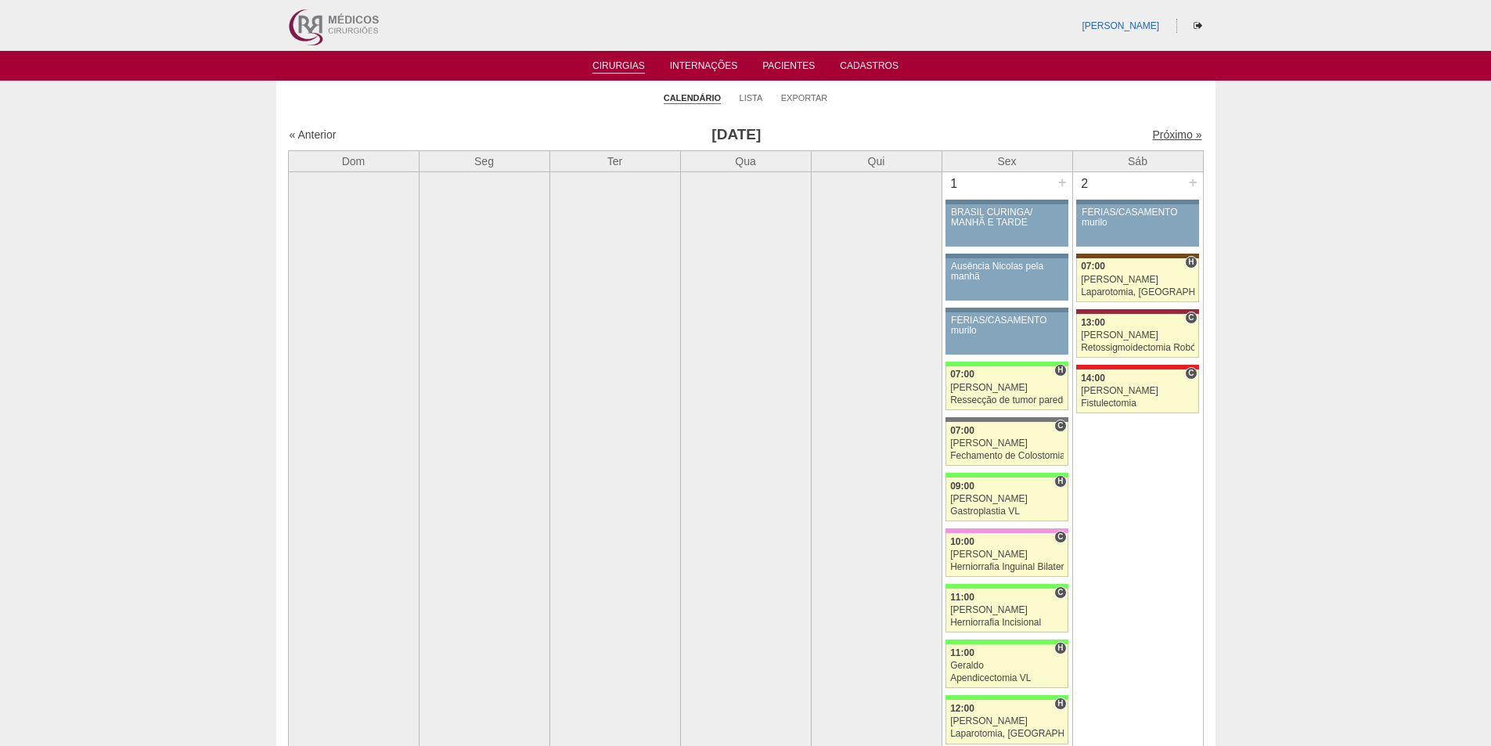
click at [1156, 135] on link "Próximo »" at bounding box center [1176, 134] width 49 height 13
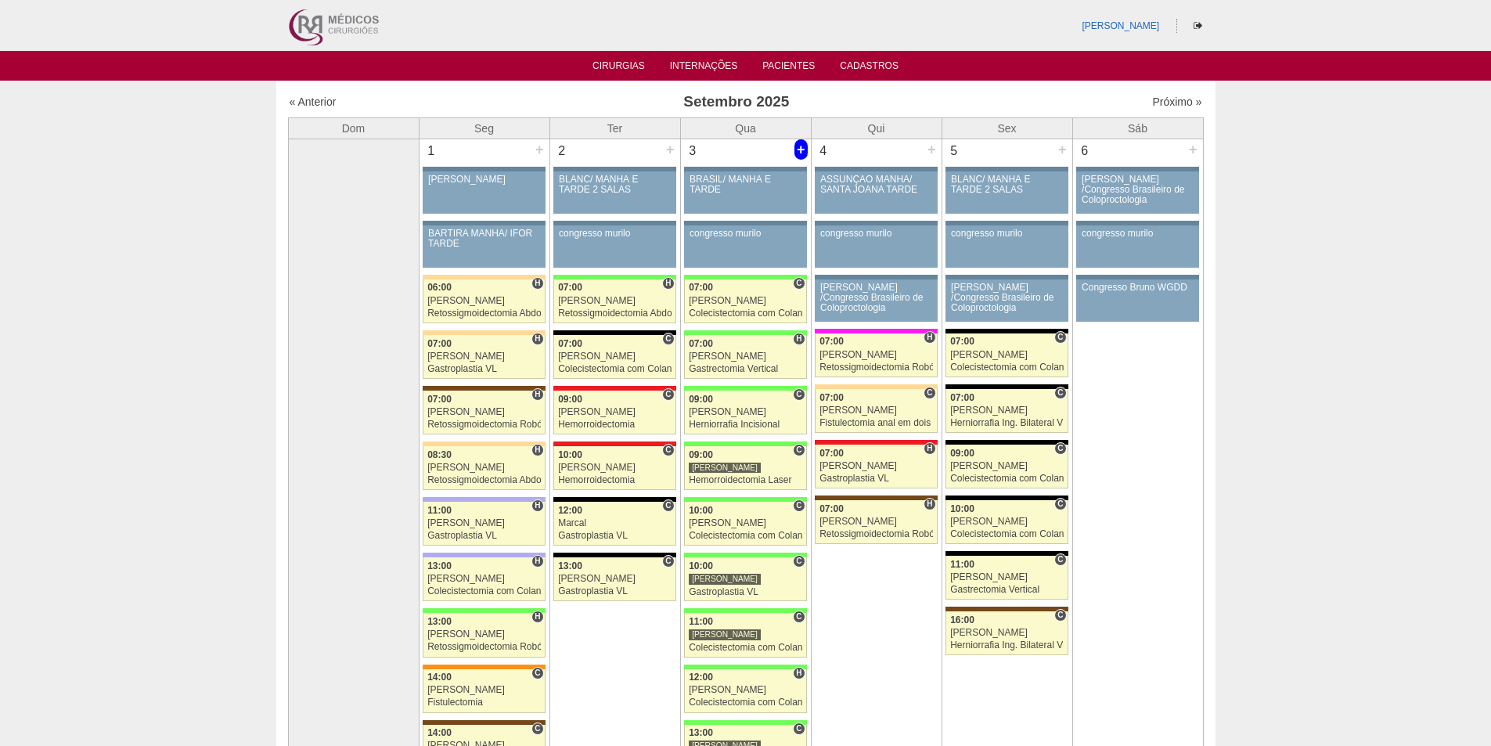
click at [801, 147] on div "+" at bounding box center [800, 149] width 13 height 20
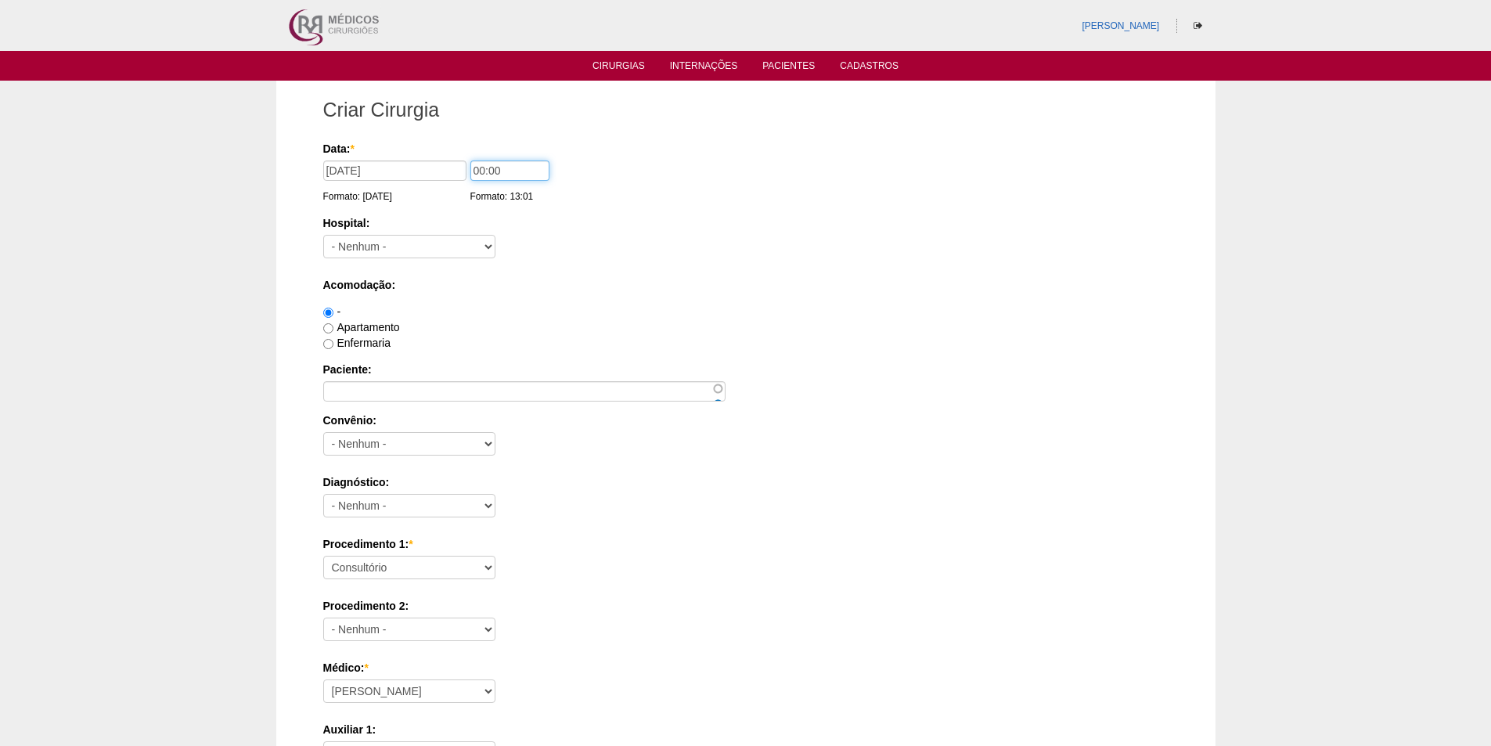
click at [478, 171] on input "00:00" at bounding box center [509, 170] width 79 height 20
type input "08:00"
click at [437, 250] on select "- Nenhum - 9 de Julho Albert Einstein Alvorada América Assunção Bartira Benefic…" at bounding box center [409, 246] width 172 height 23
select select "8"
click at [323, 235] on select "- Nenhum - 9 de Julho Albert Einstein Alvorada América Assunção Bartira Benefic…" at bounding box center [409, 246] width 172 height 23
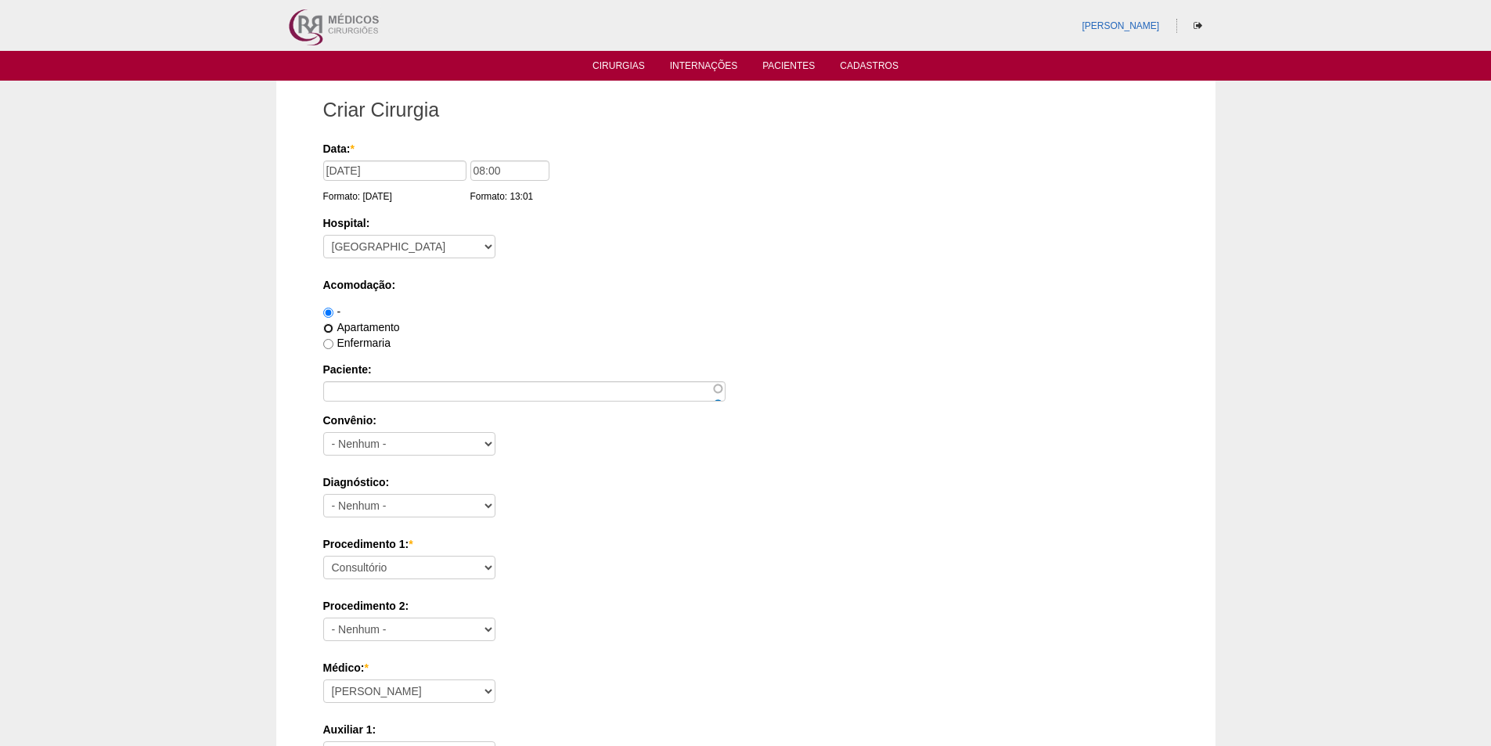
click at [330, 327] on input "Apartamento" at bounding box center [328, 328] width 10 height 10
radio input "true"
click at [610, 67] on link "Cirurgias" at bounding box center [618, 66] width 52 height 13
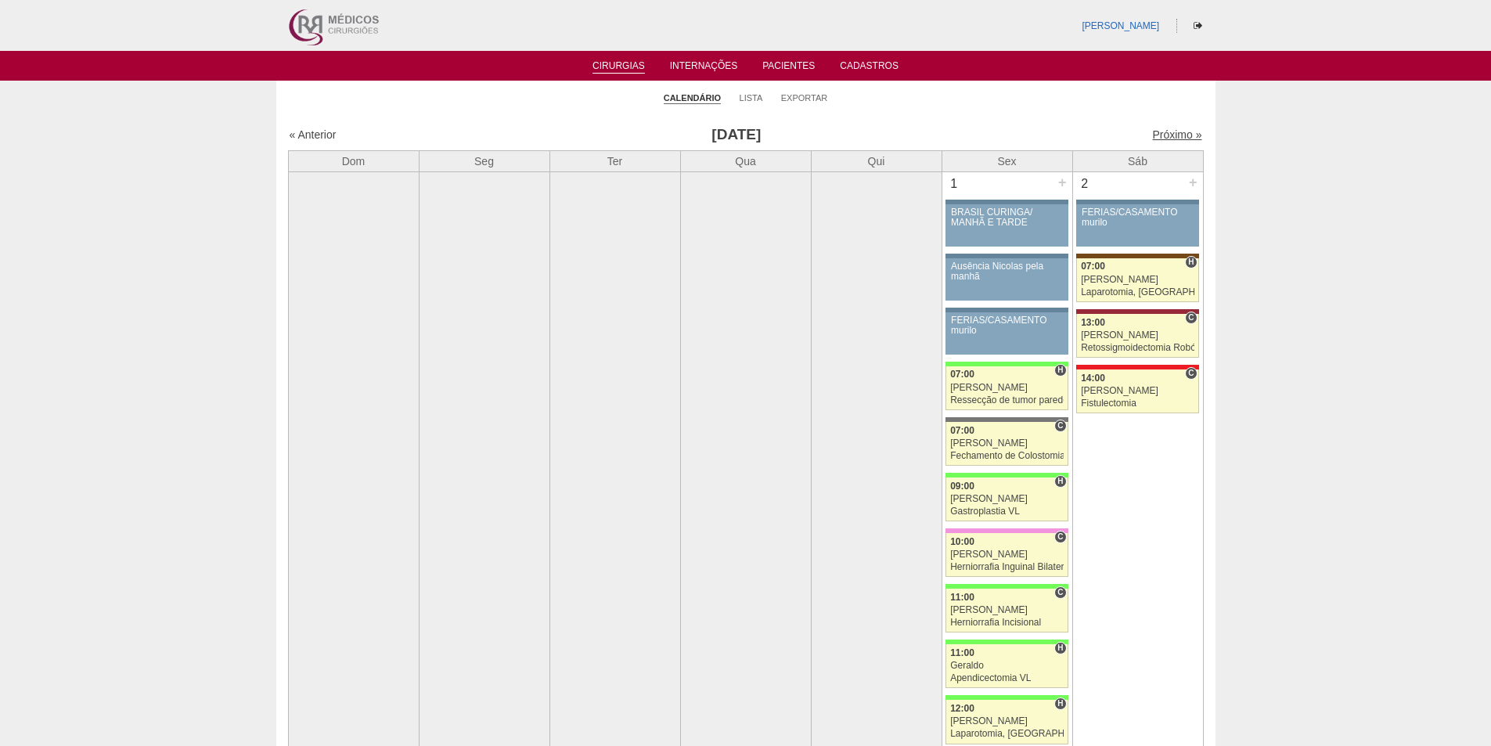
click at [1162, 132] on link "Próximo »" at bounding box center [1176, 134] width 49 height 13
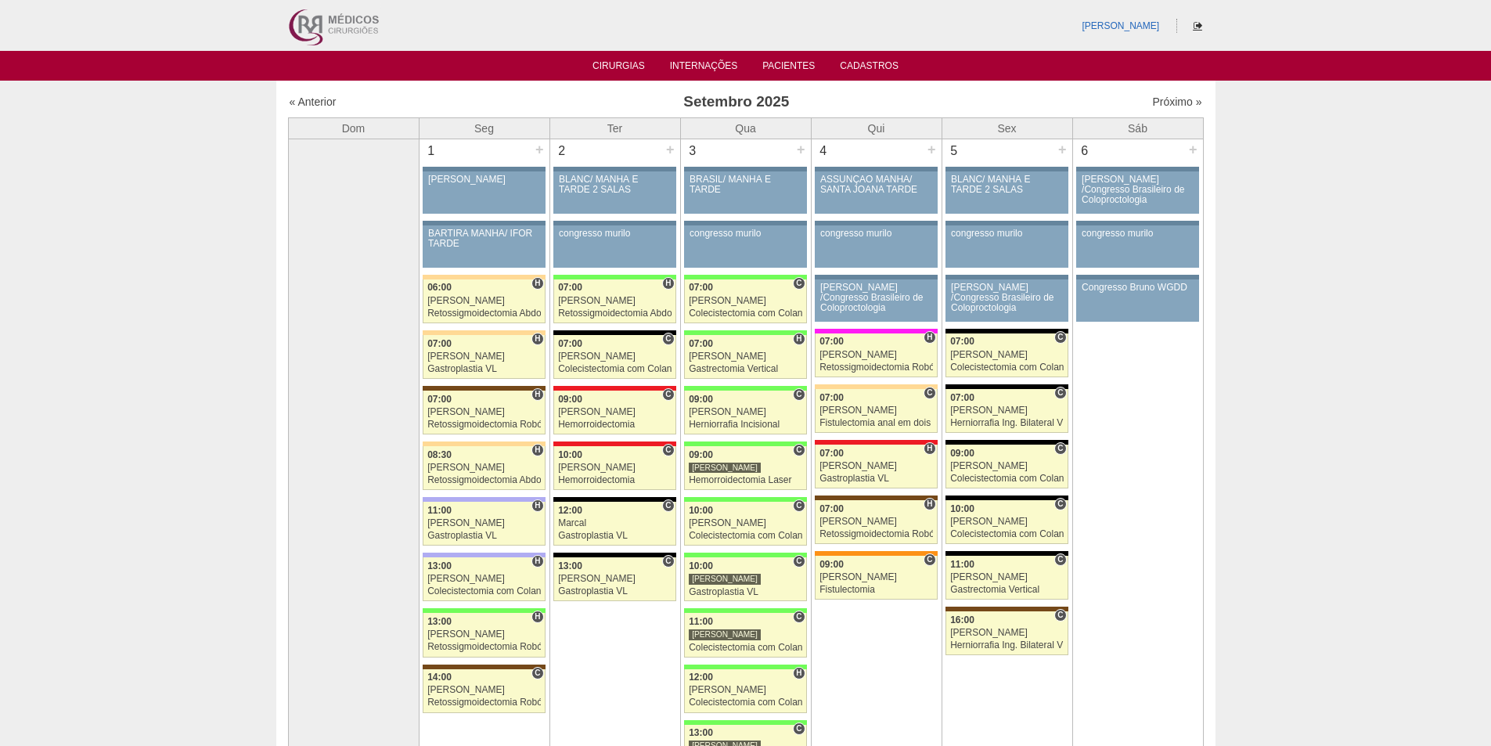
click at [1196, 26] on icon at bounding box center [1197, 25] width 9 height 9
